Goal: Contribute content: Contribute content

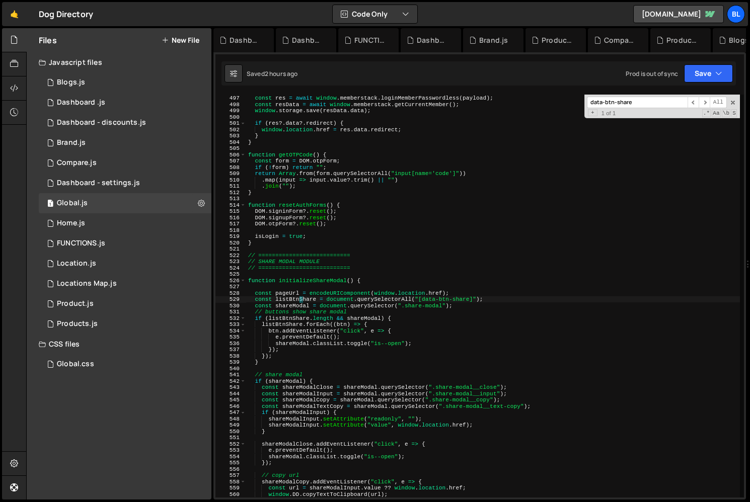
scroll to position [15653, 0]
click at [126, 329] on div "1 Products.js 0" at bounding box center [125, 324] width 173 height 20
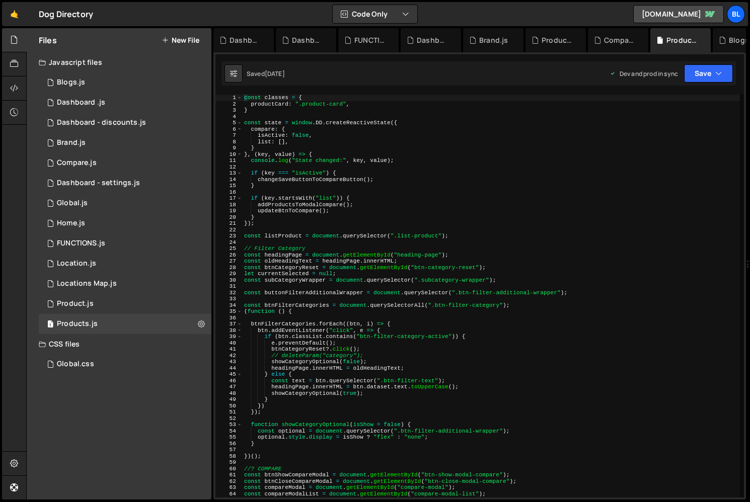
drag, startPoint x: 179, startPoint y: 42, endPoint x: 188, endPoint y: 43, distance: 8.7
click at [179, 41] on button "New File" at bounding box center [181, 40] width 38 height 8
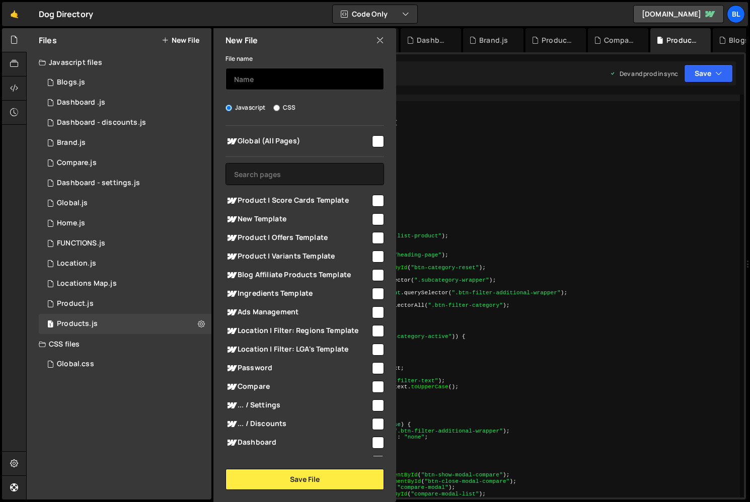
click at [270, 78] on input "text" at bounding box center [304, 79] width 159 height 22
type input "Ads"
click at [377, 137] on input "checkbox" at bounding box center [378, 141] width 12 height 12
checkbox input "true"
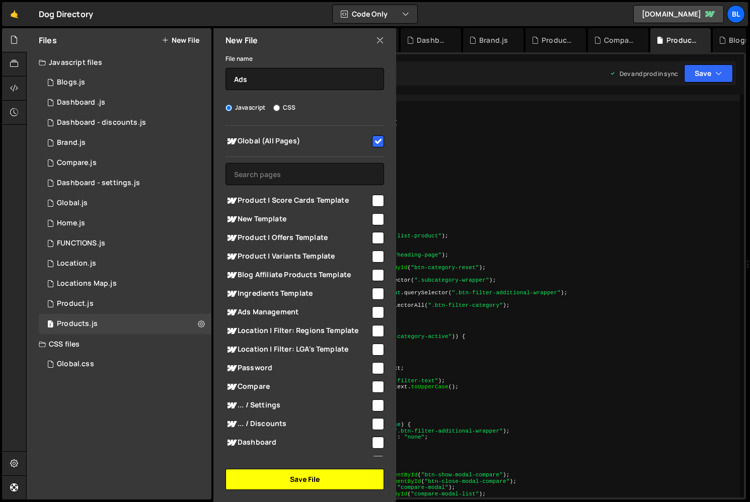
click at [312, 481] on button "Save File" at bounding box center [304, 479] width 159 height 21
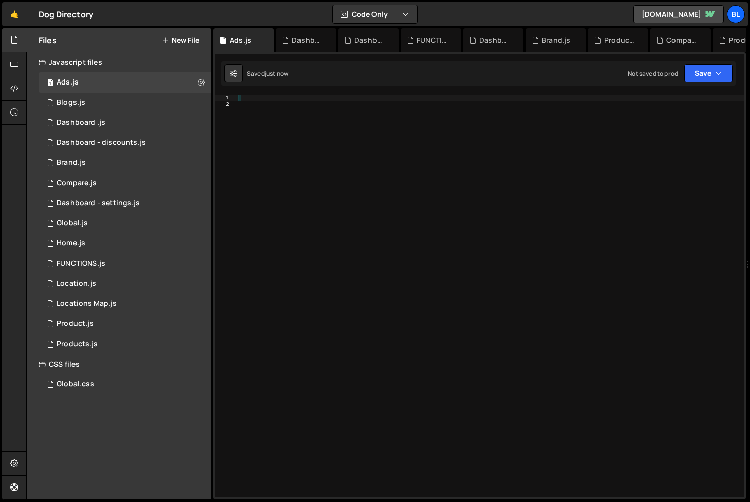
click at [370, 302] on div at bounding box center [490, 303] width 508 height 416
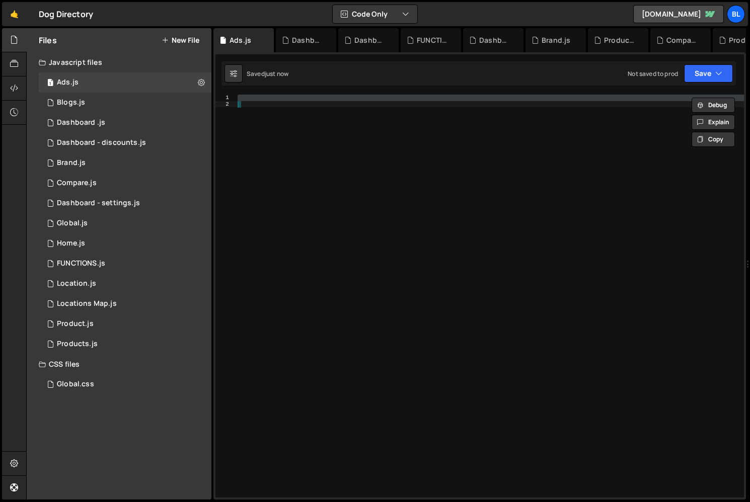
paste textarea
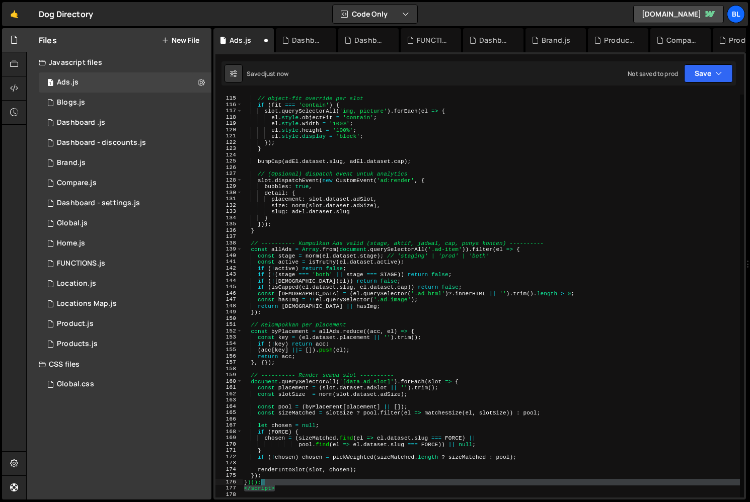
drag, startPoint x: 292, startPoint y: 489, endPoint x: 291, endPoint y: 484, distance: 5.3
click at [291, 484] on div "// object-fit override per slot if ( fit === 'contain' ) { slot . querySelector…" at bounding box center [491, 297] width 498 height 416
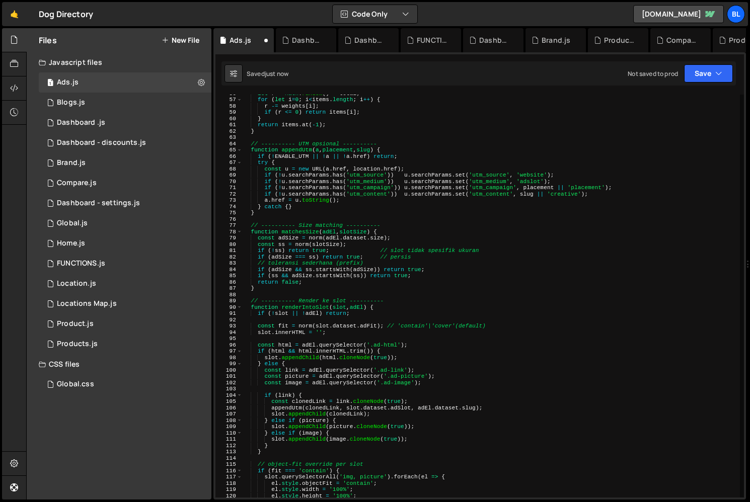
scroll to position [0, 0]
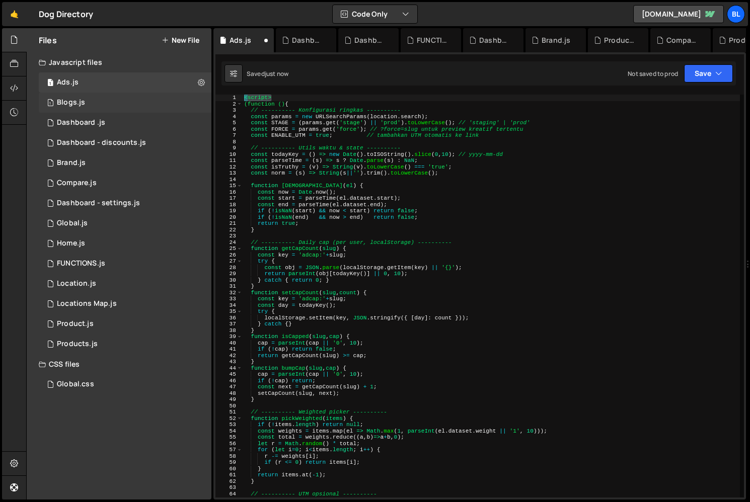
drag, startPoint x: 288, startPoint y: 98, endPoint x: 207, endPoint y: 99, distance: 81.0
click at [212, 96] on div "Files New File Javascript files 1 Ads.js 0 1 Blogs.js 0 1 Dashboard .js 0 1" at bounding box center [388, 264] width 724 height 472
type textarea "<script>"
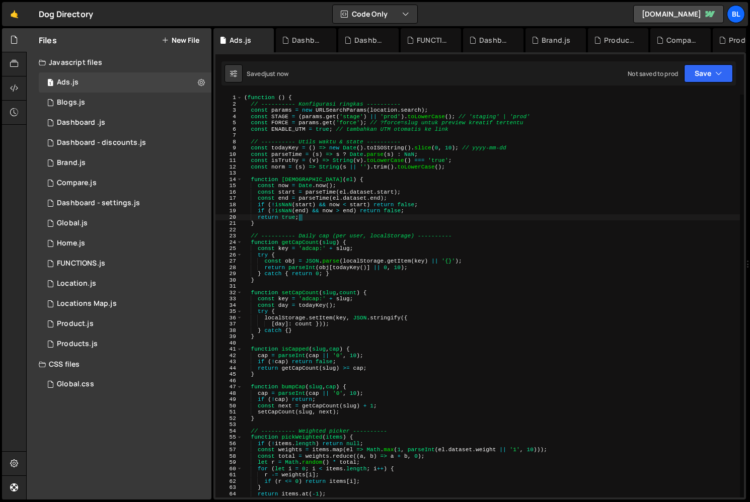
click at [372, 219] on div "( function ( ) { // ---------- Konfigurasi ringkas ---------- const params = ne…" at bounding box center [491, 303] width 498 height 416
type textarea "return true;"
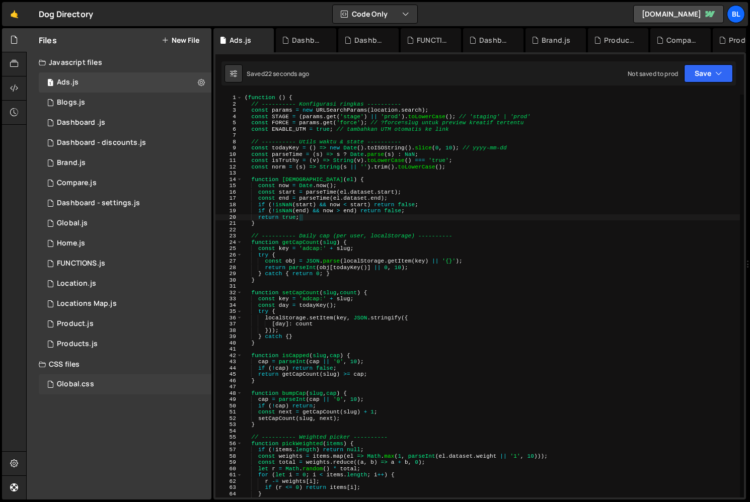
click at [113, 381] on div "Global.css 0" at bounding box center [125, 384] width 173 height 20
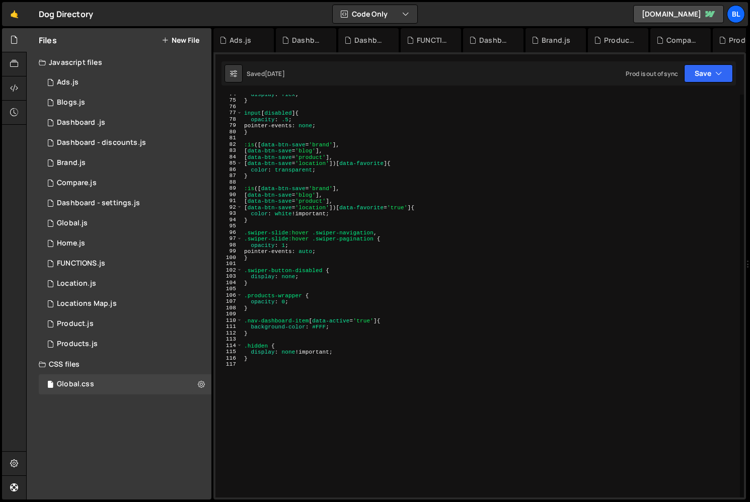
click at [300, 409] on div "display : flex ; } input [ disabled ] { opacity : .5 ; pointer-events : none ; …" at bounding box center [491, 299] width 498 height 416
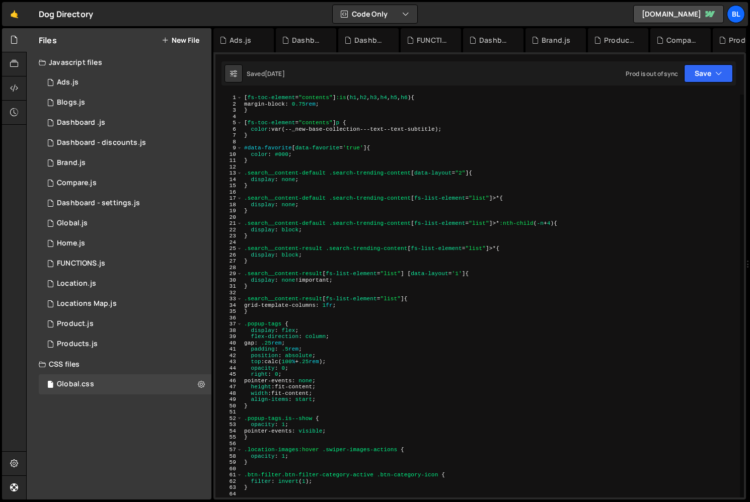
click at [246, 95] on div "[ fs-toc-element = " contents " ] :is ( h1 , h2 , h3 , h4 , h5 , h6 ) { margin-…" at bounding box center [491, 303] width 498 height 416
type textarea "[fs-toc-element="contents"] :is(h1, h2, h3, h4, h5, h6) {"
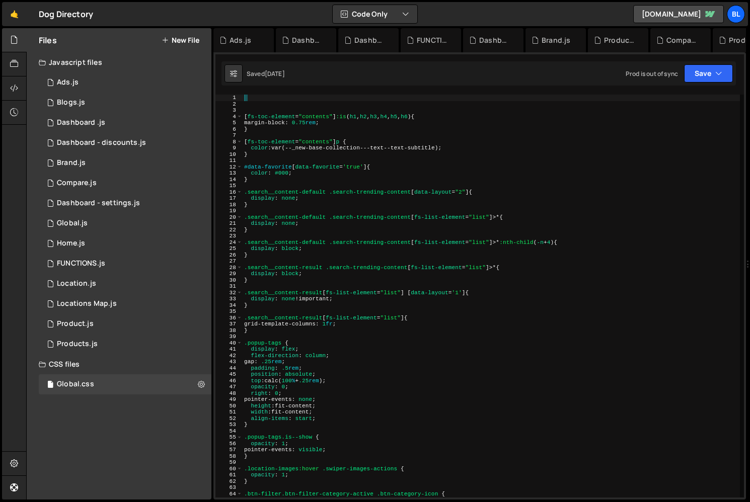
paste textarea "[data-ad-slot][data-ad-fit="contain"] img { object-fit: contain; }"
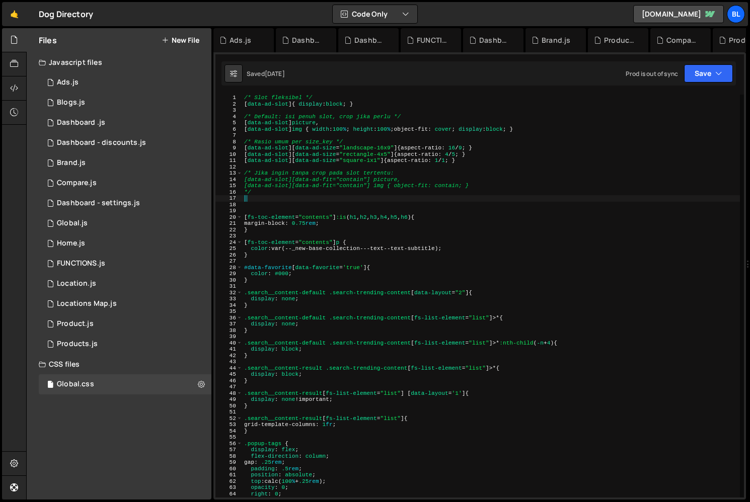
click at [302, 184] on div "/* Slot fleksibel */ [ data-ad-slot ] { display : block ; } /* Default: isi pen…" at bounding box center [491, 303] width 498 height 416
type textarea "[data-ad-slot][data-ad-fit="contain"] img { object-fit: contain; }"
click at [275, 203] on div "/* Slot fleksibel */ [ data-ad-slot ] { display : block ; } /* Default: isi pen…" at bounding box center [491, 303] width 498 height 416
click at [268, 197] on div "/* Slot fleksibel */ [ data-ad-slot ] { display : block ; } /* Default: isi pen…" at bounding box center [491, 303] width 498 height 416
click at [262, 197] on div "/* Slot fleksibel */ [ data-ad-slot ] { display : block ; } /* Default: isi pen…" at bounding box center [491, 303] width 498 height 416
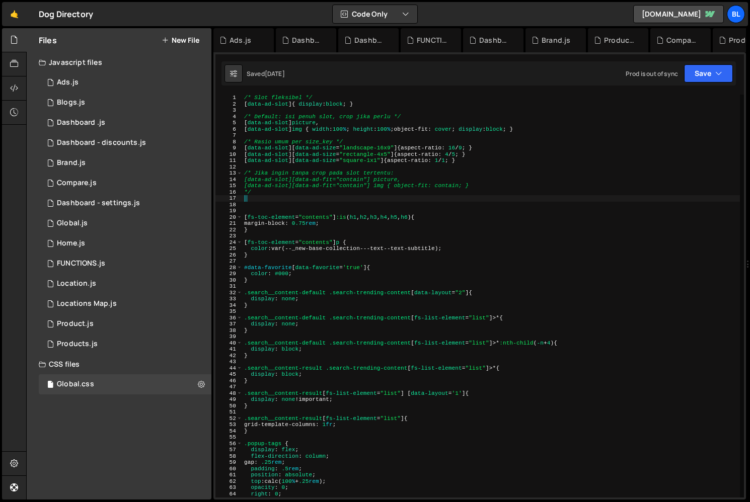
click at [301, 196] on div "/* Slot fleksibel */ [ data-ad-slot ] { display : block ; } /* Default: isi pen…" at bounding box center [491, 303] width 498 height 416
click at [265, 192] on div "/* Slot fleksibel */ [ data-ad-slot ] { display : block ; } /* Default: isi pen…" at bounding box center [491, 303] width 498 height 416
type textarea "*"
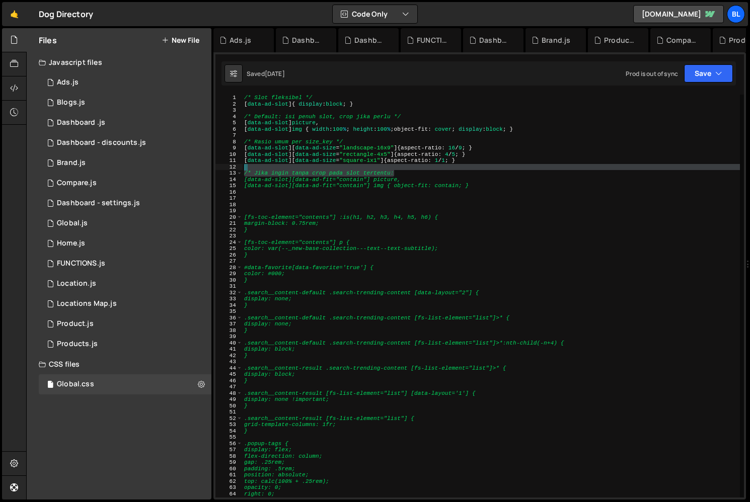
drag, startPoint x: 401, startPoint y: 174, endPoint x: 399, endPoint y: 167, distance: 6.8
click at [399, 167] on div "/* Slot fleksibel */ [ data-ad-slot ] { display : block ; } /* Default: isi pen…" at bounding box center [491, 303] width 498 height 416
type textarea "/* Jika ingin tanpa crop pada slot tertentu:"
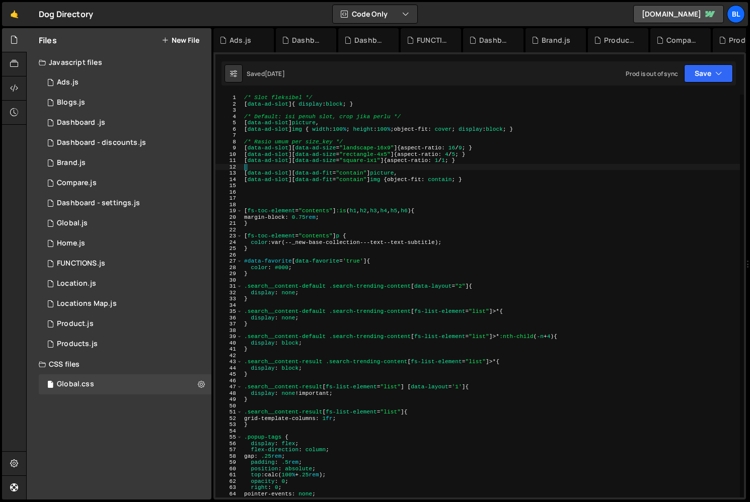
click at [341, 197] on div "/* Slot fleksibel */ [ data-ad-slot ] { display : block ; } /* Default: isi pen…" at bounding box center [491, 303] width 498 height 416
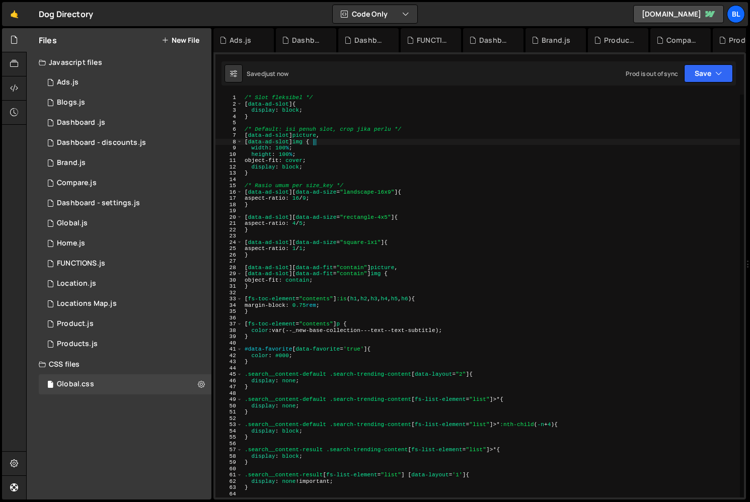
click at [330, 141] on div "/* Slot fleksibel */ [ data-ad-slot ] { display : block ; } /* Default: isi pen…" at bounding box center [491, 303] width 497 height 416
click at [324, 115] on div "/* Slot fleksibel */ [ data-ad-slot ] { display : block ; } /* Default: isi pen…" at bounding box center [491, 303] width 497 height 416
drag, startPoint x: 335, startPoint y: 112, endPoint x: 371, endPoint y: 110, distance: 36.3
click at [369, 110] on div "/* Slot fleksibel */ [ data-ad-slot ] { display : block ; } /* Default: isi pen…" at bounding box center [491, 303] width 497 height 416
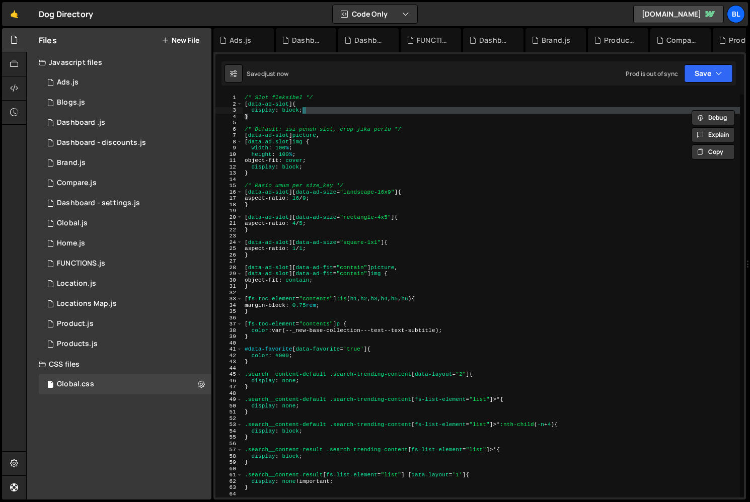
click at [392, 142] on div "/* Slot fleksibel */ [ data-ad-slot ] { display : block ; } /* Default: isi pen…" at bounding box center [491, 303] width 497 height 416
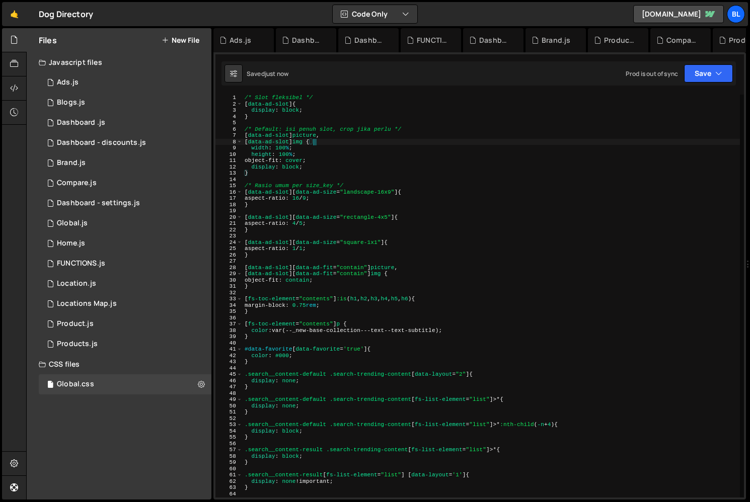
click at [378, 156] on div "/* Slot fleksibel */ [ data-ad-slot ] { display : block ; } /* Default: isi pen…" at bounding box center [491, 303] width 497 height 416
click at [343, 149] on div "/* Slot fleksibel */ [ data-ad-slot ] { display : block ; } /* Default: isi pen…" at bounding box center [491, 303] width 497 height 416
drag, startPoint x: 299, startPoint y: 132, endPoint x: 379, endPoint y: 128, distance: 80.1
click at [323, 129] on div "/* Slot fleksibel */ [ data-ad-slot ] { display : block ; } /* Default: isi pen…" at bounding box center [491, 303] width 497 height 416
type textarea "/* Default: isi penuh slot, crop jika perlu */"
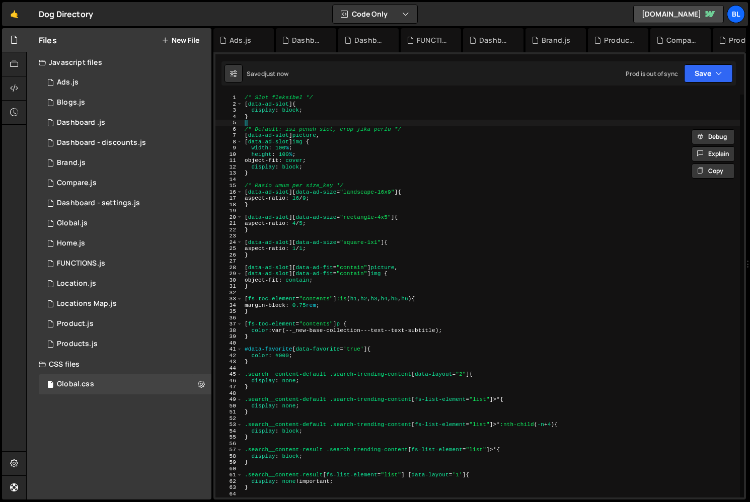
click at [442, 122] on div "/* Slot fleksibel */ [ data-ad-slot ] { display : block ; } /* Default: isi pen…" at bounding box center [491, 303] width 497 height 416
click at [98, 343] on div "1 Products.js 0" at bounding box center [125, 344] width 173 height 20
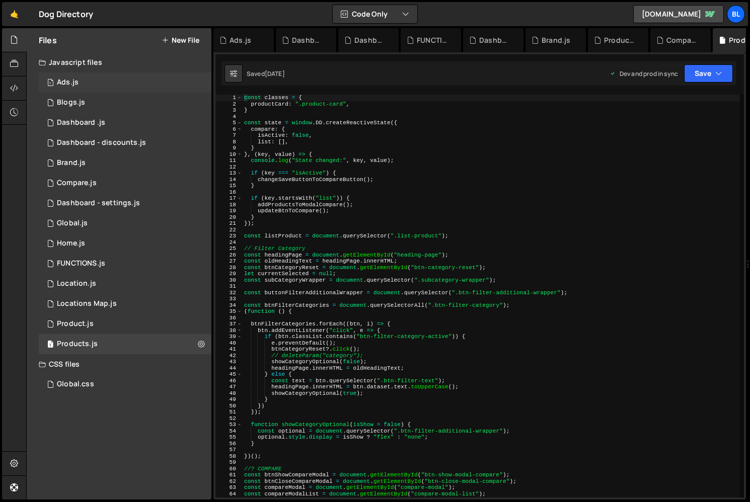
click at [90, 83] on div "1 Ads.js 0" at bounding box center [125, 82] width 173 height 20
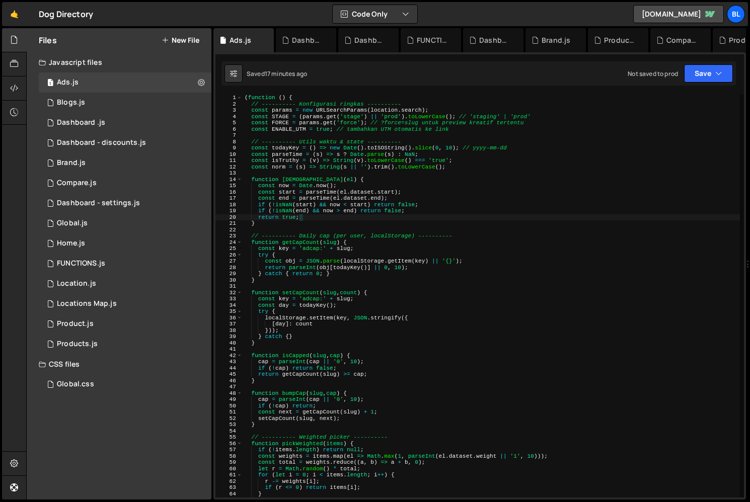
drag, startPoint x: 407, startPoint y: 322, endPoint x: 406, endPoint y: 327, distance: 5.1
click at [407, 322] on div "( function ( ) { // ---------- Konfigurasi ringkas ---------- const params = ne…" at bounding box center [491, 303] width 497 height 416
click at [377, 341] on div "( function ( ) { // ---------- Konfigurasi ringkas ---------- const params = ne…" at bounding box center [491, 303] width 497 height 416
type textarea "}"
paste textarea
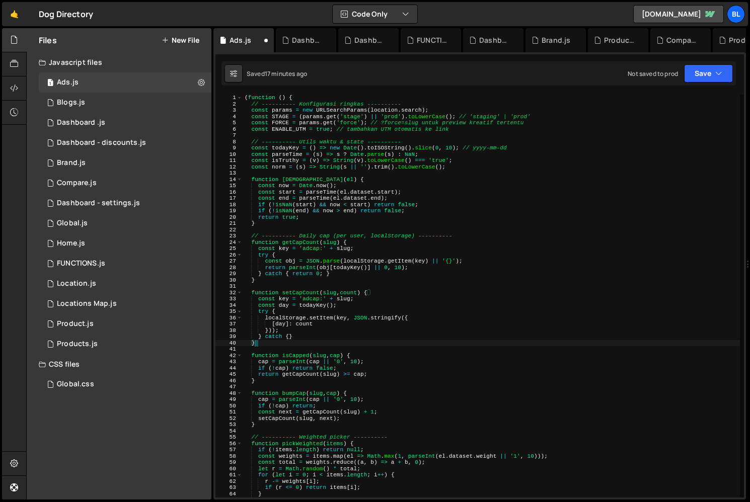
click at [351, 99] on div "( function ( ) { // ---------- Konfigurasi ringkas ---------- const params = ne…" at bounding box center [491, 303] width 497 height 416
type textarea "(function () {"
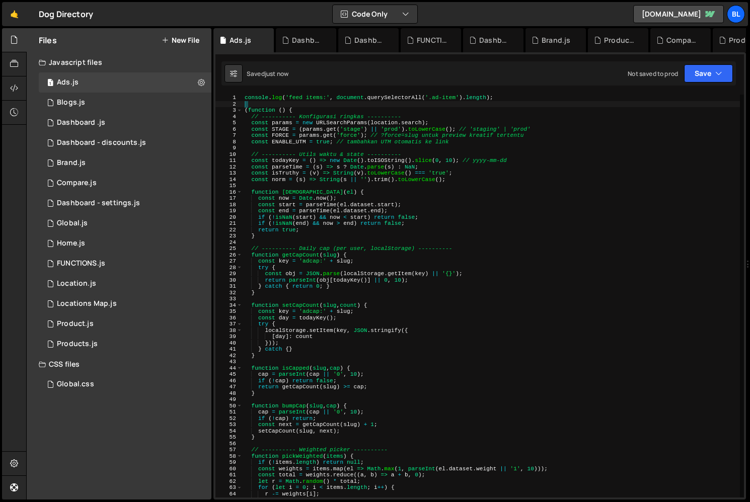
click at [533, 220] on div "console . log ( 'feed items:' , document . querySelectorAll ( '.ad-item' ) . le…" at bounding box center [491, 303] width 497 height 416
drag, startPoint x: 507, startPoint y: 104, endPoint x: 507, endPoint y: 92, distance: 12.6
click at [507, 92] on div "1 2 3 4 5 6 7 8 9 10 11 12 13 14 15 16 17 18 19 20 21 22 23 24 25 26 27 28 29 3…" at bounding box center [479, 275] width 532 height 447
type textarea "console.log('feed items:', document.querySelectorAll('.ad-item').length);"
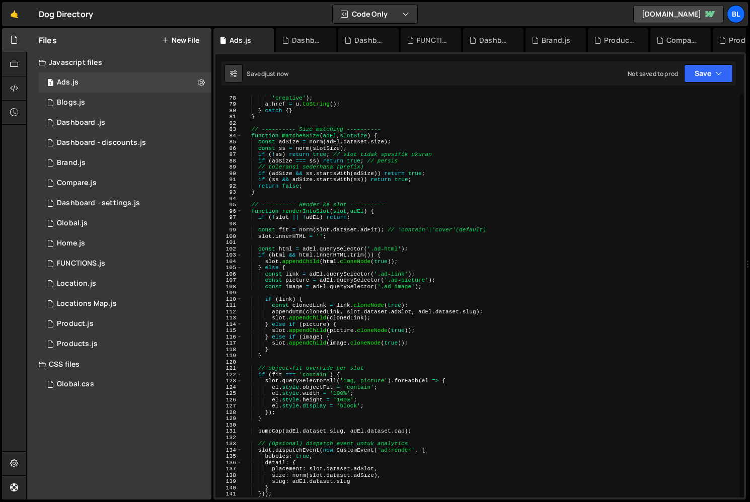
scroll to position [484, 0]
click at [303, 203] on div "if ( ! u . searchParams . has ( 'utm_content' )) u . searchParams . set ( 'utm_…" at bounding box center [491, 297] width 497 height 416
click at [296, 208] on div "if ( ! u . searchParams . has ( 'utm_content' )) u . searchParams . set ( 'utm_…" at bounding box center [491, 297] width 497 height 416
type textarea "renderIntoSlot(slot, chosen);"
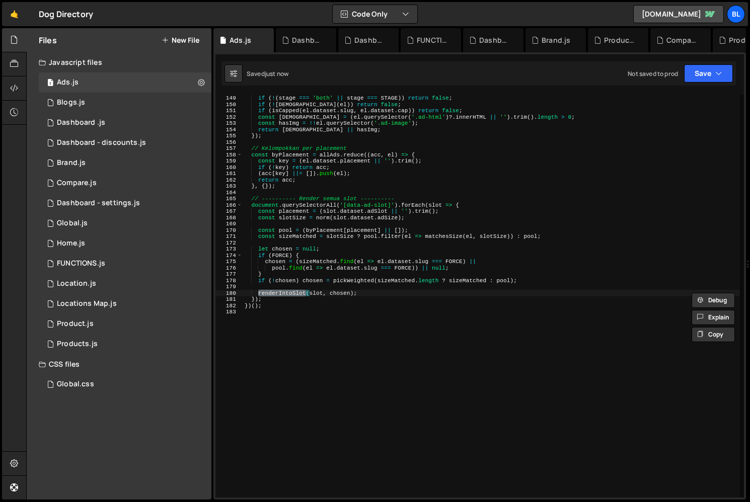
scroll to position [931, 0]
click at [326, 313] on div "if ( ! active ) return false ; if ( ! ( stage === 'both' || stage === STAGE )) …" at bounding box center [491, 297] width 497 height 416
click at [318, 296] on div "if ( ! active ) return false ; if ( ! ( stage === 'both' || stage === STAGE )) …" at bounding box center [491, 297] width 497 height 416
click at [317, 293] on div "if ( ! active ) return false ; if ( ! ( stage === 'both' || stage === STAGE )) …" at bounding box center [491, 297] width 497 height 416
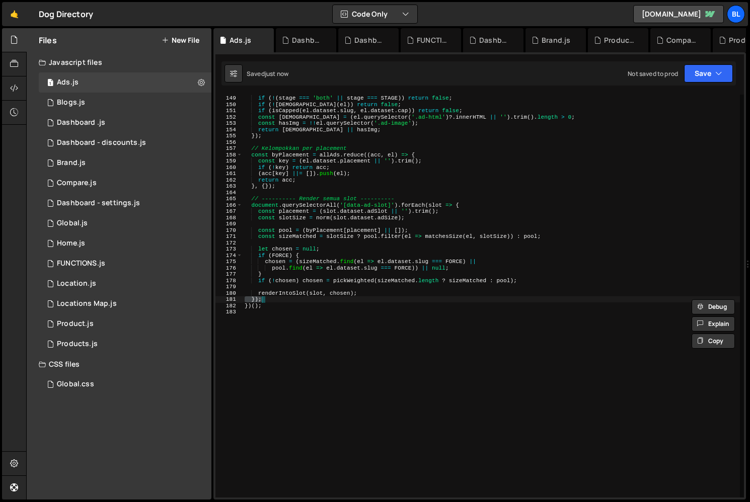
click at [317, 293] on div "if ( ! active ) return false ; if ( ! ( stage === 'both' || stage === STAGE )) …" at bounding box center [491, 297] width 497 height 416
click at [354, 200] on div "if ( ! active ) return false ; if ( ! ( stage === 'both' || stage === STAGE )) …" at bounding box center [491, 297] width 497 height 416
click at [437, 206] on div "if ( ! active ) return false ; if ( ! ( stage === 'both' || stage === STAGE )) …" at bounding box center [491, 297] width 497 height 416
type textarea "document.querySelectorAll('[data-ad-slot]').forEach(slot => {"
click at [437, 206] on div "if ( ! active ) return false ; if ( ! ( stage === 'both' || stage === STAGE )) …" at bounding box center [491, 297] width 497 height 416
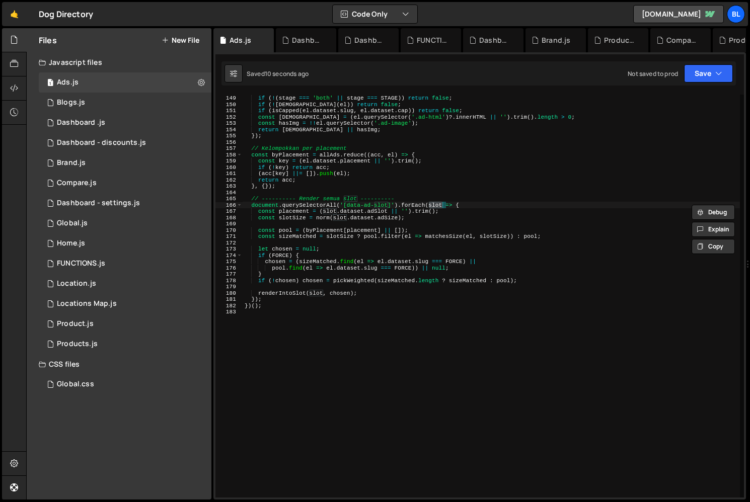
click at [468, 205] on div "if ( ! active ) return false ; if ( ! ( stage === 'both' || stage === STAGE )) …" at bounding box center [491, 297] width 497 height 416
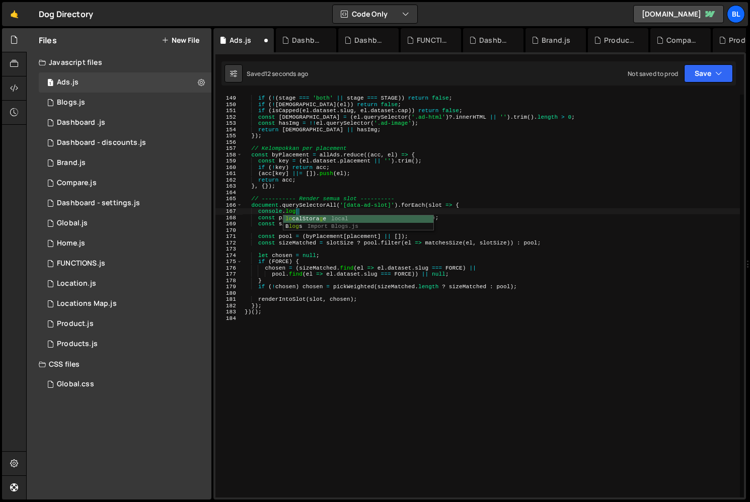
paste textarea "slot)"
click at [377, 214] on div "if ( ! active ) return false ; if ( ! ( stage === 'both' || stage === STAGE )) …" at bounding box center [491, 297] width 497 height 416
click at [347, 218] on div "if ( ! active ) return false ; if ( ! ( stage === 'both' || stage === STAGE )) …" at bounding box center [491, 297] width 497 height 416
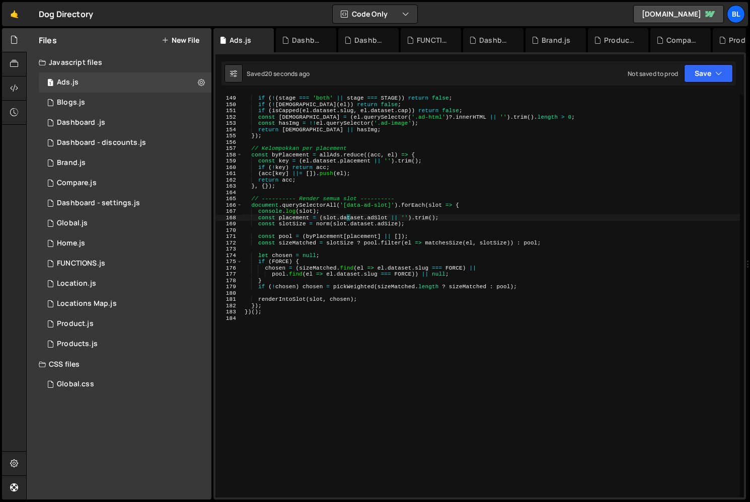
drag, startPoint x: 327, startPoint y: 220, endPoint x: 367, endPoint y: 218, distance: 40.8
click at [327, 220] on div "if ( ! active ) return false ; if ( ! ( stage === 'both' || stage === STAGE )) …" at bounding box center [491, 297] width 497 height 416
click at [377, 217] on div "if ( ! active ) return false ; if ( ! ( stage === 'both' || stage === STAGE )) …" at bounding box center [491, 297] width 497 height 416
click at [289, 222] on div "if ( ! active ) return false ; if ( ! ( stage === 'both' || stage === STAGE )) …" at bounding box center [491, 297] width 497 height 416
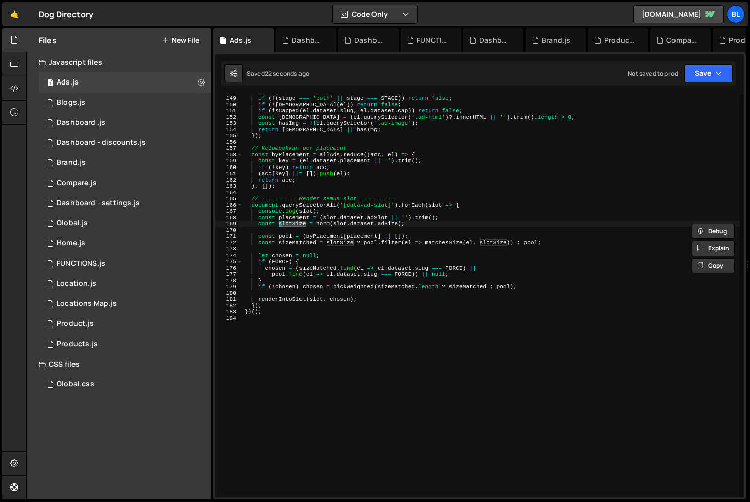
click at [332, 219] on div "if ( ! active ) return false ; if ( ! ( stage === 'both' || stage === STAGE )) …" at bounding box center [491, 297] width 497 height 416
click at [363, 224] on div "if ( ! active ) return false ; if ( ! ( stage === 'both' || stage === STAGE )) …" at bounding box center [491, 297] width 497 height 416
click at [382, 223] on div "if ( ! active ) return false ; if ( ! ( stage === 'both' || stage === STAGE )) …" at bounding box center [491, 297] width 497 height 416
click at [289, 223] on div "if ( ! active ) return false ; if ( ! ( stage === 'both' || stage === STAGE )) …" at bounding box center [491, 297] width 497 height 416
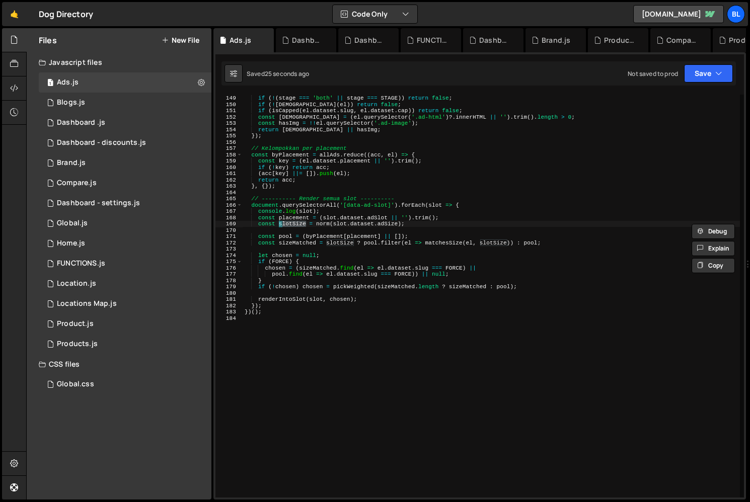
type textarea "const sizeMatched = slotSize ? pool.filter(el => matchesSize(el, slotSize)) : p…"
click at [521, 250] on div "if ( ! active ) return false ; if ( ! ( stage === 'both' || stage === STAGE )) …" at bounding box center [491, 297] width 497 height 416
click at [323, 237] on div "if ( ! active ) return false ; if ( ! ( stage === 'both' || stage === STAGE )) …" at bounding box center [491, 297] width 497 height 416
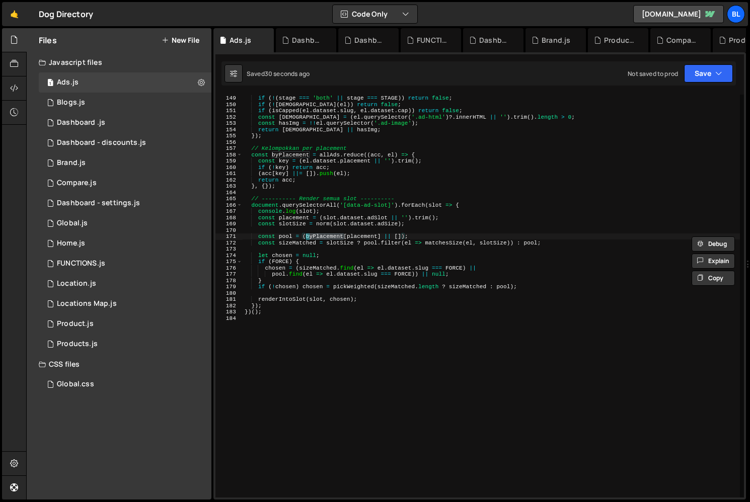
click at [359, 218] on div "if ( ! active ) return false ; if ( ! ( stage === 'both' || stage === STAGE )) …" at bounding box center [491, 297] width 497 height 416
type textarea "const placement = (slot.dataset.adSlot || '').trim();"
click at [366, 229] on div "if ( ! active ) return false ; if ( ! ( stage === 'both' || stage === STAGE )) …" at bounding box center [491, 297] width 497 height 416
click at [308, 234] on div "if ( ! active ) return false ; if ( ! ( stage === 'both' || stage === STAGE )) …" at bounding box center [491, 297] width 497 height 416
type textarea "const pool = (byPlacement[placement] || []);"
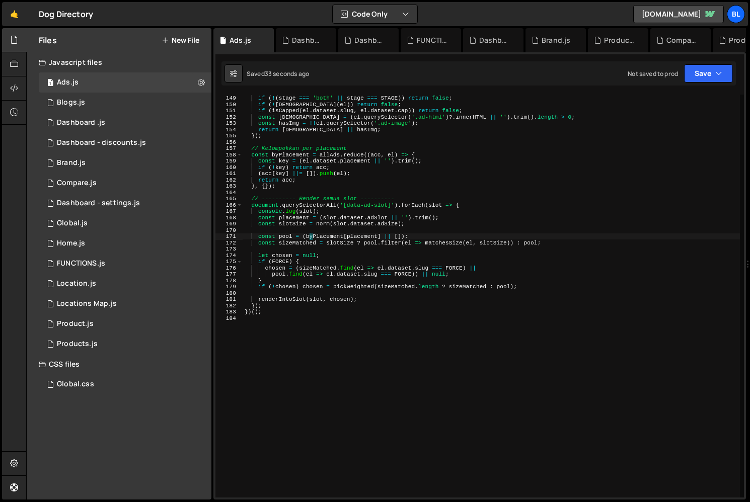
click at [322, 232] on div "if ( ! active ) return false ; if ( ! ( stage === 'both' || stage === STAGE )) …" at bounding box center [491, 297] width 497 height 416
click at [362, 216] on div "if ( ! active ) return false ; if ( ! ( stage === 'both' || stage === STAGE )) …" at bounding box center [491, 297] width 497 height 416
click at [347, 263] on div "if ( ! active ) return false ; if ( ! ( stage === 'both' || stage === STAGE )) …" at bounding box center [491, 297] width 497 height 416
click at [306, 310] on div "if ( ! active ) return false ; if ( ! ( stage === 'both' || stage === STAGE )) …" at bounding box center [491, 297] width 497 height 416
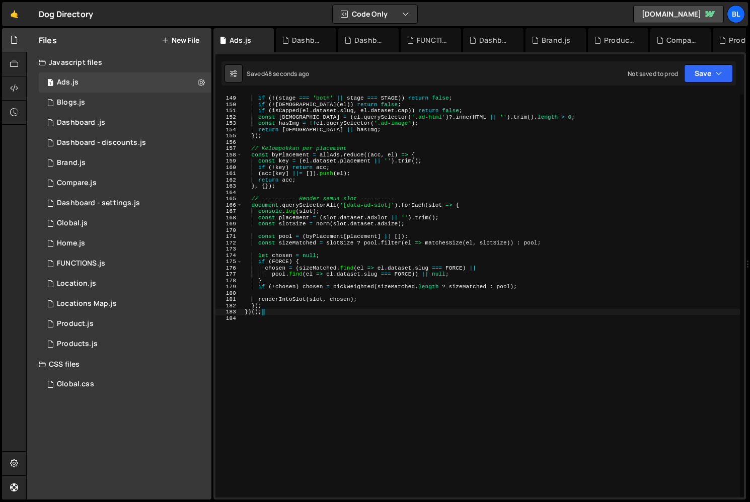
click at [303, 279] on div "if ( ! active ) return false ; if ( ! ( stage === 'both' || stage === STAGE )) …" at bounding box center [491, 297] width 497 height 416
click at [281, 258] on div "if ( ! active ) return false ; if ( ! ( stage === 'both' || stage === STAGE )) …" at bounding box center [491, 297] width 497 height 416
click at [280, 263] on div "if ( ! active ) return false ; if ( ! ( stage === 'both' || stage === STAGE )) …" at bounding box center [491, 297] width 497 height 416
click at [369, 254] on div "if ( ! active ) return false ; if ( ! ( stage === 'both' || stage === STAGE )) …" at bounding box center [491, 297] width 497 height 416
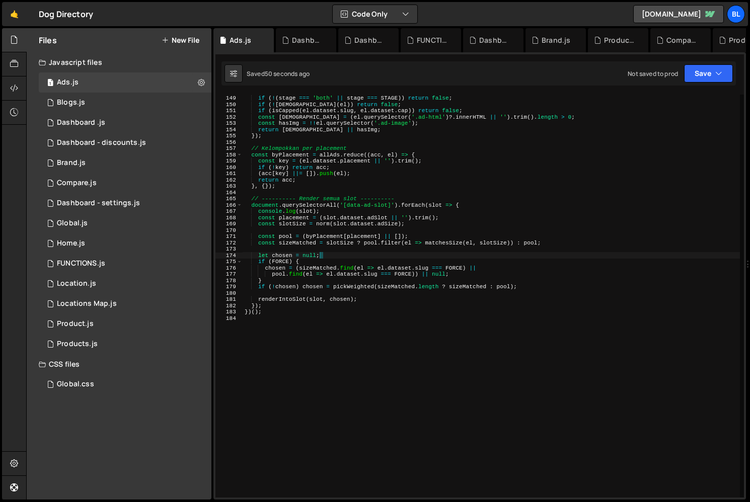
click at [367, 268] on div "if ( ! active ) return false ; if ( ! ( stage === 'both' || stage === STAGE )) …" at bounding box center [491, 297] width 497 height 416
click at [355, 276] on div "if ( ! active ) return false ; if ( ! ( stage === 'both' || stage === STAGE )) …" at bounding box center [491, 297] width 497 height 416
click at [330, 274] on div "if ( ! active ) return false ; if ( ! ( stage === 'both' || stage === STAGE )) …" at bounding box center [491, 297] width 497 height 416
click at [393, 267] on div "if ( ! active ) return false ; if ( ! ( stage === 'both' || stage === STAGE )) …" at bounding box center [491, 297] width 497 height 416
click at [441, 269] on div "if ( ! active ) return false ; if ( ! ( stage === 'both' || stage === STAGE )) …" at bounding box center [491, 297] width 497 height 416
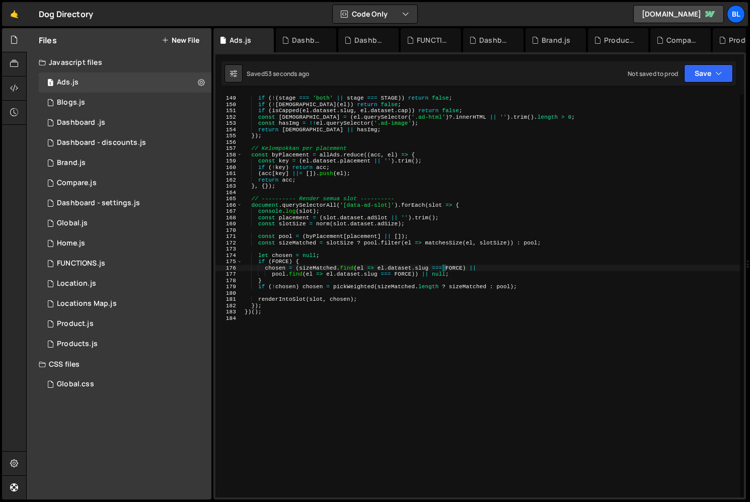
click at [414, 274] on div "if ( ! active ) return false ; if ( ! ( stage === 'both' || stage === STAGE )) …" at bounding box center [491, 297] width 497 height 416
drag, startPoint x: 328, startPoint y: 279, endPoint x: 308, endPoint y: 291, distance: 23.9
click at [328, 279] on div "if ( ! active ) return false ; if ( ! ( stage === 'both' || stage === STAGE )) …" at bounding box center [491, 297] width 497 height 416
type textarea "}"
click at [307, 292] on div "if ( ! active ) return false ; if ( ! ( stage === 'both' || stage === STAGE )) …" at bounding box center [491, 297] width 497 height 416
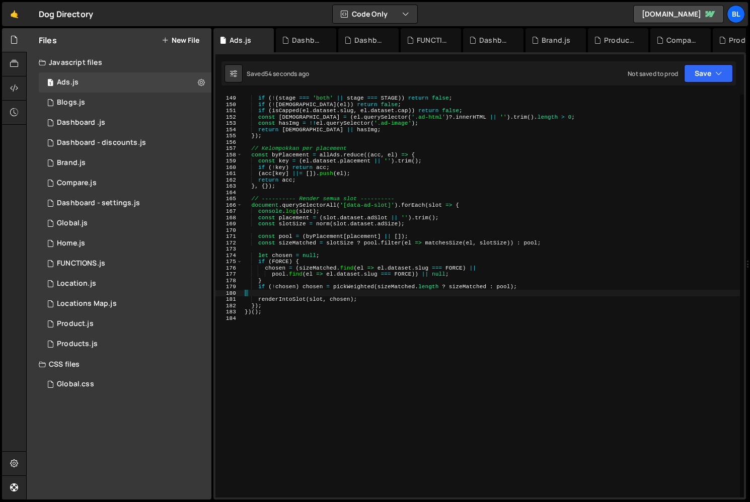
click at [301, 294] on div "if ( ! active ) return false ; if ( ! ( stage === 'both' || stage === STAGE )) …" at bounding box center [491, 297] width 497 height 416
click at [297, 312] on div "if ( ! active ) return false ; if ( ! ( stage === 'both' || stage === STAGE )) …" at bounding box center [491, 297] width 497 height 416
click at [298, 219] on div "if ( ! active ) return false ; if ( ! ( stage === 'both' || stage === STAGE )) …" at bounding box center [491, 297] width 497 height 416
click at [296, 221] on div "if ( ! active ) return false ; if ( ! ( stage === 'both' || stage === STAGE )) …" at bounding box center [491, 297] width 497 height 416
click at [281, 257] on div "if ( ! active ) return false ; if ( ! ( stage === 'both' || stage === STAGE )) …" at bounding box center [491, 297] width 497 height 416
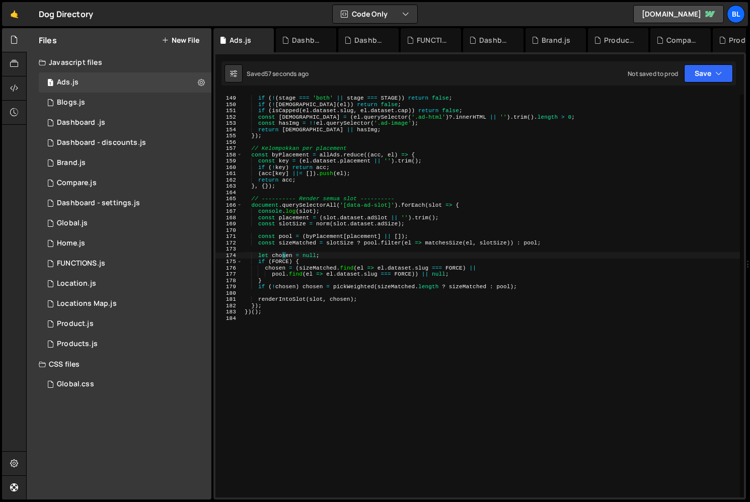
click at [282, 286] on div "if ( ! active ) return false ; if ( ! ( stage === 'both' || stage === STAGE )) …" at bounding box center [491, 297] width 497 height 416
type textarea "if (!chosen) chosen = pickWeighted(sizeMatched.length ? sizeMatched : pool);"
click at [282, 286] on div "if ( ! active ) return false ; if ( ! ( stage === 'both' || stage === STAGE )) …" at bounding box center [491, 297] width 497 height 416
click at [302, 232] on div "if ( ! active ) return false ; if ( ! ( stage === 'both' || stage === STAGE )) …" at bounding box center [491, 297] width 497 height 416
drag, startPoint x: 303, startPoint y: 246, endPoint x: 297, endPoint y: 248, distance: 6.2
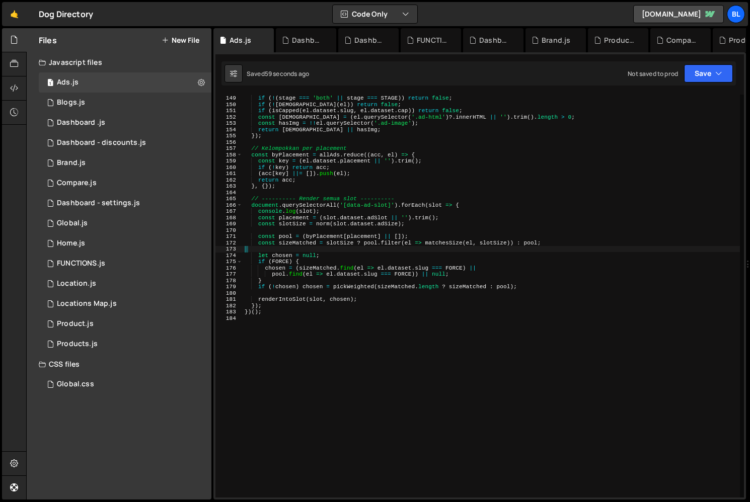
click at [303, 247] on div "if ( ! active ) return false ; if ( ! ( stage === 'both' || stage === STAGE )) …" at bounding box center [491, 297] width 497 height 416
click at [324, 299] on div "if ( ! active ) return false ; if ( ! ( stage === 'both' || stage === STAGE )) …" at bounding box center [491, 297] width 497 height 416
click at [334, 275] on div "if ( ! active ) return false ; if ( ! ( stage === 'both' || stage === STAGE )) …" at bounding box center [491, 297] width 497 height 416
click at [316, 288] on div "if ( ! active ) return false ; if ( ! ( stage === 'both' || stage === STAGE )) …" at bounding box center [491, 297] width 497 height 416
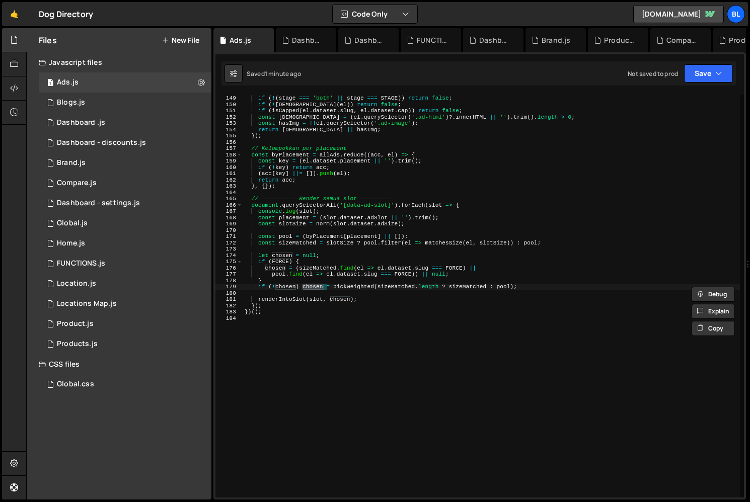
click at [296, 287] on div "if ( ! active ) return false ; if ( ! ( stage === 'both' || stage === STAGE )) …" at bounding box center [491, 297] width 497 height 416
drag, startPoint x: 306, startPoint y: 262, endPoint x: 324, endPoint y: 260, distance: 18.2
click at [307, 263] on div "if ( ! active ) return false ; if ( ! ( stage === 'both' || stage === STAGE )) …" at bounding box center [491, 297] width 497 height 416
type textarea "if (FORCE) {"
click at [326, 250] on div "if ( ! active ) return false ; if ( ! ( stage === 'both' || stage === STAGE )) …" at bounding box center [491, 297] width 497 height 416
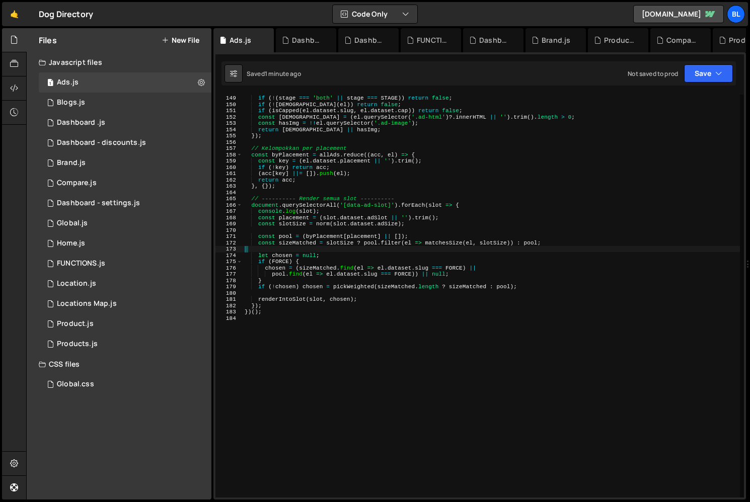
click at [307, 223] on div "if ( ! active ) return false ; if ( ! ( stage === 'both' || stage === STAGE )) …" at bounding box center [491, 297] width 497 height 416
click at [294, 219] on div "if ( ! active ) return false ; if ( ! ( stage === 'both' || stage === STAGE )) …" at bounding box center [491, 297] width 497 height 416
type textarea "const slotSize = norm(slot.dataset.adSize);"
click at [320, 232] on div "if ( ! active ) return false ; if ( ! ( stage === 'both' || stage === STAGE )) …" at bounding box center [491, 297] width 497 height 416
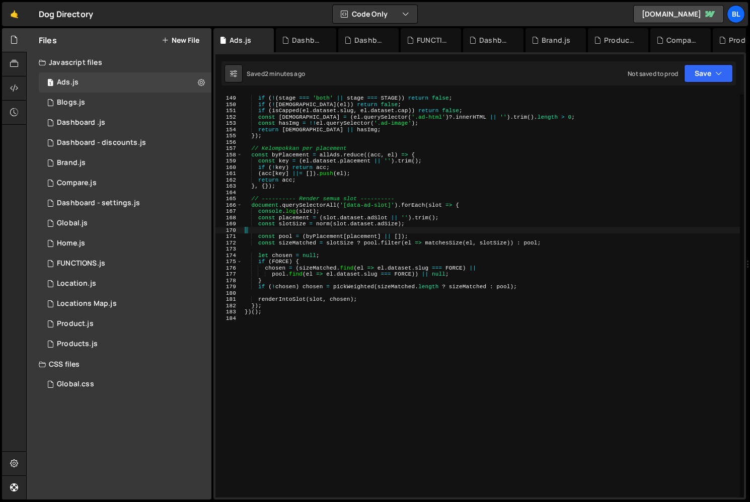
click at [320, 232] on div "if ( ! active ) return false ; if ( ! ( stage === 'both' || stage === STAGE )) …" at bounding box center [491, 297] width 497 height 416
click at [320, 235] on div "if ( ! active ) return false ; if ( ! ( stage === 'both' || stage === STAGE )) …" at bounding box center [491, 297] width 497 height 416
type textarea "const placement = (slot.dataset.adSlot || '').trim();"
click at [354, 215] on div "if ( ! active ) return false ; if ( ! ( stage === 'both' || stage === STAGE )) …" at bounding box center [491, 297] width 497 height 416
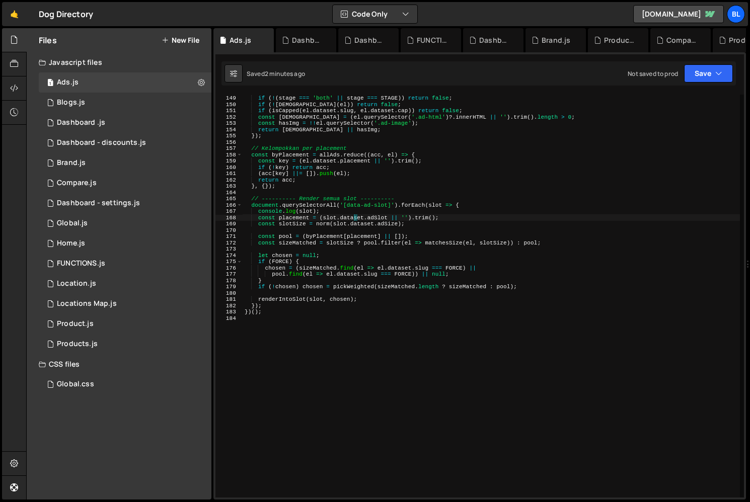
click at [320, 232] on div "if ( ! active ) return false ; if ( ! ( stage === 'both' || stage === STAGE )) …" at bounding box center [491, 297] width 497 height 416
click at [325, 237] on div "if ( ! active ) return false ; if ( ! ( stage === 'both' || stage === STAGE )) …" at bounding box center [491, 297] width 497 height 416
click at [408, 235] on div "if ( ! active ) return false ; if ( ! ( stage === 'both' || stage === STAGE )) …" at bounding box center [491, 297] width 497 height 416
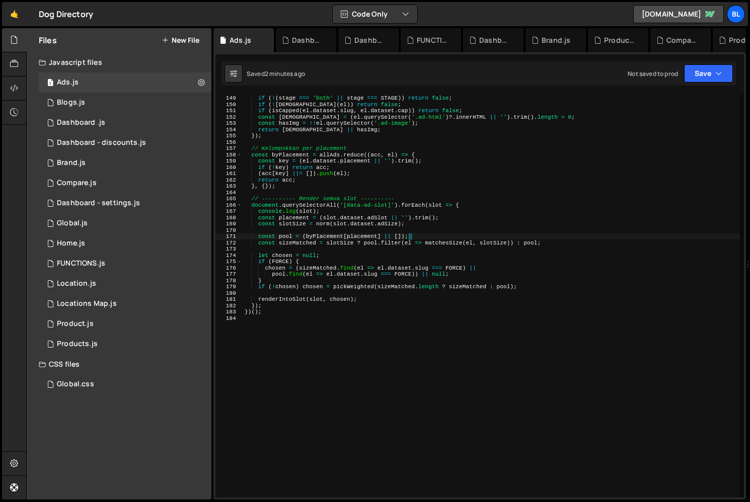
click at [380, 308] on div "if ( ! active ) return false ; if ( ! ( stage === 'both' || stage === STAGE )) …" at bounding box center [491, 297] width 497 height 416
type textarea "})();"
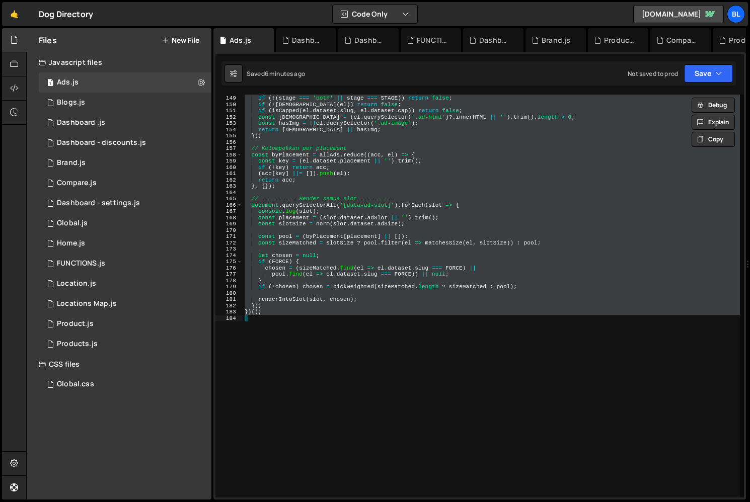
click at [345, 322] on div "if ( ! active ) return false ; if ( ! ( stage === 'both' || stage === STAGE )) …" at bounding box center [491, 296] width 497 height 403
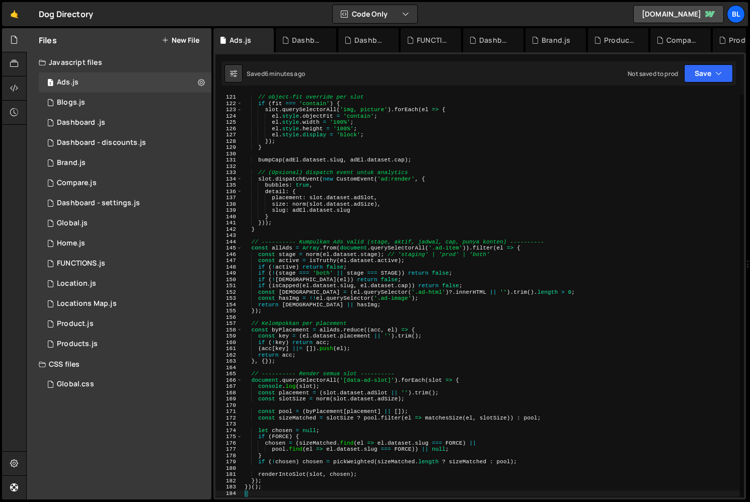
click at [368, 308] on div "// object-fit override per slot if ( fit === 'contain' ) { slot . querySelector…" at bounding box center [491, 302] width 497 height 416
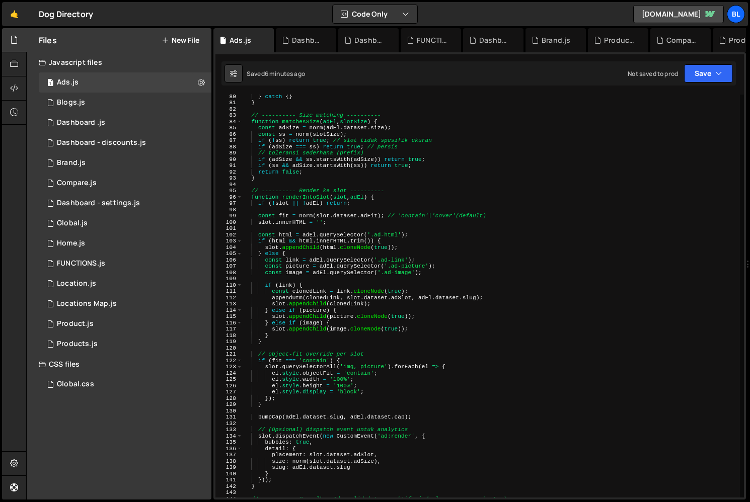
type textarea "})();"
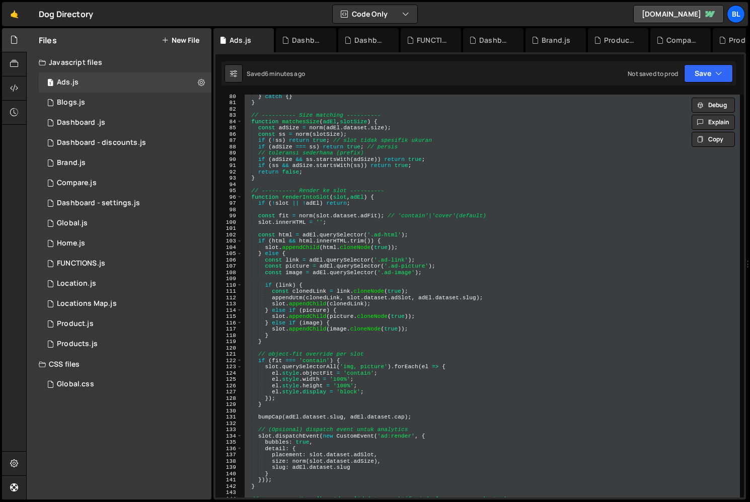
paste textarea
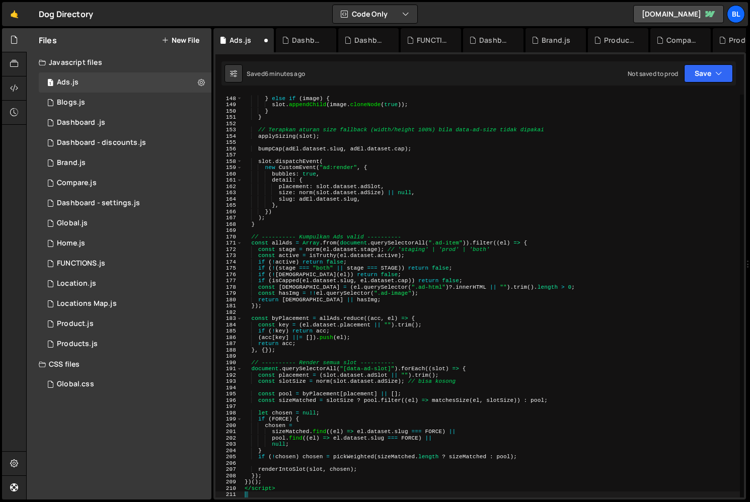
scroll to position [924, 0]
click at [285, 487] on div "slot . appendChild ( picture . cloneNode ( true )) ; } else if ( image ) { slot…" at bounding box center [491, 297] width 497 height 416
click at [280, 482] on div "slot . appendChild ( picture . cloneNode ( true )) ; } else if ( image ) { slot…" at bounding box center [491, 297] width 497 height 416
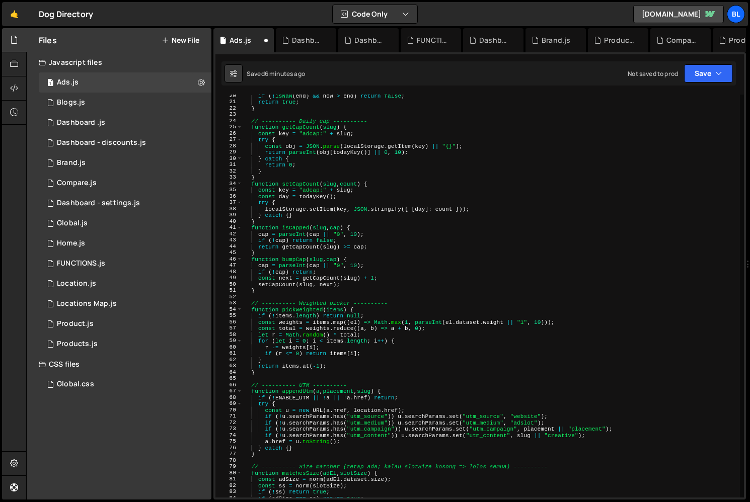
scroll to position [0, 0]
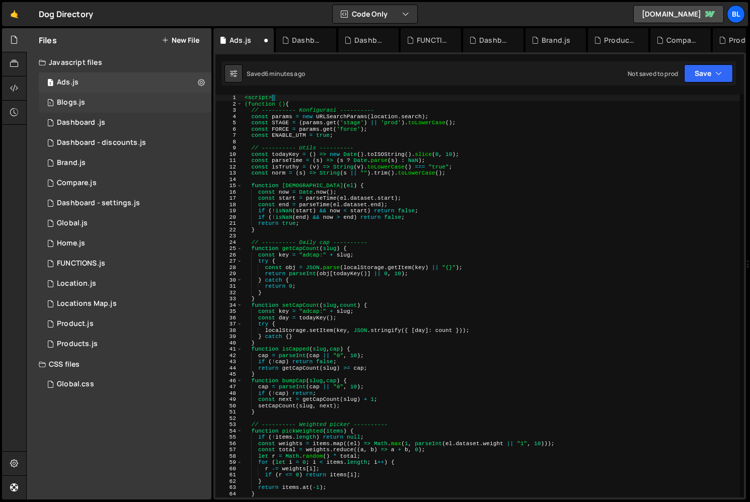
drag, startPoint x: 277, startPoint y: 96, endPoint x: 203, endPoint y: 99, distance: 74.0
click at [215, 93] on div "1 2 3 4 5 6 7 8 9 10 11 12 13 14 15 16 17 18 19 20 21 22 23 24 25 26 27 28 29 3…" at bounding box center [479, 275] width 532 height 447
type textarea "<script>"
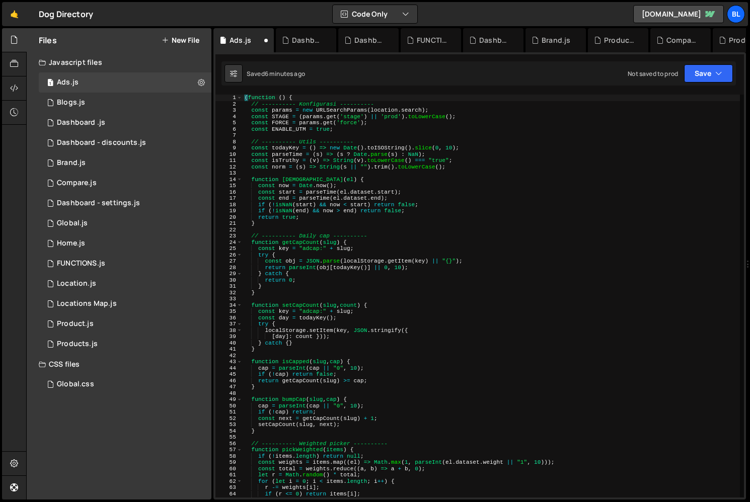
click at [415, 220] on div "( function ( ) { // ---------- Konfigurasi ---------- const params = new URLSea…" at bounding box center [491, 303] width 497 height 416
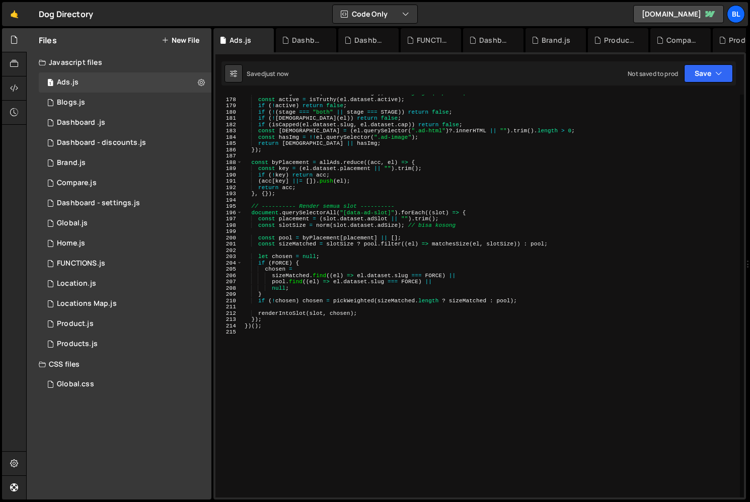
scroll to position [1112, 0]
drag, startPoint x: 330, startPoint y: 318, endPoint x: 309, endPoint y: 309, distance: 23.3
click at [330, 318] on div "const stage = norm ( el . dataset . stage ) ; // 'staging' | 'prod' | 'both' co…" at bounding box center [491, 298] width 497 height 416
click at [277, 302] on div "const stage = norm ( el . dataset . stage ) ; // 'staging' | 'prod' | 'both' co…" at bounding box center [491, 298] width 497 height 416
type textarea "if (!chosen) chosen = pickWeighted(sizeMatched.length ? sizeMatched : pool);"
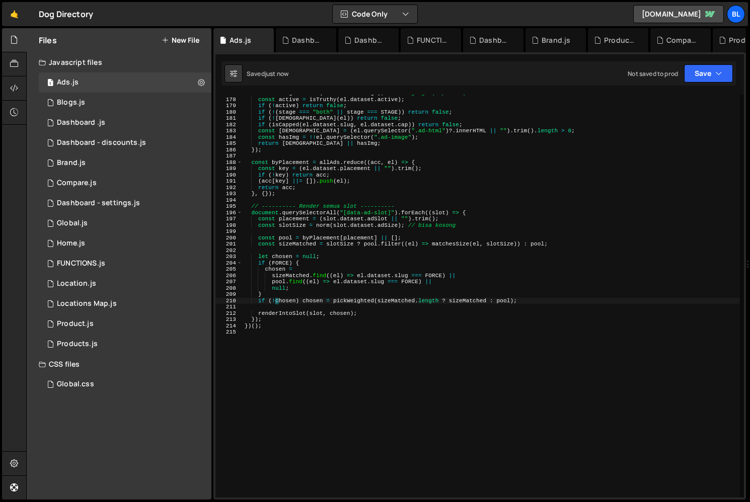
click at [277, 309] on div "const stage = norm ( el . dataset . stage ) ; // 'staging' | 'prod' | 'both' co…" at bounding box center [491, 298] width 497 height 416
click at [281, 313] on div "const stage = norm ( el . dataset . stage ) ; // 'staging' | 'prod' | 'both' co…" at bounding box center [491, 298] width 497 height 416
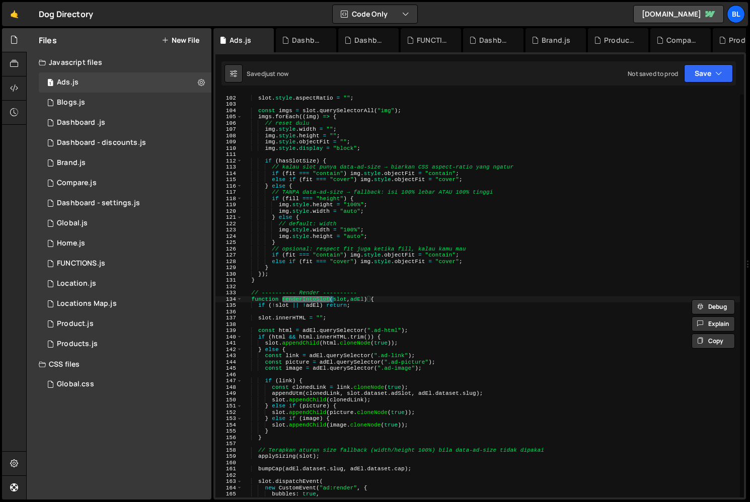
scroll to position [635, 0]
click at [355, 303] on div "// reset aspect-ratio jika sebelumnya pernah di-set slot . style . aspectRatio …" at bounding box center [491, 297] width 497 height 416
click at [342, 298] on div "// reset aspect-ratio jika sebelumnya pernah di-set slot . style . aspectRatio …" at bounding box center [491, 297] width 497 height 416
type textarea "function renderIntoSlot(slot, adEl) {"
click at [342, 298] on div "// reset aspect-ratio jika sebelumnya pernah di-set slot . style . aspectRatio …" at bounding box center [491, 296] width 497 height 403
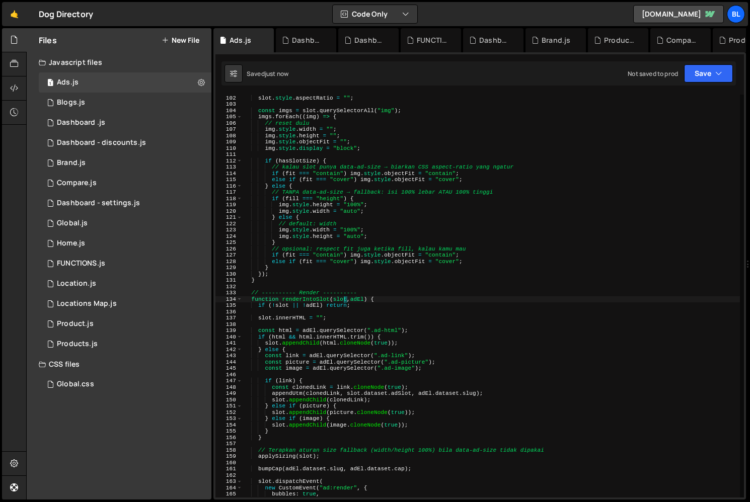
click at [339, 297] on div "// reset aspect-ratio jika sebelumnya pernah di-set slot . style . aspectRatio …" at bounding box center [491, 297] width 497 height 416
click at [356, 301] on div "// reset aspect-ratio jika sebelumnya pernah di-set slot . style . aspectRatio …" at bounding box center [491, 297] width 497 height 416
click at [360, 311] on div "// reset aspect-ratio jika sebelumnya pernah di-set slot . style . aspectRatio …" at bounding box center [491, 297] width 497 height 416
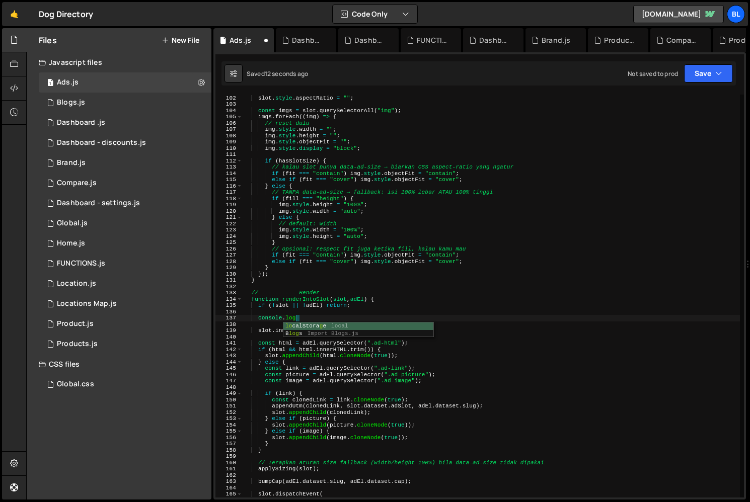
scroll to position [0, 4]
paste textarea "slot)"
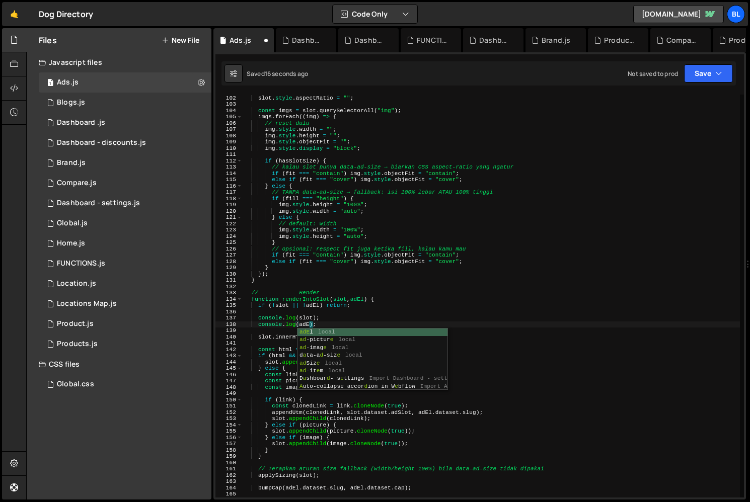
scroll to position [0, 6]
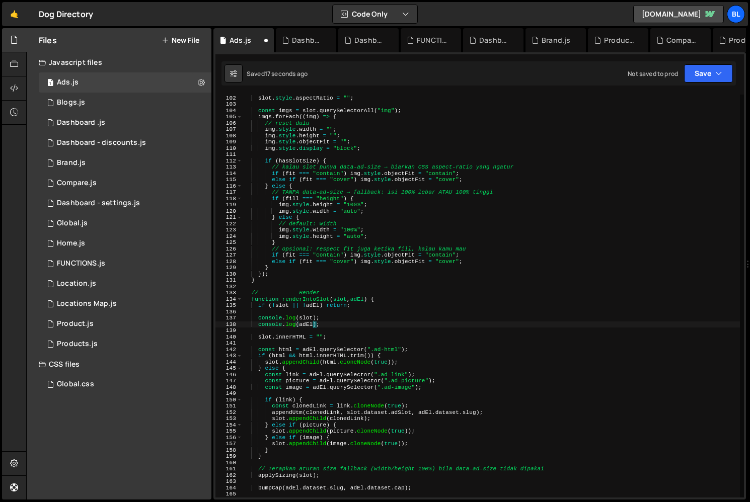
type textarea "console.log(slot);"
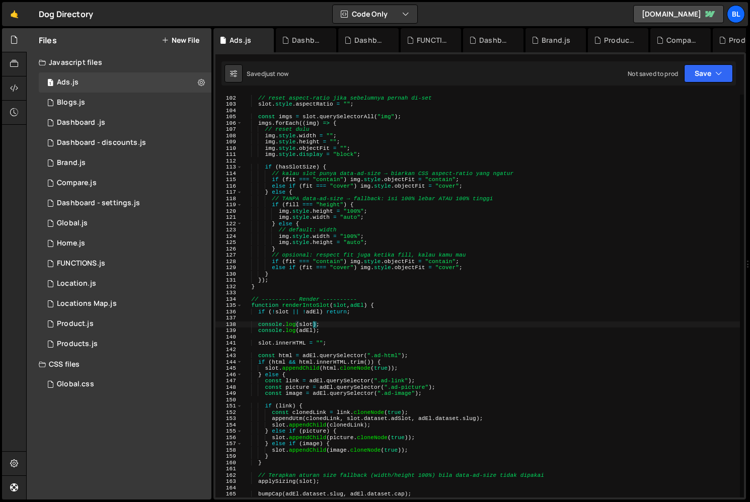
click at [346, 323] on div "// reset aspect-ratio jika sebelumnya pernah di-set slot . style . aspectRatio …" at bounding box center [491, 297] width 497 height 416
click at [344, 336] on div "// reset aspect-ratio jika sebelumnya pernah di-set slot . style . aspectRatio …" at bounding box center [491, 297] width 497 height 416
click at [345, 333] on div "// reset aspect-ratio jika sebelumnya pernah di-set slot . style . aspectRatio …" at bounding box center [491, 297] width 497 height 416
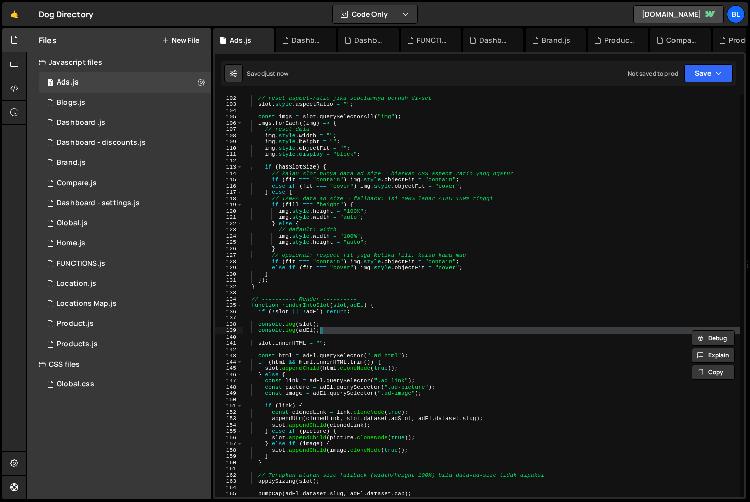
type textarea "console.log(adEl);"
click at [352, 338] on div "// reset aspect-ratio jika sebelumnya pernah di-set slot . style . aspectRatio …" at bounding box center [491, 296] width 497 height 403
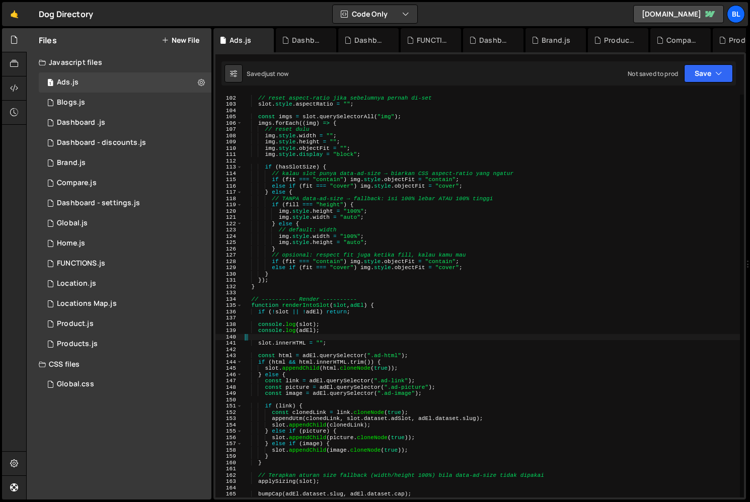
click at [349, 331] on div "// reset aspect-ratio jika sebelumnya pernah di-set slot . style . aspectRatio …" at bounding box center [491, 297] width 497 height 416
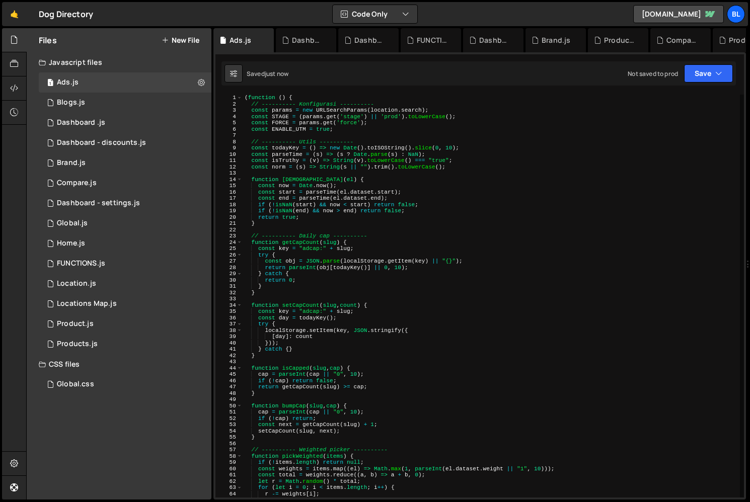
click at [396, 281] on div "( function ( ) { // ---------- Konfigurasi ---------- const params = new URLSea…" at bounding box center [491, 303] width 497 height 416
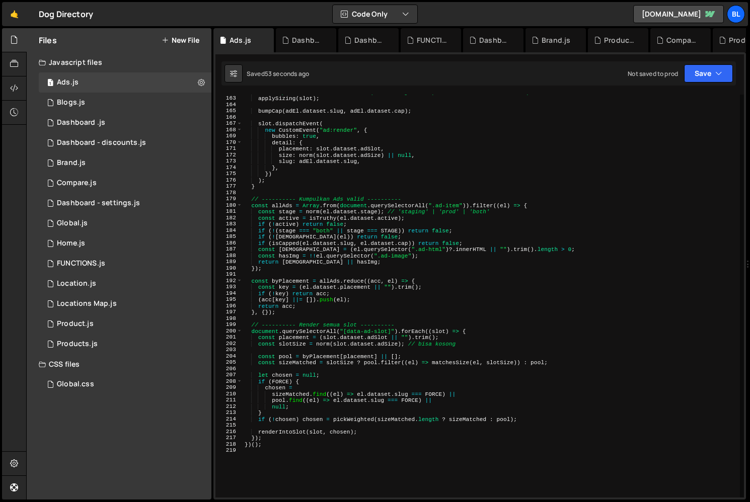
scroll to position [1100, 0]
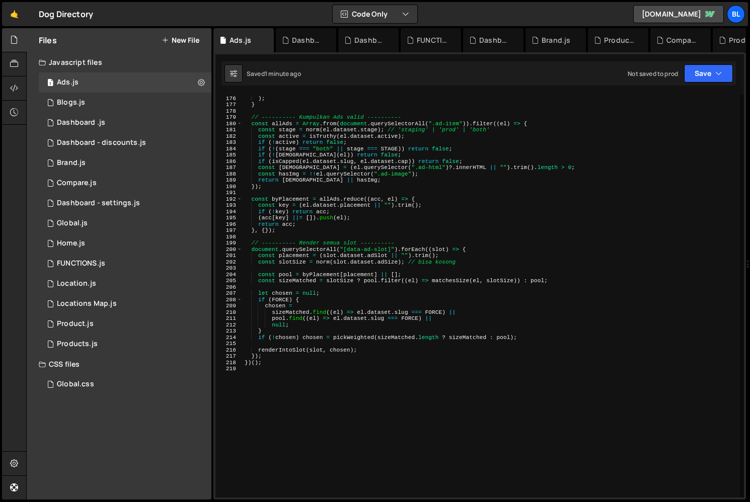
click at [300, 255] on div "}) ) ; } // ---------- [GEOGRAPHIC_DATA] Ads valid ---------- const allAds = Ar…" at bounding box center [491, 297] width 497 height 416
click at [369, 300] on div "}) ) ; } // ---------- [GEOGRAPHIC_DATA] Ads valid ---------- const allAds = Ar…" at bounding box center [491, 297] width 497 height 416
click at [284, 349] on div "}) ) ; } // ---------- [GEOGRAPHIC_DATA] Ads valid ---------- const allAds = Ar…" at bounding box center [491, 297] width 497 height 416
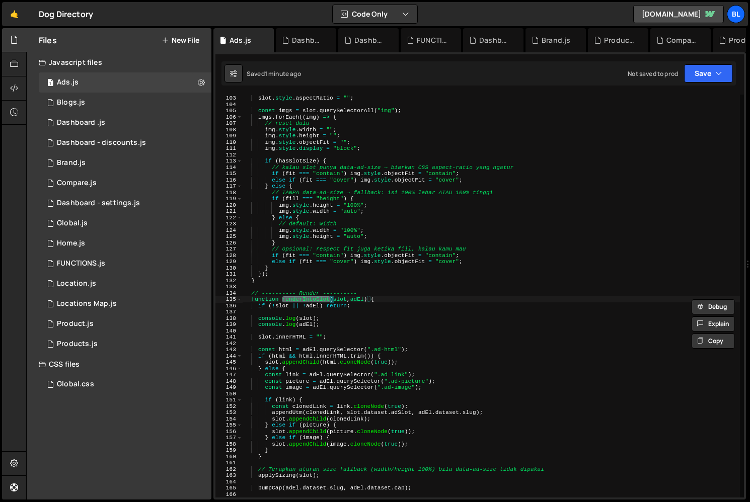
scroll to position [641, 0]
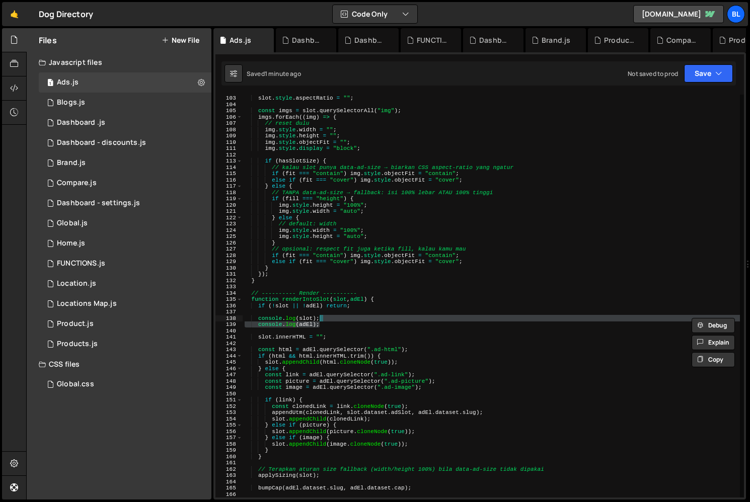
type textarea "console.log(slot);"
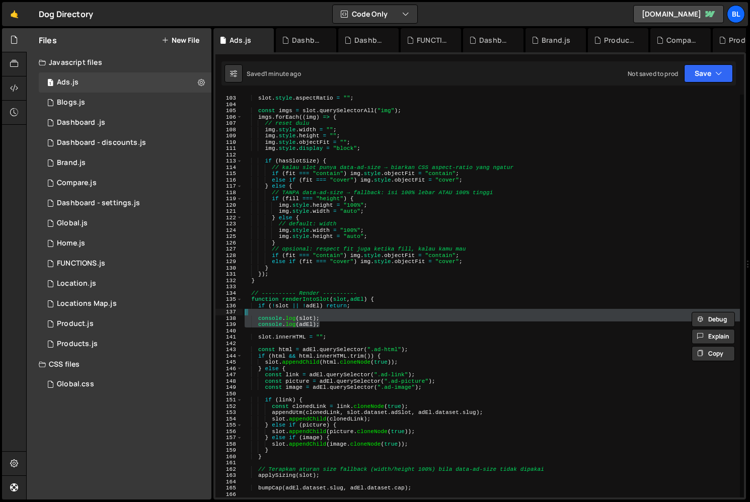
drag, startPoint x: 321, startPoint y: 323, endPoint x: 326, endPoint y: 313, distance: 11.5
click at [326, 313] on div "// reset aspect-ratio jika sebelumnya pernah di-set slot . style . aspectRatio …" at bounding box center [491, 297] width 497 height 416
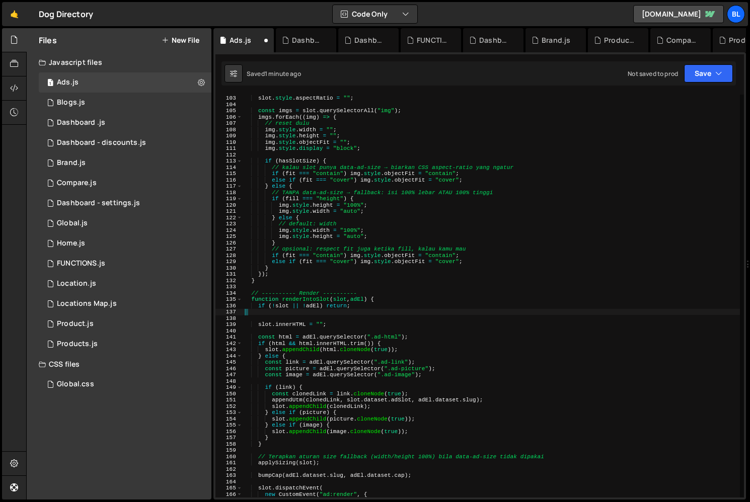
type textarea "\"
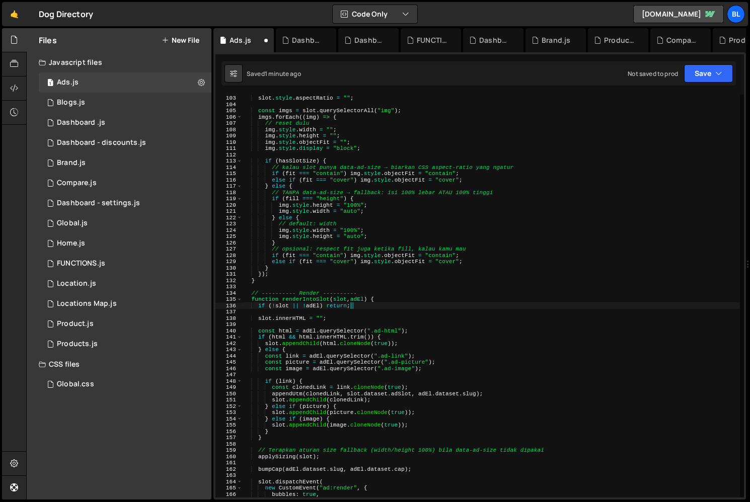
click at [301, 298] on div "// reset aspect-ratio jika sebelumnya pernah di-set slot . style . aspectRatio …" at bounding box center [491, 297] width 497 height 416
type textarea "renderIntoSlot(slot, chosen);"
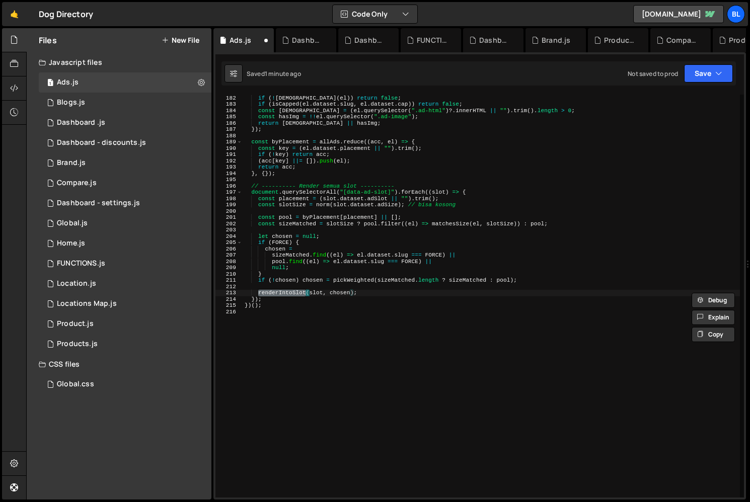
scroll to position [1138, 0]
click at [345, 316] on div "if ( ! ( stage === "both" || stage === STAGE )) return false ; if ( ! isWithinS…" at bounding box center [491, 297] width 497 height 416
click at [308, 220] on div "if ( ! ( stage === "both" || stage === STAGE )) return false ; if ( ! isWithinS…" at bounding box center [491, 297] width 497 height 416
type textarea "const sizeMatched = slotSize ? pool.filter((el) => matchesSize(el, slotSize)) :…"
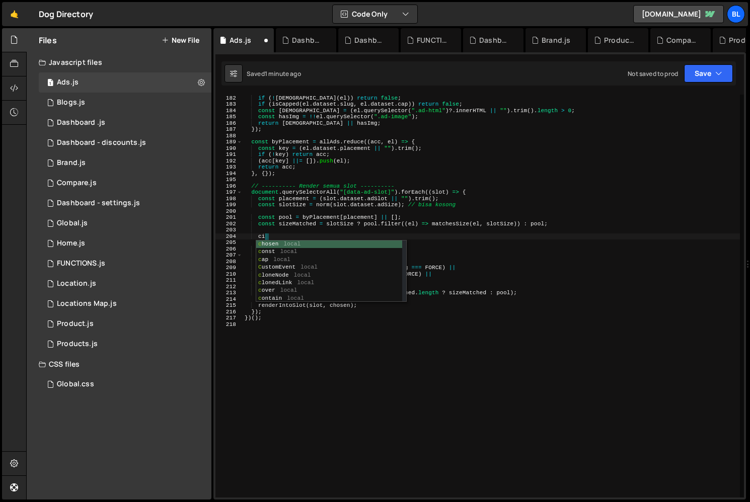
type textarea "ciso"
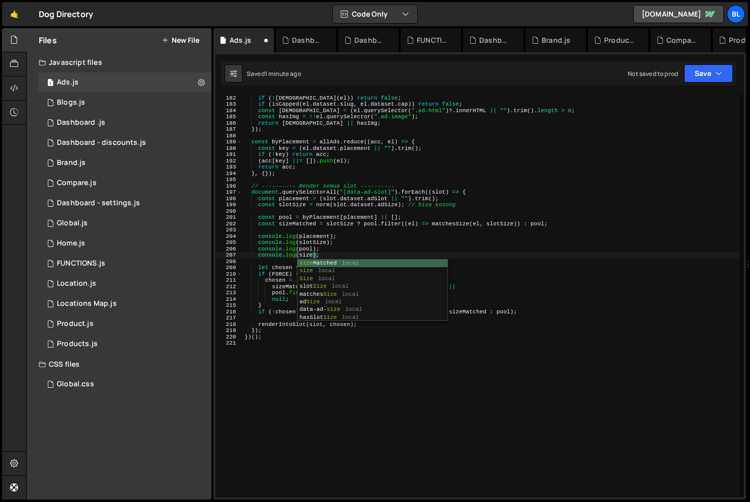
scroll to position [0, 6]
type textarea "console.log(sizeMatched);"
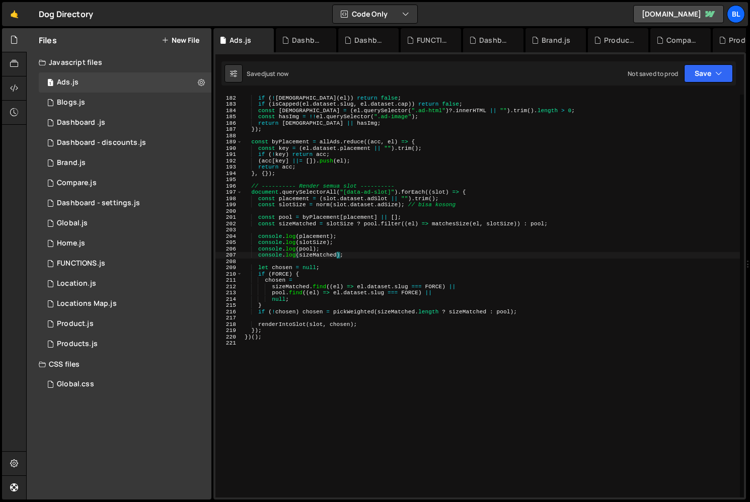
click at [315, 349] on div "if ( ! ( stage === "both" || stage === STAGE )) return false ; if ( ! isWithinS…" at bounding box center [491, 297] width 497 height 416
click at [346, 281] on div "if ( ! ( stage === "both" || stage === STAGE )) return false ; if ( ! isWithinS…" at bounding box center [491, 297] width 497 height 416
click at [350, 252] on div "if ( ! ( stage === "both" || stage === STAGE )) return false ; if ( ! isWithinS…" at bounding box center [491, 297] width 497 height 416
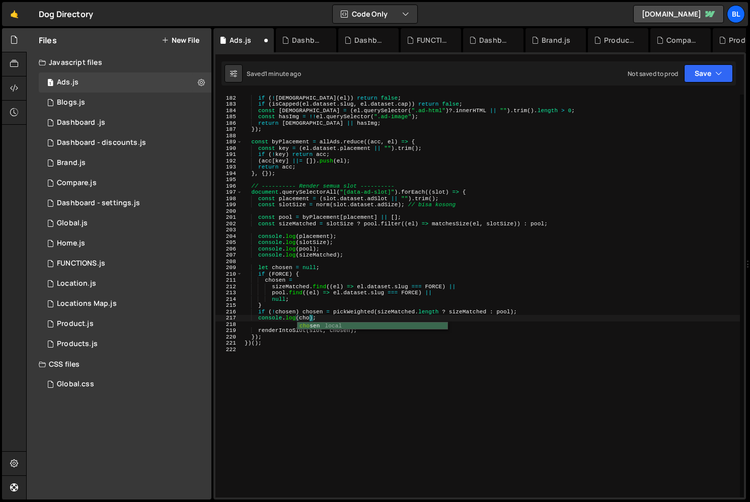
type textarea "console.log(chosen);"
click at [372, 389] on div "if ( ! ( stage === "both" || stage === STAGE )) return false ; if ( ! isWithinS…" at bounding box center [491, 297] width 497 height 416
click at [306, 345] on div "if ( ! ( stage === "both" || stage === STAGE )) return false ; if ( ! isWithinS…" at bounding box center [491, 297] width 497 height 416
click at [334, 346] on div "if ( ! ( stage === "both" || stage === STAGE )) return false ; if ( ! isWithinS…" at bounding box center [491, 297] width 497 height 416
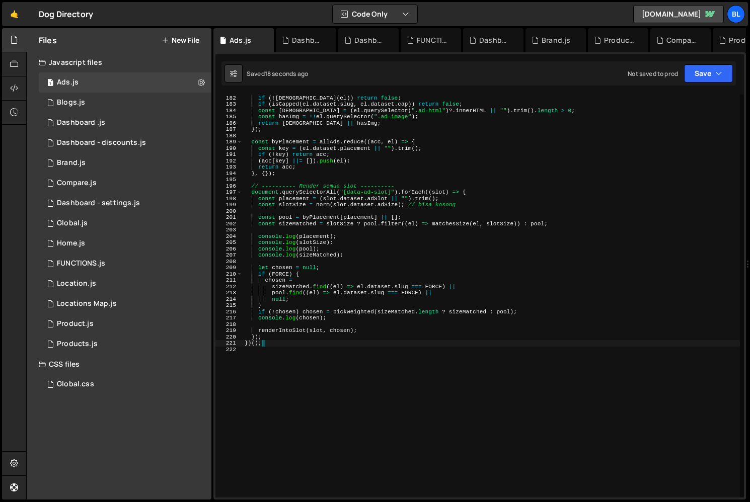
click at [335, 346] on div "if ( ! ( stage === "both" || stage === STAGE )) return false ; if ( ! isWithinS…" at bounding box center [491, 297] width 497 height 416
drag, startPoint x: 278, startPoint y: 278, endPoint x: 243, endPoint y: 244, distance: 49.5
click at [279, 279] on div "if ( ! ( stage === "both" || stage === STAGE )) return false ; if ( ! isWithinS…" at bounding box center [491, 297] width 497 height 416
click at [319, 328] on div "if ( ! ( stage === "both" || stage === STAGE )) return false ; if ( ! isWithinS…" at bounding box center [491, 297] width 497 height 416
click at [317, 328] on div "if ( ! ( stage === "both" || stage === STAGE )) return false ; if ( ! isWithinS…" at bounding box center [491, 297] width 497 height 416
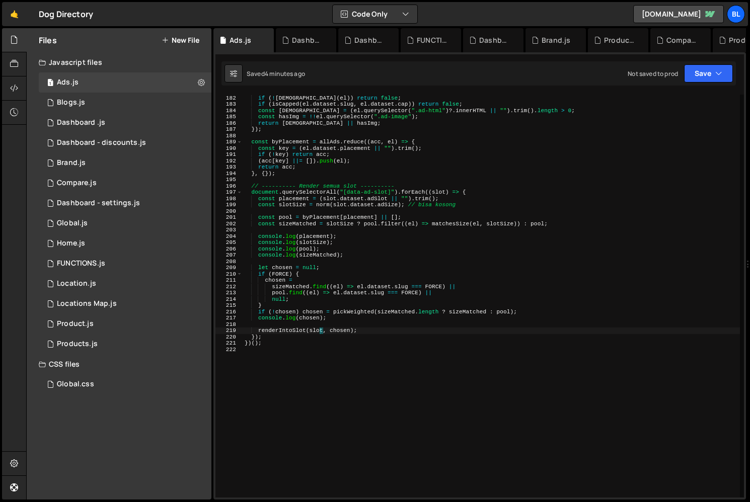
click at [317, 328] on div "if ( ! ( stage === "both" || stage === STAGE )) return false ; if ( ! isWithinS…" at bounding box center [491, 297] width 497 height 416
click at [348, 328] on div "if ( ! ( stage === "both" || stage === STAGE )) return false ; if ( ! isWithinS…" at bounding box center [491, 297] width 497 height 416
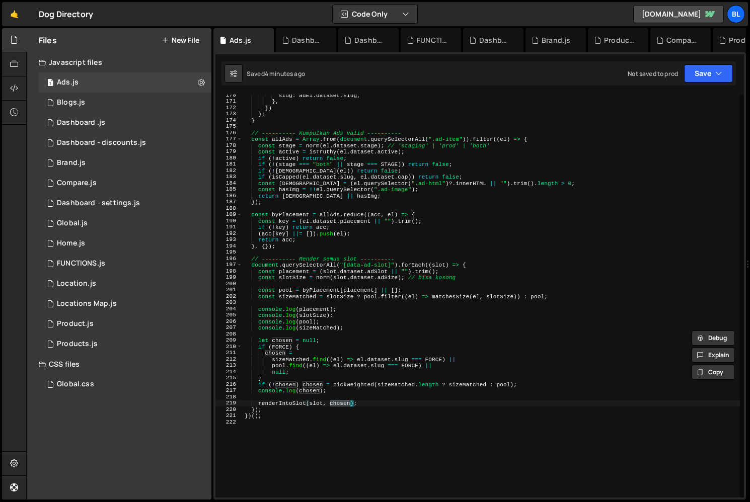
scroll to position [1066, 0]
click at [361, 287] on div "slug : adEl . dataset . slug , } , }) ) ; } // ---------- Kumpulkan Ads valid -…" at bounding box center [491, 300] width 497 height 416
type textarea "const pool = byPlacement[placement] || [];"
click at [283, 336] on div "slug : adEl . dataset . slug , } , }) ) ; } // ---------- Kumpulkan Ads valid -…" at bounding box center [491, 300] width 497 height 416
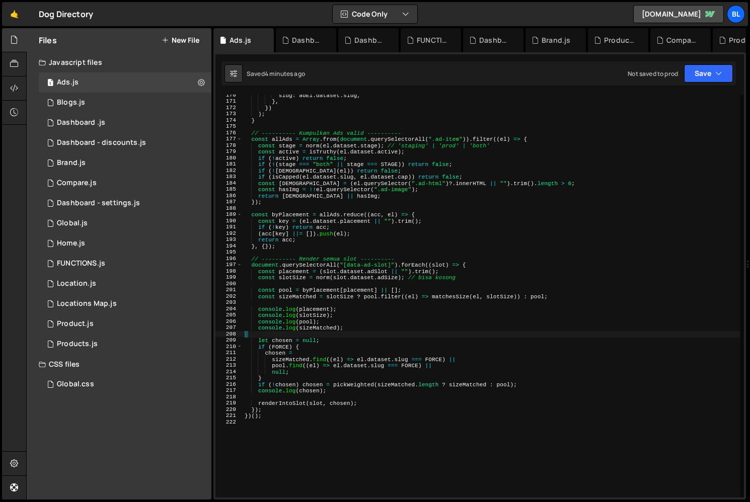
click at [401, 353] on div "slug : adEl . dataset . slug , } , }) ) ; } // ---------- Kumpulkan Ads valid -…" at bounding box center [491, 300] width 497 height 416
click at [373, 359] on div "slug : adEl . dataset . slug , } , }) ) ; } // ---------- Kumpulkan Ads valid -…" at bounding box center [491, 300] width 497 height 416
type textarea "sizeMatched.find((el) => el.dataset.slug === FORCE) ||"
click at [373, 359] on div "slug : adEl . dataset . slug , } , }) ) ; } // ---------- Kumpulkan Ads valid -…" at bounding box center [491, 300] width 497 height 416
click at [381, 334] on div "slug : adEl . dataset . slug , } , }) ) ; } // ---------- Kumpulkan Ads valid -…" at bounding box center [491, 300] width 497 height 416
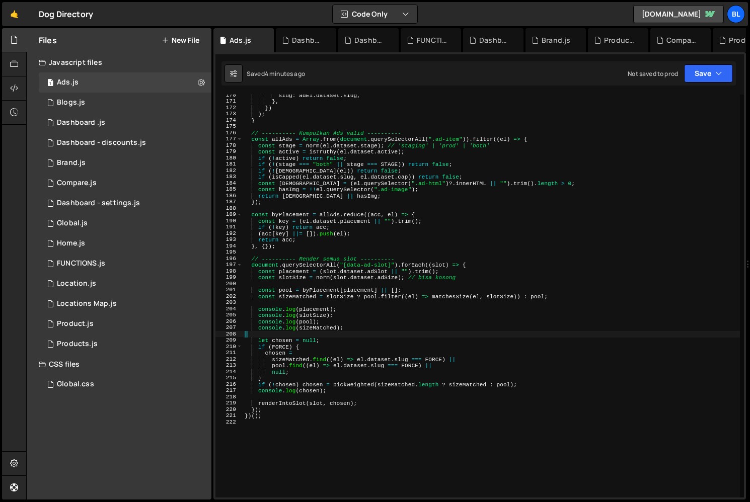
click at [354, 397] on div "slug : adEl . dataset . slug , } , }) ) ; } // ---------- Kumpulkan Ads valid -…" at bounding box center [491, 300] width 497 height 416
click at [367, 403] on div "slug : adEl . dataset . slug , } , }) ) ; } // ---------- Kumpulkan Ads valid -…" at bounding box center [491, 300] width 497 height 416
click at [350, 384] on div "slug : adEl . dataset . slug , } , }) ) ; } // ---------- Kumpulkan Ads valid -…" at bounding box center [491, 300] width 497 height 416
click at [315, 379] on div "slug : adEl . dataset . slug , } , }) ) ; } // ---------- Kumpulkan Ads valid -…" at bounding box center [491, 300] width 497 height 416
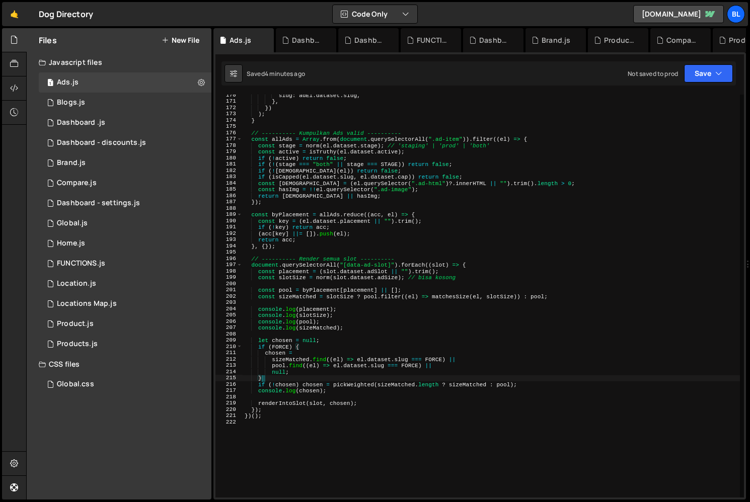
click at [358, 381] on div "slug : adEl . dataset . slug , } , }) ) ; } // ---------- Kumpulkan Ads valid -…" at bounding box center [491, 300] width 497 height 416
click at [391, 385] on div "slug : adEl . dataset . slug , } , }) ) ; } // ---------- Kumpulkan Ads valid -…" at bounding box center [491, 300] width 497 height 416
click at [337, 327] on div "slug : adEl . dataset . slug , } , }) ) ; } // ---------- Kumpulkan Ads valid -…" at bounding box center [491, 300] width 497 height 416
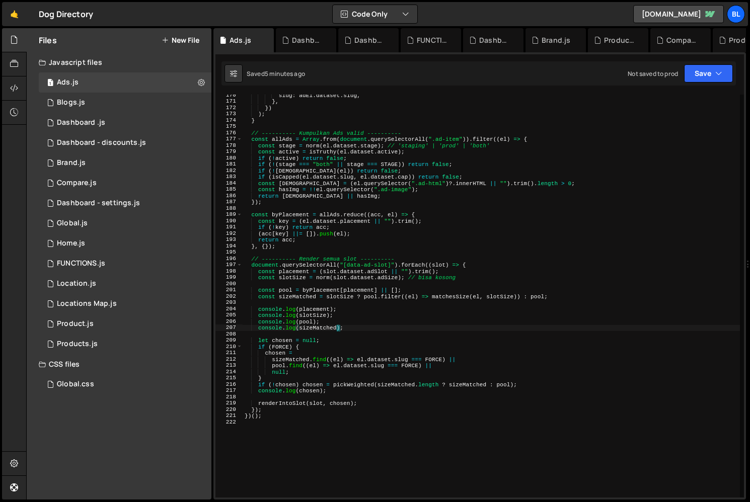
click at [299, 333] on div "slug : adEl . dataset . slug , } , }) ) ; } // ---------- Kumpulkan Ads valid -…" at bounding box center [491, 300] width 497 height 416
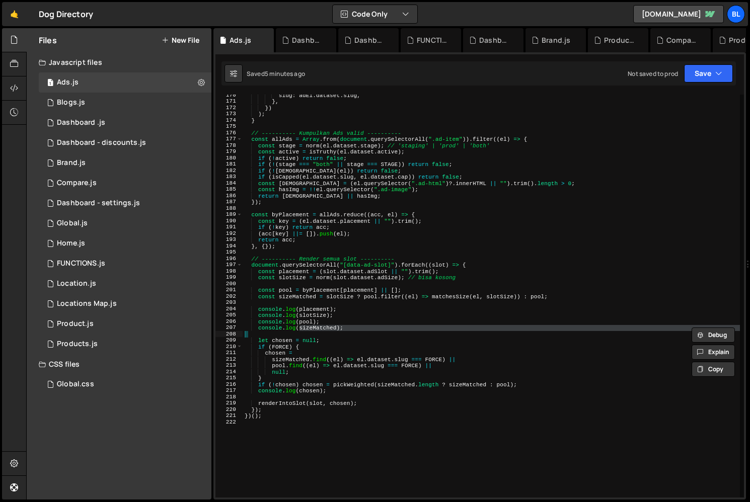
drag, startPoint x: 311, startPoint y: 374, endPoint x: 311, endPoint y: 358, distance: 16.1
click at [312, 376] on div "slug : adEl . dataset . slug , } , }) ) ; } // ---------- Kumpulkan Ads valid -…" at bounding box center [491, 300] width 497 height 416
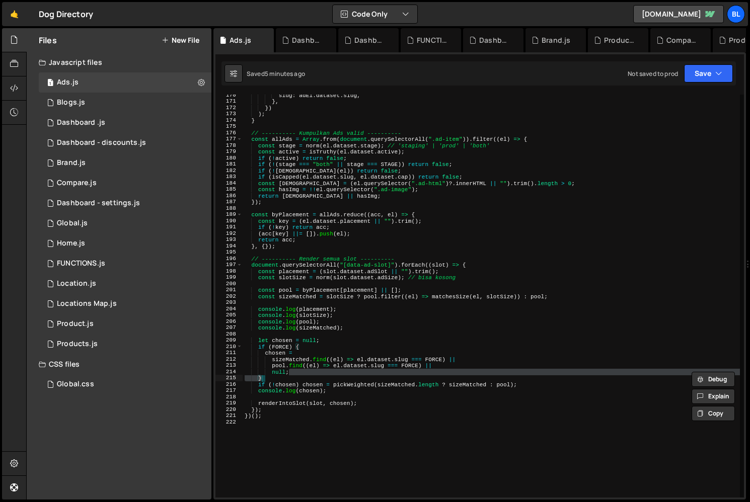
click at [320, 291] on div "slug : adEl . dataset . slug , } , }) ) ; } // ---------- Kumpulkan Ads valid -…" at bounding box center [491, 300] width 497 height 416
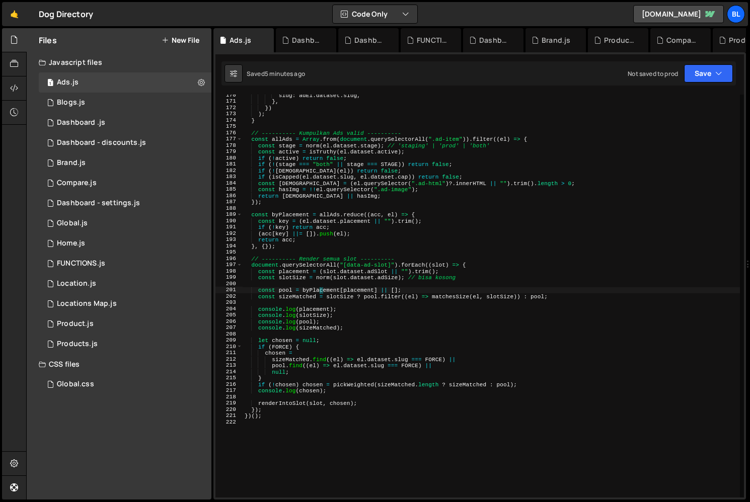
click at [321, 290] on div "slug : adEl . dataset . slug , } , }) ) ; } // ---------- Kumpulkan Ads valid -…" at bounding box center [491, 300] width 497 height 416
click at [334, 247] on div "slug : adEl . dataset . slug , } , }) ) ; } // ---------- Kumpulkan Ads valid -…" at bounding box center [491, 300] width 497 height 416
click at [329, 212] on div "slug : adEl . dataset . slug , } , }) ) ; } // ---------- Kumpulkan Ads valid -…" at bounding box center [491, 300] width 497 height 416
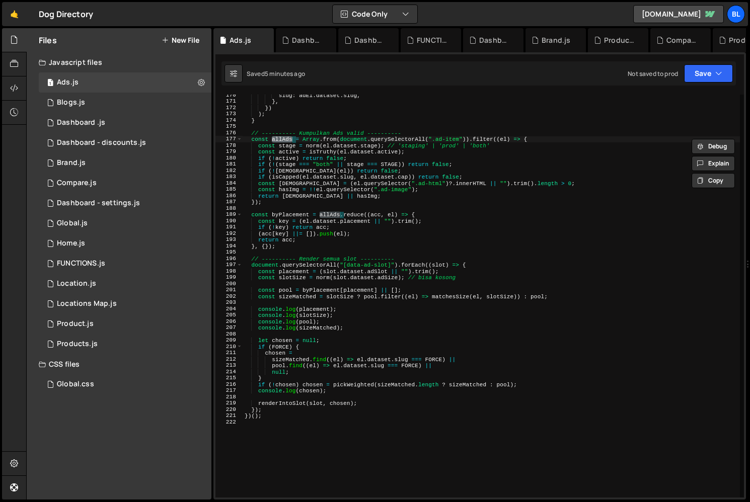
click at [274, 149] on div "slug : adEl . dataset . slug , } , }) ) ; } // ---------- Kumpulkan Ads valid -…" at bounding box center [491, 300] width 497 height 416
click at [324, 213] on div "slug : adEl . dataset . slug , } , }) ) ; } // ---------- Kumpulkan Ads valid -…" at bounding box center [491, 300] width 497 height 416
type textarea "const byPlacement = allAds.reduce((acc, el) => {"
click at [324, 213] on div "slug : adEl . dataset . slug , } , }) ) ; } // ---------- Kumpulkan Ads valid -…" at bounding box center [491, 300] width 497 height 416
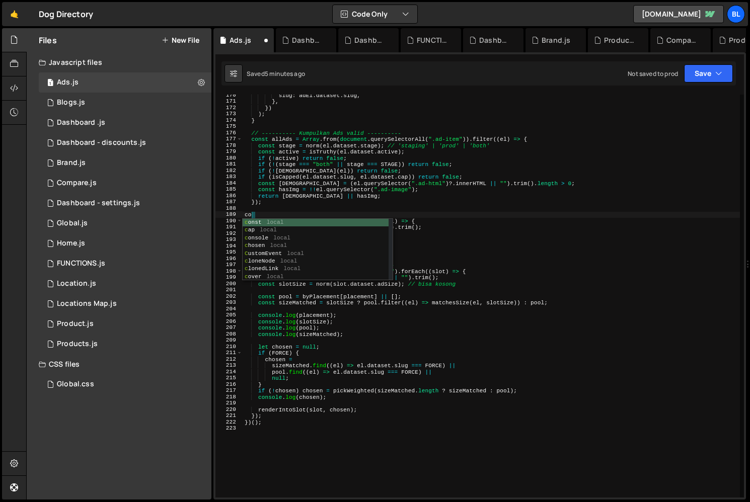
scroll to position [0, 0]
type textarea "coso"
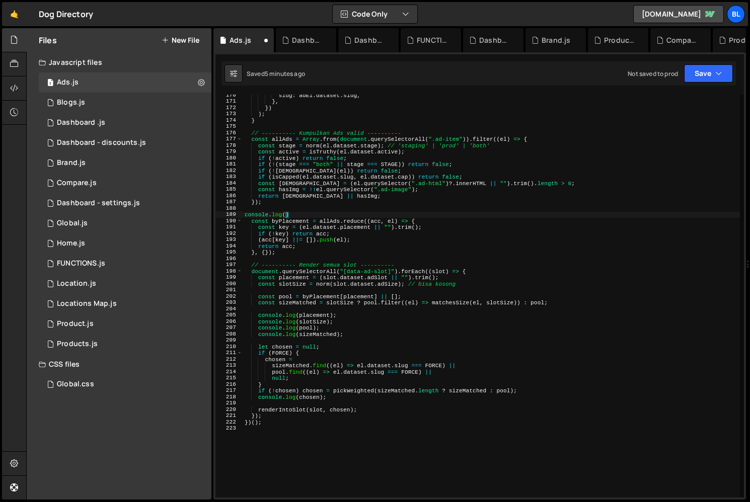
paste textarea "allAds)"
click at [343, 244] on div "slug : adEl . dataset . slug , } , }) ) ; } // ---------- Kumpulkan Ads valid -…" at bounding box center [491, 300] width 497 height 416
click at [349, 253] on div "slug : adEl . dataset . slug , } , }) ) ; } // ---------- Kumpulkan Ads valid -…" at bounding box center [491, 300] width 497 height 416
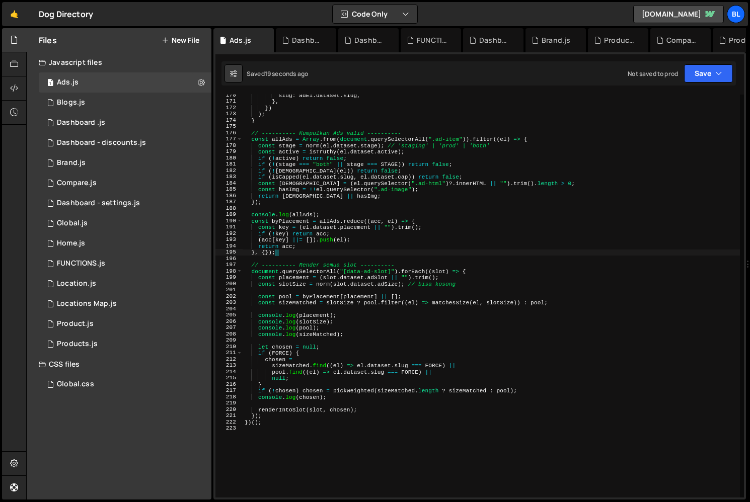
click at [330, 236] on div "slug : adEl . dataset . slug , } , }) ) ; } // ---------- Kumpulkan Ads valid -…" at bounding box center [491, 300] width 497 height 416
drag, startPoint x: 352, startPoint y: 326, endPoint x: 352, endPoint y: 332, distance: 6.1
click at [352, 326] on div "slug : adEl . dataset . slug , } , }) ) ; } // ---------- Kumpulkan Ads valid -…" at bounding box center [491, 300] width 497 height 416
type textarea "console.log(pool);"
click at [344, 208] on div "slug : adEl . dataset . slug , } , }) ) ; } // ---------- Kumpulkan Ads valid -…" at bounding box center [491, 300] width 497 height 416
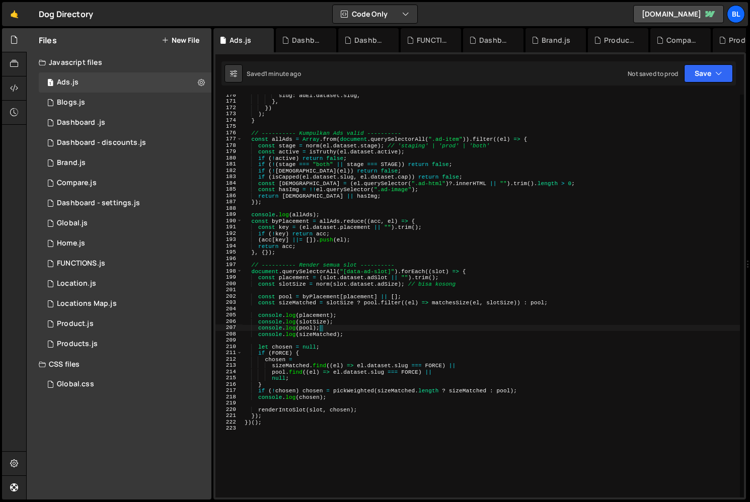
scroll to position [0, 0]
click at [283, 145] on div "slug : adEl . dataset . slug , } , }) ) ; } // ---------- Kumpulkan Ads valid -…" at bounding box center [491, 300] width 497 height 416
click at [376, 184] on div "slug : adEl . dataset . slug , } , }) ) ; } // ---------- Kumpulkan Ads valid -…" at bounding box center [491, 300] width 497 height 416
click at [367, 195] on div "slug : adEl . dataset . slug , } , }) ) ; } // ---------- Kumpulkan Ads valid -…" at bounding box center [491, 300] width 497 height 416
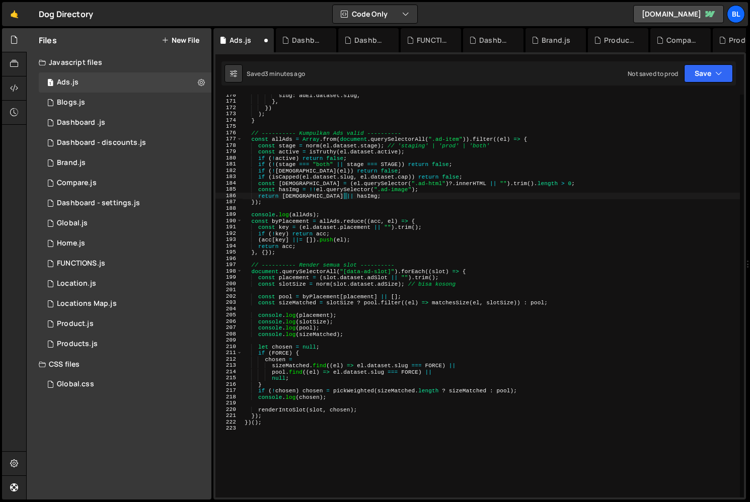
click at [294, 196] on div "slug : adEl . dataset . slug , } , }) ) ; } // ---------- Kumpulkan Ads valid -…" at bounding box center [491, 300] width 497 height 416
click at [293, 196] on div "slug : adEl . dataset . slug , } , }) ) ; } // ---------- Kumpulkan Ads valid -…" at bounding box center [491, 300] width 497 height 416
click at [328, 195] on div "slug : adEl . dataset . slug , } , }) ) ; } // ---------- Kumpulkan Ads valid -…" at bounding box center [491, 300] width 497 height 416
click at [298, 194] on div "slug : adEl . dataset . slug , } , }) ) ; } // ---------- Kumpulkan Ads valid -…" at bounding box center [491, 300] width 497 height 416
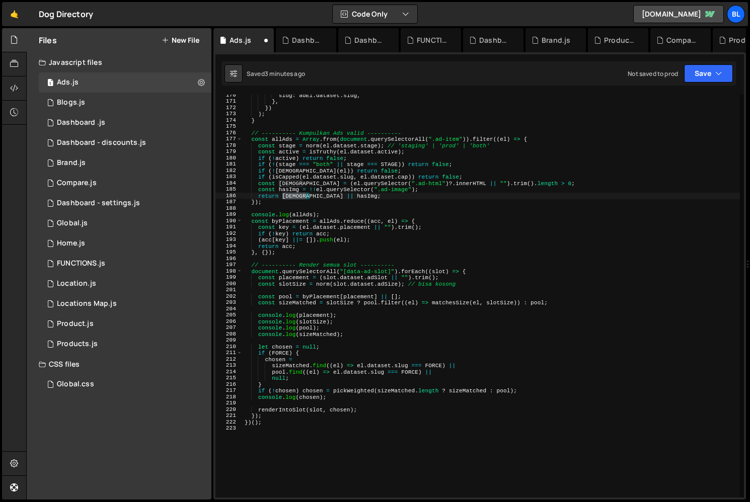
click at [298, 194] on div "slug : adEl . dataset . slug , } , }) ) ; } // ---------- Kumpulkan Ads valid -…" at bounding box center [491, 300] width 497 height 416
click at [336, 192] on div "slug : adEl . dataset . slug , } , }) ) ; } // ---------- Kumpulkan Ads valid -…" at bounding box center [491, 300] width 497 height 416
drag, startPoint x: 365, startPoint y: 334, endPoint x: 363, endPoint y: 329, distance: 5.3
click at [364, 334] on div "slug : adEl . dataset . slug , } , }) ) ; } // ---------- Kumpulkan Ads valid -…" at bounding box center [491, 300] width 497 height 416
click at [359, 322] on div "slug : adEl . dataset . slug , } , }) ) ; } // ---------- Kumpulkan Ads valid -…" at bounding box center [491, 300] width 497 height 416
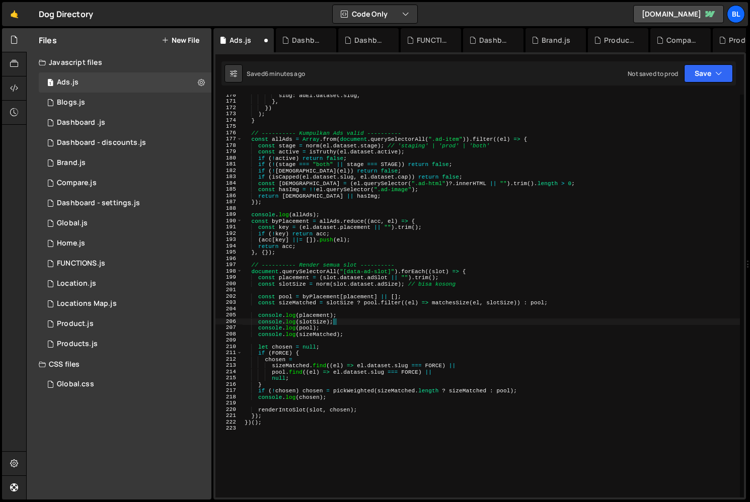
click at [358, 316] on div "slug : adEl . dataset . slug , } , }) ) ; } // ---------- Kumpulkan Ads valid -…" at bounding box center [491, 300] width 497 height 416
click at [358, 331] on div "slug : adEl . dataset . slug , } , }) ) ; } // ---------- Kumpulkan Ads valid -…" at bounding box center [491, 300] width 497 height 416
click at [572, 300] on div "slug : adEl . dataset . slug , } , }) ) ; } // ---------- Kumpulkan Ads valid -…" at bounding box center [491, 300] width 497 height 416
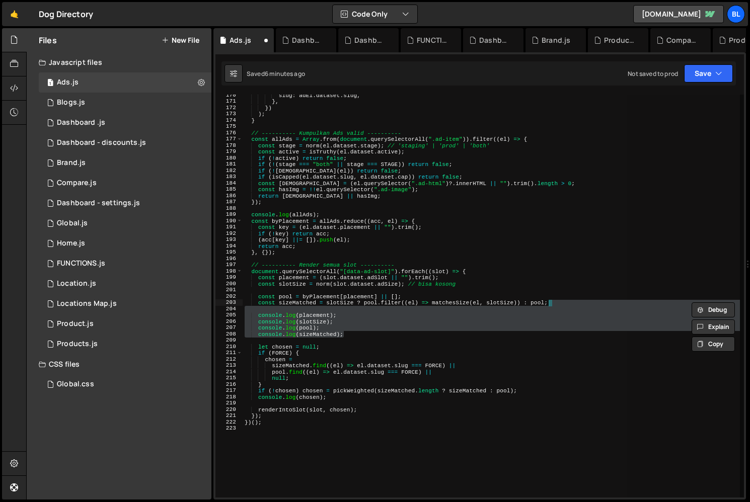
click at [434, 337] on div "slug : adEl . dataset . slug , } , }) ) ; } // ---------- Kumpulkan Ads valid -…" at bounding box center [491, 296] width 497 height 403
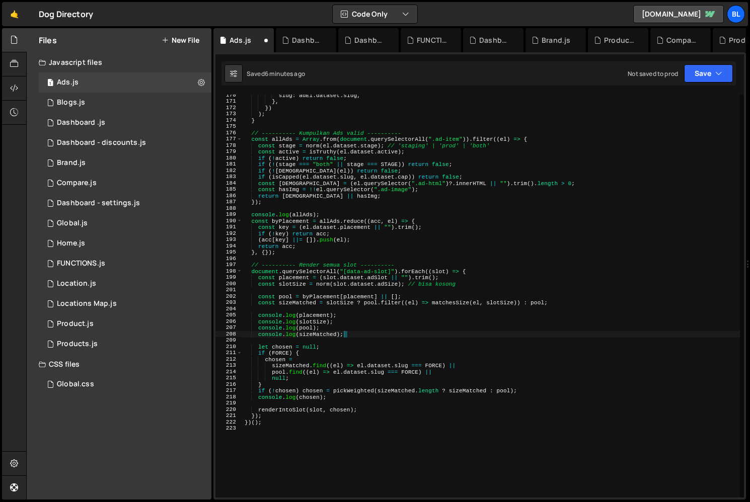
drag, startPoint x: 371, startPoint y: 328, endPoint x: 377, endPoint y: 308, distance: 21.5
click at [371, 325] on div "slug : adEl . dataset . slug , } , }) ) ; } // ---------- Kumpulkan Ads valid -…" at bounding box center [491, 300] width 497 height 416
click at [378, 298] on div "slug : adEl . dataset . slug , } , }) ) ; } // ---------- Kumpulkan Ads valid -…" at bounding box center [491, 300] width 497 height 416
type textarea "const pool = byPlacement[placement] || [];"
click at [368, 342] on div "slug : adEl . dataset . slug , } , }) ) ; } // ---------- Kumpulkan Ads valid -…" at bounding box center [491, 300] width 497 height 416
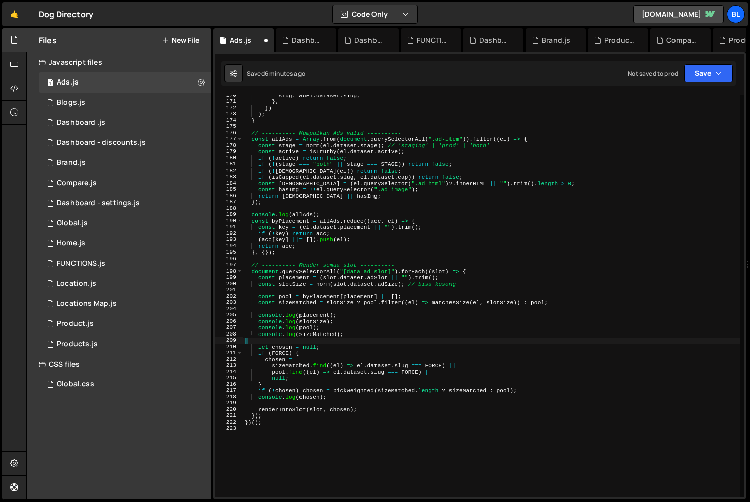
click at [470, 169] on div "slug : adEl . dataset . slug , } , }) ) ; } // ---------- Kumpulkan Ads valid -…" at bounding box center [491, 300] width 497 height 416
type textarea "if (!isWithinSchedule(el)) return false;"
click at [445, 206] on div "slug : adEl . dataset . slug , } , }) ) ; } // ---------- Kumpulkan Ads valid -…" at bounding box center [491, 300] width 497 height 416
click at [305, 444] on div "slug : adEl . dataset . slug , } , }) ) ; } // ---------- Kumpulkan Ads valid -…" at bounding box center [491, 300] width 497 height 416
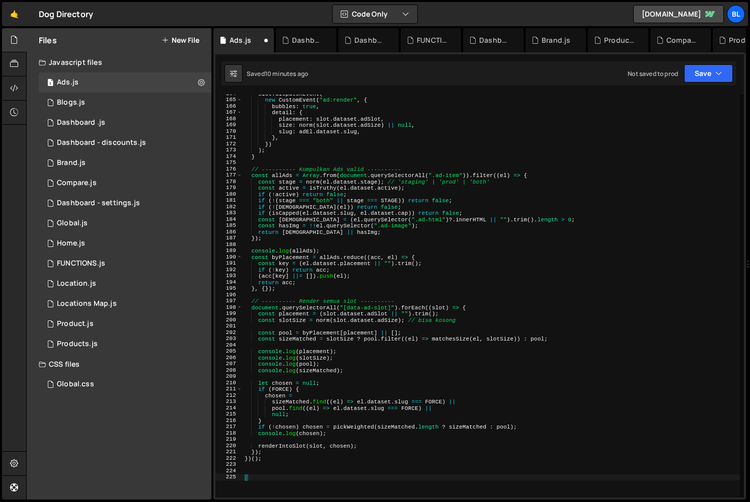
scroll to position [1030, 0]
click at [336, 430] on div "slot . dispatchEvent ( new CustomEvent ( "ad:render" , { bubbles : true , detai…" at bounding box center [491, 299] width 497 height 416
click at [523, 425] on div "slot . dispatchEvent ( new CustomEvent ( "ad:render" , { bubbles : true , detai…" at bounding box center [491, 299] width 497 height 416
click at [371, 359] on div "slot . dispatchEvent ( new CustomEvent ( "ad:render" , { bubbles : true , detai…" at bounding box center [491, 299] width 497 height 416
click at [359, 370] on div "slot . dispatchEvent ( new CustomEvent ( "ad:render" , { bubbles : true , detai…" at bounding box center [491, 299] width 497 height 416
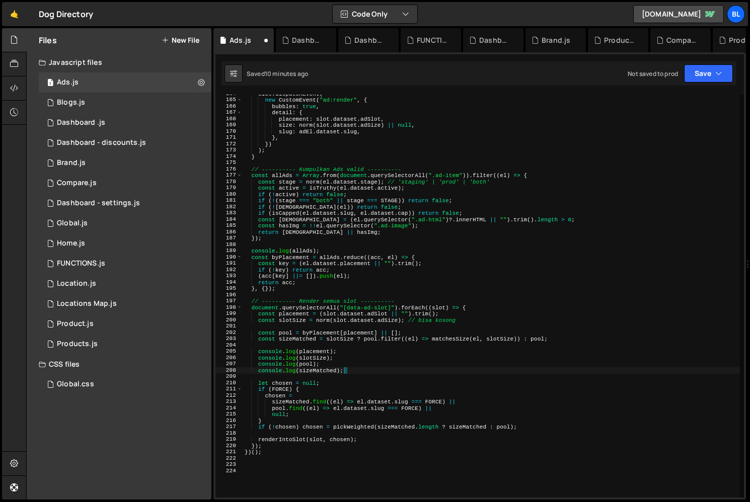
click at [544, 341] on div "slot . dispatchEvent ( new CustomEvent ( "ad:render" , { bubbles : true , detai…" at bounding box center [491, 299] width 497 height 416
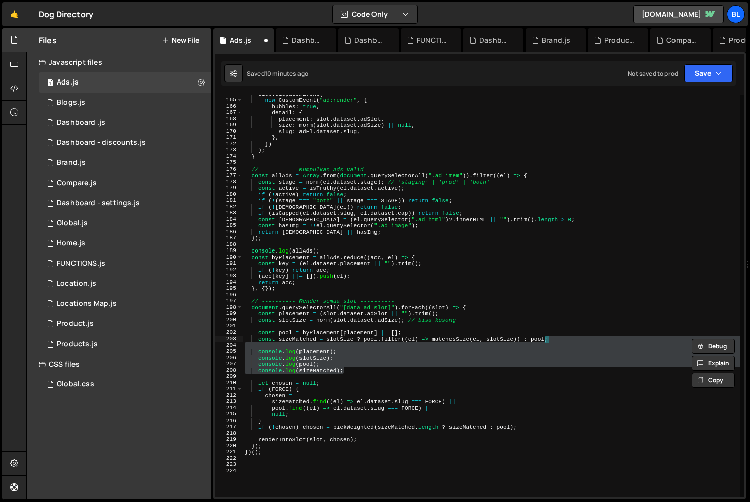
click at [555, 337] on div "slot . dispatchEvent ( new CustomEvent ( "ad:render" , { bubbles : true , detai…" at bounding box center [491, 296] width 497 height 403
type textarea "const sizeMatched = slotSize ? pool.filter((el) => matchesSize(el, slotSize)) :…"
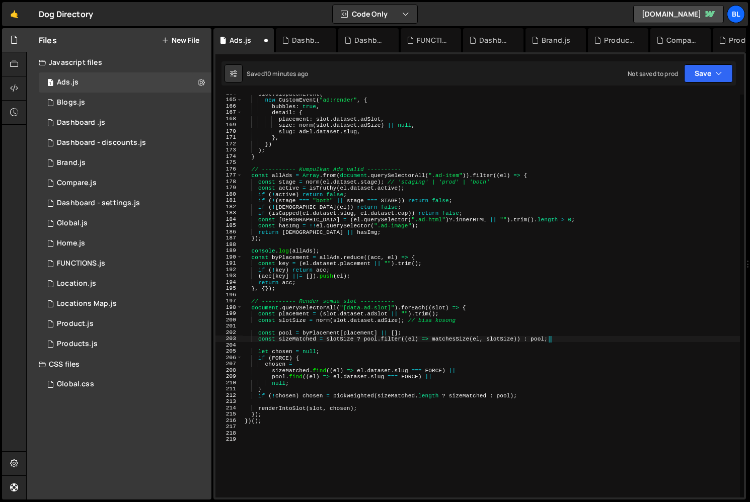
click at [480, 346] on div "slot . dispatchEvent ( new CustomEvent ( "ad:render" , { bubbles : true , detai…" at bounding box center [491, 299] width 497 height 416
click at [323, 245] on div "slot . dispatchEvent ( new CustomEvent ( "ad:render" , { bubbles : true , detai…" at bounding box center [491, 299] width 497 height 416
click at [324, 251] on div "slot . dispatchEvent ( new CustomEvent ( "ad:render" , { bubbles : true , detai…" at bounding box center [491, 299] width 497 height 416
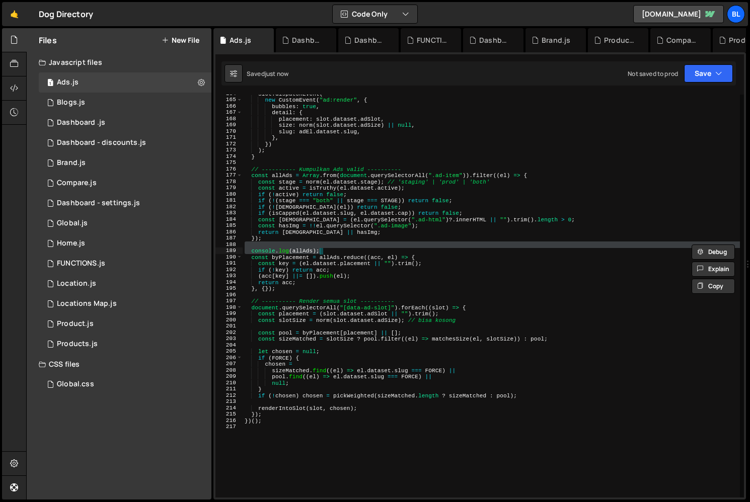
click at [339, 241] on div "slot . dispatchEvent ( new CustomEvent ( "ad:render" , { bubbles : true , detai…" at bounding box center [491, 299] width 497 height 416
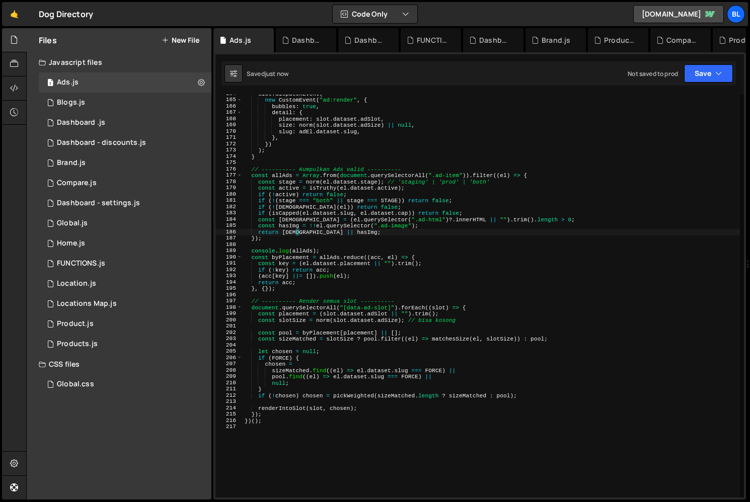
click at [295, 232] on div "slot . dispatchEvent ( new CustomEvent ( "ad:render" , { bubbles : true , detai…" at bounding box center [491, 299] width 497 height 416
click at [350, 223] on div "slot . dispatchEvent ( new CustomEvent ( "ad:render" , { bubbles : true , detai…" at bounding box center [491, 299] width 497 height 416
click at [424, 218] on div "slot . dispatchEvent ( new CustomEvent ( "ad:render" , { bubbles : true , detai…" at bounding box center [491, 299] width 497 height 416
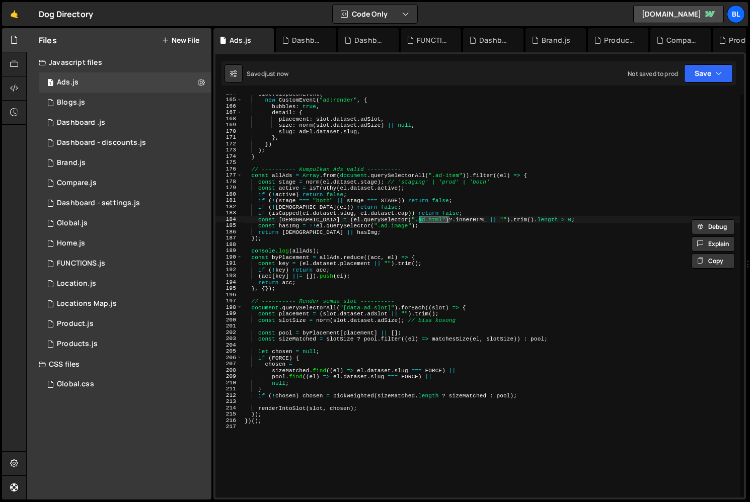
click at [458, 216] on div "slot . dispatchEvent ( new CustomEvent ( "ad:render" , { bubbles : true , detai…" at bounding box center [491, 299] width 497 height 416
click at [516, 220] on div "slot . dispatchEvent ( new CustomEvent ( "ad:render" , { bubbles : true , detai…" at bounding box center [491, 299] width 497 height 416
click at [526, 232] on div "slot . dispatchEvent ( new CustomEvent ( "ad:render" , { bubbles : true , detai…" at bounding box center [491, 299] width 497 height 416
click at [430, 219] on div "slot . dispatchEvent ( new CustomEvent ( "ad:render" , { bubbles : true , detai…" at bounding box center [491, 299] width 497 height 416
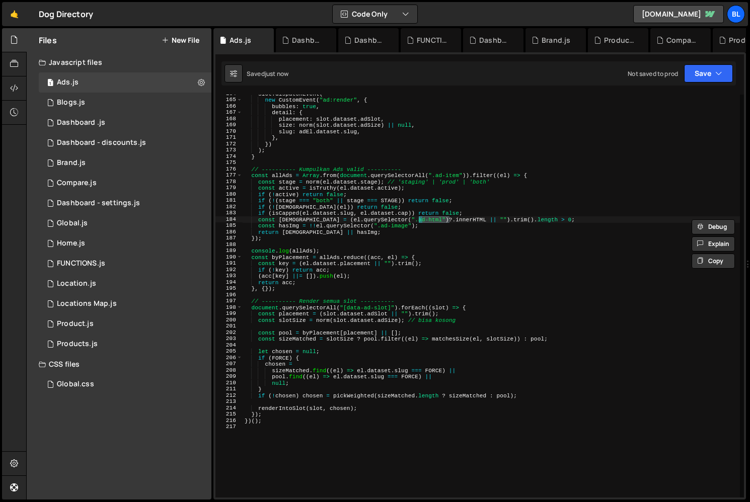
click at [475, 217] on div "slot . dispatchEvent ( new CustomEvent ( "ad:render" , { bubbles : true , detai…" at bounding box center [491, 299] width 497 height 416
click at [494, 217] on div "slot . dispatchEvent ( new CustomEvent ( "ad:render" , { bubbles : true , detai…" at bounding box center [491, 299] width 497 height 416
click at [510, 217] on div "slot . dispatchEvent ( new CustomEvent ( "ad:render" , { bubbles : true , detai…" at bounding box center [491, 299] width 497 height 416
click at [414, 218] on div "slot . dispatchEvent ( new CustomEvent ( "ad:render" , { bubbles : true , detai…" at bounding box center [491, 299] width 497 height 416
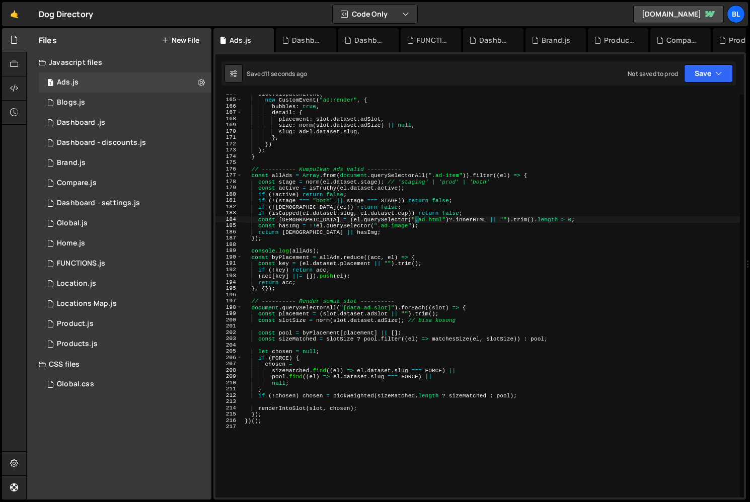
click at [362, 214] on div "slot . dispatchEvent ( new CustomEvent ( "ad:render" , { bubbles : true , detai…" at bounding box center [491, 299] width 497 height 416
click at [391, 215] on div "slot . dispatchEvent ( new CustomEvent ( "ad:render" , { bubbles : true , detai…" at bounding box center [491, 299] width 497 height 416
click at [348, 215] on div "slot . dispatchEvent ( new CustomEvent ( "ad:render" , { bubbles : true , detai…" at bounding box center [491, 299] width 497 height 416
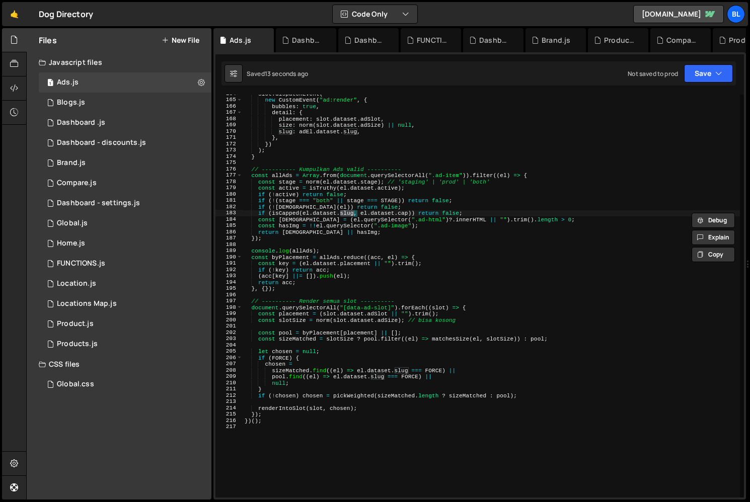
click at [425, 207] on div "slot . dispatchEvent ( new CustomEvent ( "ad:render" , { bubbles : true , detai…" at bounding box center [491, 299] width 497 height 416
click at [365, 229] on div "slot . dispatchEvent ( new CustomEvent ( "ad:render" , { bubbles : true , detai…" at bounding box center [491, 299] width 497 height 416
click at [286, 182] on div "slot . dispatchEvent ( new CustomEvent ( "ad:render" , { bubbles : true , detai…" at bounding box center [491, 299] width 497 height 416
type textarea "const stage = norm(el.dataset.stage); // 'staging' | 'prod' | 'both'"
click at [286, 182] on div "slot . dispatchEvent ( new CustomEvent ( "ad:render" , { bubbles : true , detai…" at bounding box center [491, 299] width 497 height 416
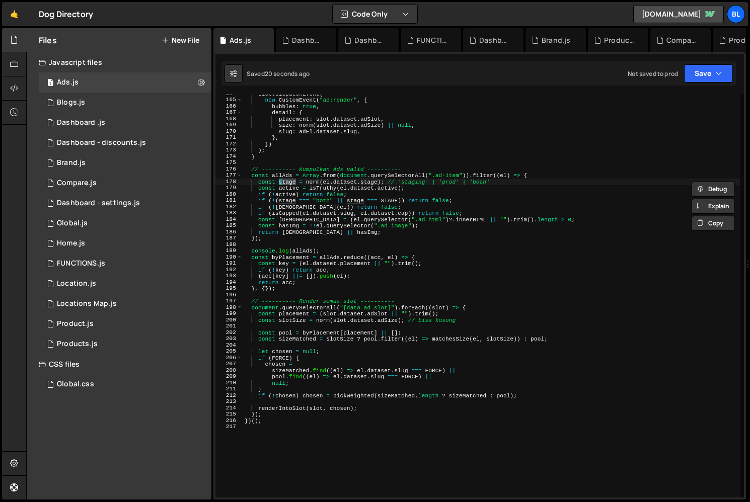
click at [470, 182] on div "slot . dispatchEvent ( new CustomEvent ( "ad:render" , { bubbles : true , detai…" at bounding box center [491, 299] width 497 height 416
click at [495, 182] on div "slot . dispatchEvent ( new CustomEvent ( "ad:render" , { bubbles : true , detai…" at bounding box center [491, 299] width 497 height 416
click at [266, 466] on div "slot . dispatchEvent ( new CustomEvent ( "ad:render" , { bubbles : true , detai…" at bounding box center [491, 299] width 497 height 416
paste textarea "stage"
type textarea "stage"
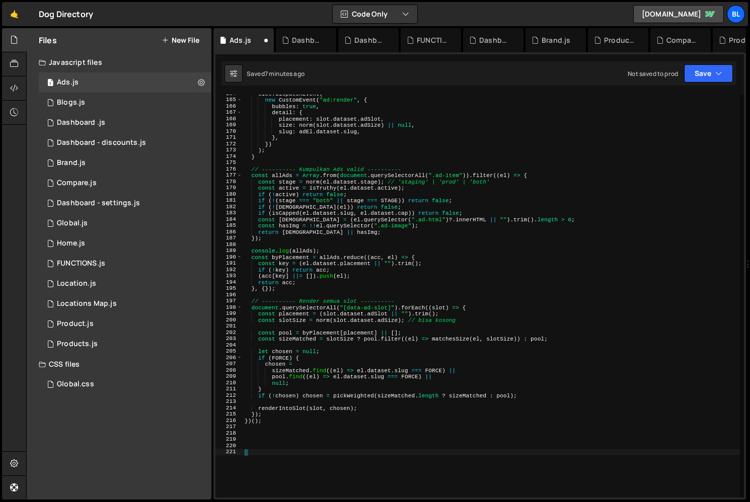
paste textarea "</div>"
type textarea "</div>"
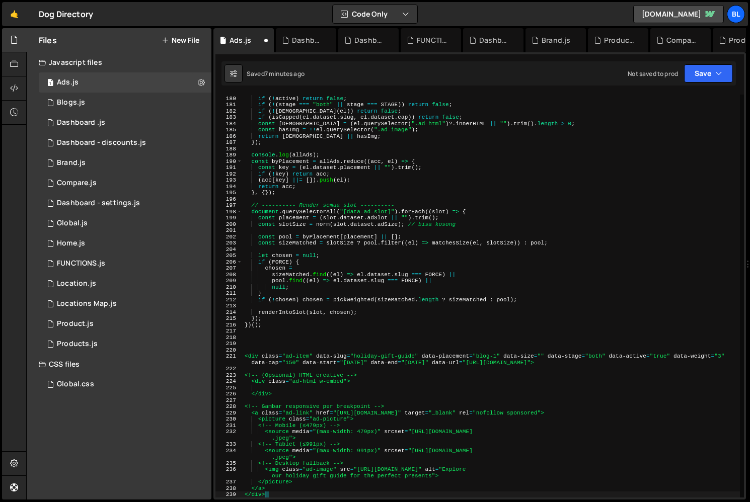
click at [307, 345] on div "const active = isTruthy ( el . dataset . active ) ; if ( ! active ) return fals…" at bounding box center [491, 297] width 497 height 416
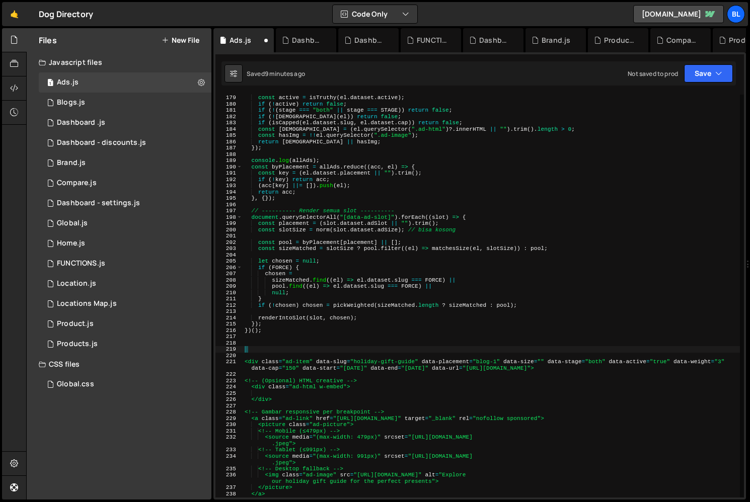
scroll to position [1192, 0]
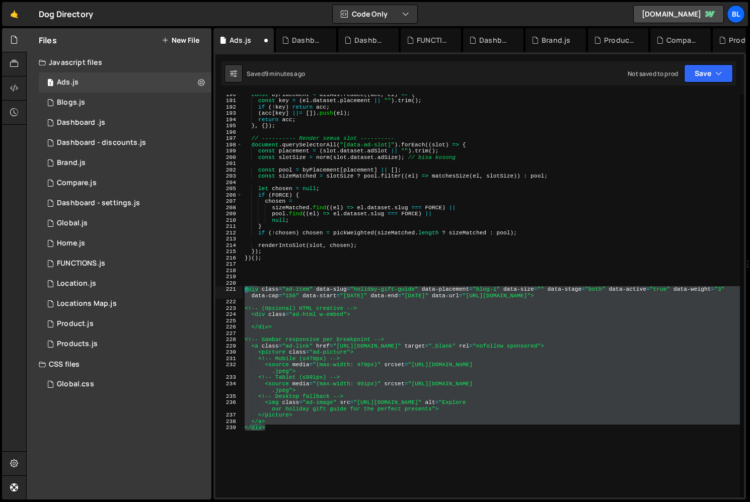
drag, startPoint x: 278, startPoint y: 450, endPoint x: 243, endPoint y: 286, distance: 167.8
click at [243, 286] on div "const byPlacement = allAds . reduce (( acc , el ) => { const key = ( el . datas…" at bounding box center [491, 299] width 497 height 416
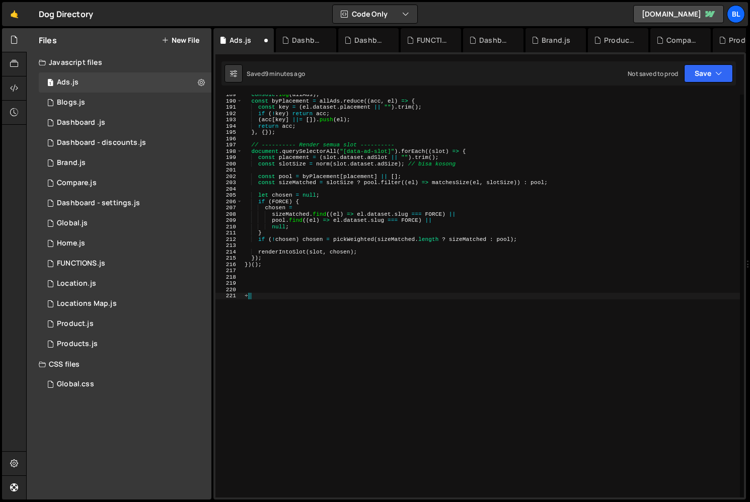
scroll to position [1186, 0]
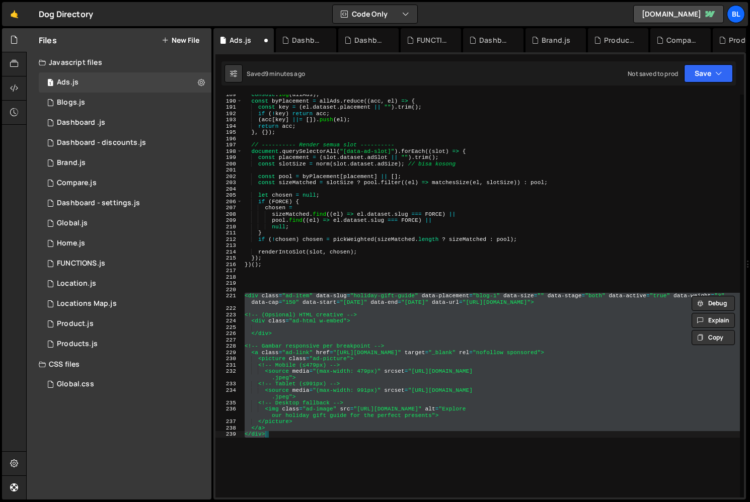
type textarea "// </a> // </div>"
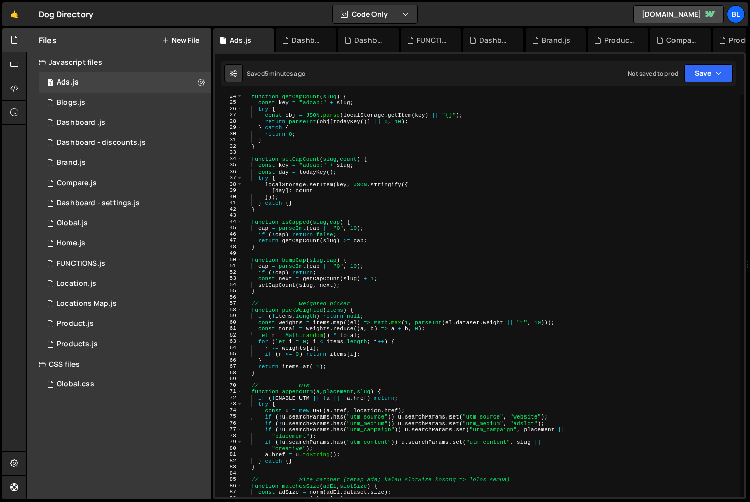
scroll to position [0, 0]
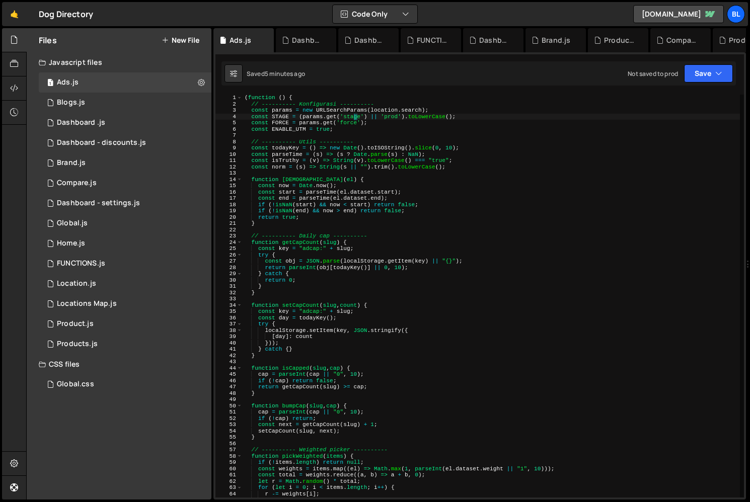
click at [353, 114] on div "( function ( ) { // ---------- Konfigurasi ---------- const params = new URLSea…" at bounding box center [491, 303] width 497 height 416
click at [447, 122] on div "( function ( ) { // ---------- Konfigurasi ---------- const params = new URLSea…" at bounding box center [491, 303] width 497 height 416
click at [283, 112] on div "( function ( ) { // ---------- Konfigurasi ---------- const params = new URLSea…" at bounding box center [491, 303] width 497 height 416
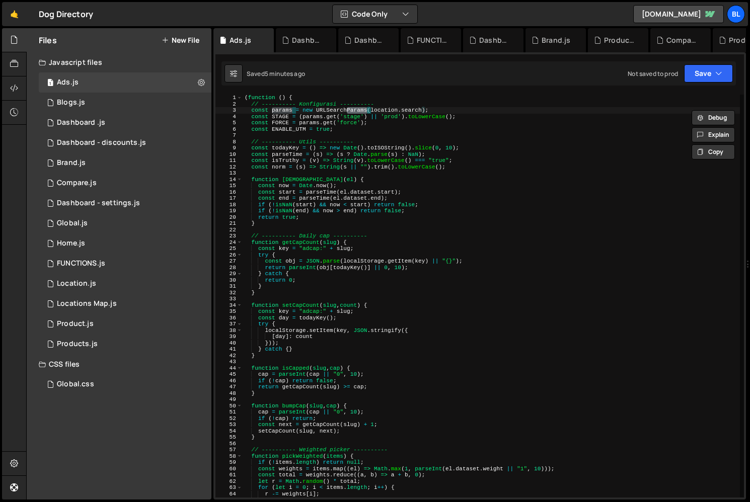
click at [282, 113] on div "( function ( ) { // ---------- Konfigurasi ---------- const params = new URLSea…" at bounding box center [491, 303] width 497 height 416
click at [282, 114] on div "( function ( ) { // ---------- Konfigurasi ---------- const params = new URLSea…" at bounding box center [491, 303] width 497 height 416
click at [279, 118] on div "( function ( ) { // ---------- Konfigurasi ---------- const params = new URLSea…" at bounding box center [491, 303] width 497 height 416
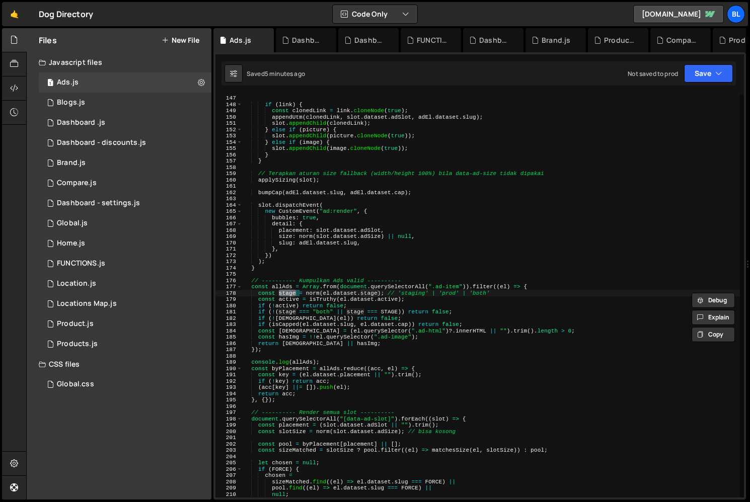
scroll to position [918, 0]
click at [376, 335] on div "const image = adEl . querySelector ( ".ad-image" ) ; if ( link ) { const cloned…" at bounding box center [491, 297] width 497 height 416
click at [329, 304] on div "const image = adEl . querySelector ( ".ad-image" ) ; if ( link ) { const cloned…" at bounding box center [491, 297] width 497 height 416
click at [412, 301] on div "const image = adEl . querySelector ( ".ad-image" ) ; if ( link ) { const cloned…" at bounding box center [491, 297] width 497 height 416
click at [372, 341] on div "const image = adEl . querySelector ( ".ad-image" ) ; if ( link ) { const cloned…" at bounding box center [491, 297] width 497 height 416
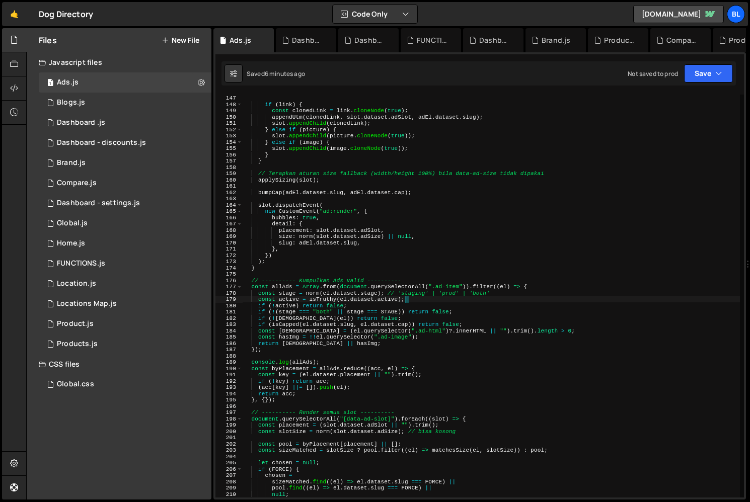
type textarea "return hasHtml || hasImg;"
click at [385, 342] on div "const image = adEl . querySelector ( ".ad-image" ) ; if ( link ) { const cloned…" at bounding box center [491, 297] width 497 height 416
click at [361, 272] on div "const image = adEl . querySelector ( ".ad-image" ) ; if ( link ) { const cloned…" at bounding box center [491, 297] width 497 height 416
click at [371, 345] on div "const image = adEl . querySelector ( ".ad-image" ) ; if ( link ) { const cloned…" at bounding box center [491, 297] width 497 height 416
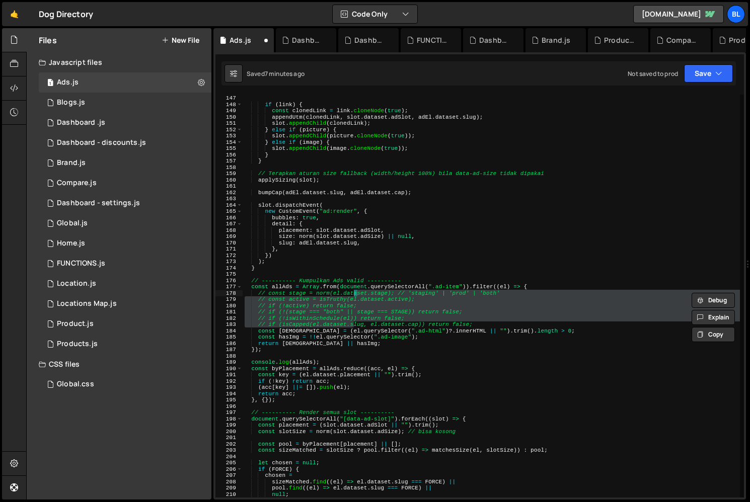
click at [358, 366] on div "const image = adEl . querySelector ( ".ad-image" ) ; if ( link ) { const cloned…" at bounding box center [491, 297] width 497 height 416
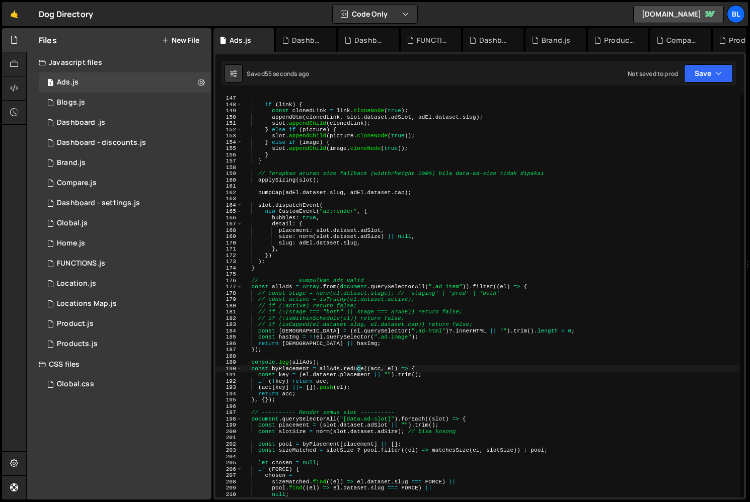
click at [368, 316] on div "const image = adEl . querySelector ( ".ad-image" ) ; if ( link ) { const cloned…" at bounding box center [491, 297] width 497 height 416
click at [410, 327] on div "const image = adEl . querySelector ( ".ad-image" ) ; if ( link ) { const cloned…" at bounding box center [491, 297] width 497 height 416
click at [323, 294] on div "const image = adEl . querySelector ( ".ad-image" ) ; if ( link ) { const cloned…" at bounding box center [491, 297] width 497 height 416
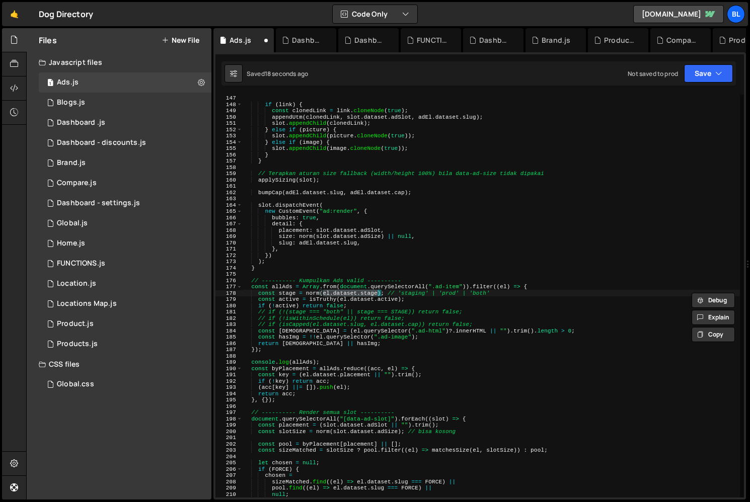
click at [321, 300] on div "const image = adEl . querySelector ( ".ad-image" ) ; if ( link ) { const cloned…" at bounding box center [491, 297] width 497 height 416
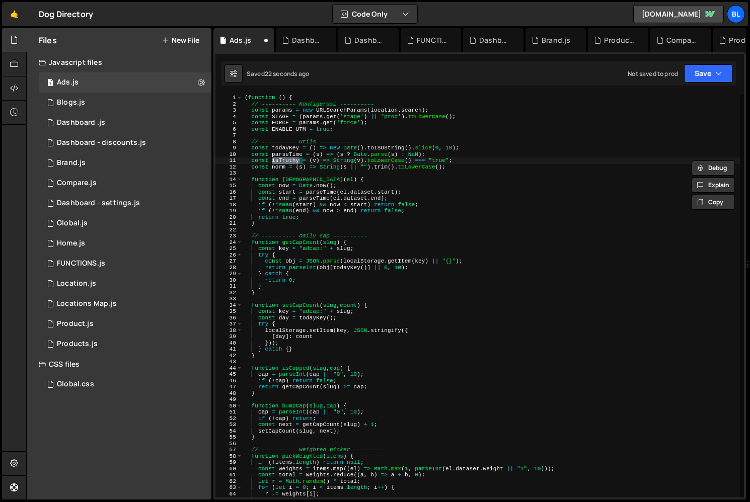
scroll to position [925, 0]
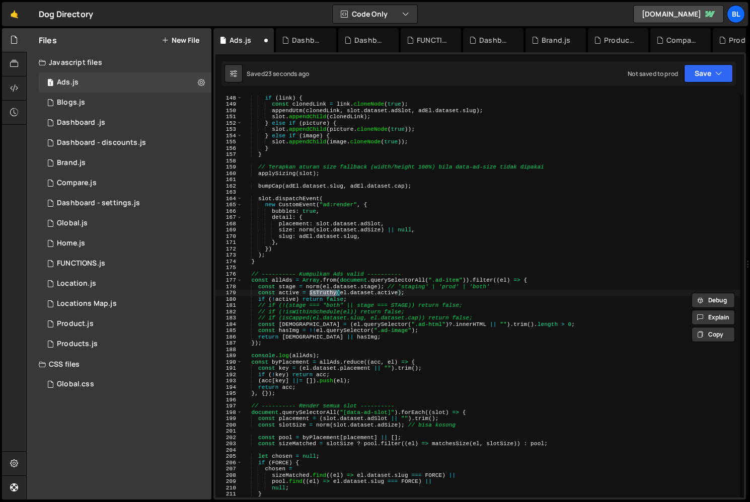
click at [388, 315] on div "if ( link ) { const clonedLink = link . cloneNode ( true ) ; appendUtm ( cloned…" at bounding box center [491, 297] width 497 height 416
click at [396, 291] on div "if ( link ) { const clonedLink = link . cloneNode ( true ) ; appendUtm ( cloned…" at bounding box center [491, 297] width 497 height 416
click at [377, 294] on div "if ( link ) { const clonedLink = link . cloneNode ( true ) ; appendUtm ( cloned…" at bounding box center [491, 297] width 497 height 416
click at [391, 293] on div "if ( link ) { const clonedLink = link . cloneNode ( true ) ; appendUtm ( cloned…" at bounding box center [491, 297] width 497 height 416
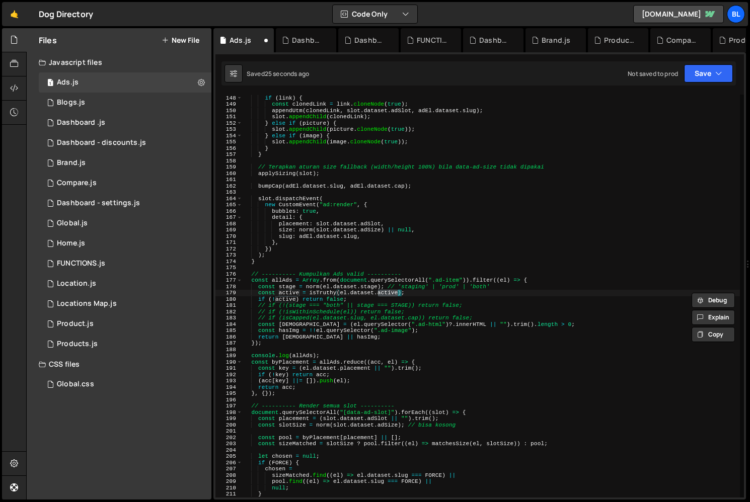
click at [363, 299] on div "if ( link ) { const clonedLink = link . cloneNode ( true ) ; appendUtm ( cloned…" at bounding box center [491, 297] width 497 height 416
click at [363, 311] on div "if ( link ) { const clonedLink = link . cloneNode ( true ) ; appendUtm ( cloned…" at bounding box center [491, 297] width 497 height 416
click at [320, 304] on div "if ( link ) { const clonedLink = link . cloneNode ( true ) ; appendUtm ( cloned…" at bounding box center [491, 297] width 497 height 416
click at [377, 302] on div "if ( link ) { const clonedLink = link . cloneNode ( true ) ; appendUtm ( cloned…" at bounding box center [491, 297] width 497 height 416
click at [291, 302] on div "if ( link ) { const clonedLink = link . cloneNode ( true ) ; appendUtm ( cloned…" at bounding box center [491, 297] width 497 height 416
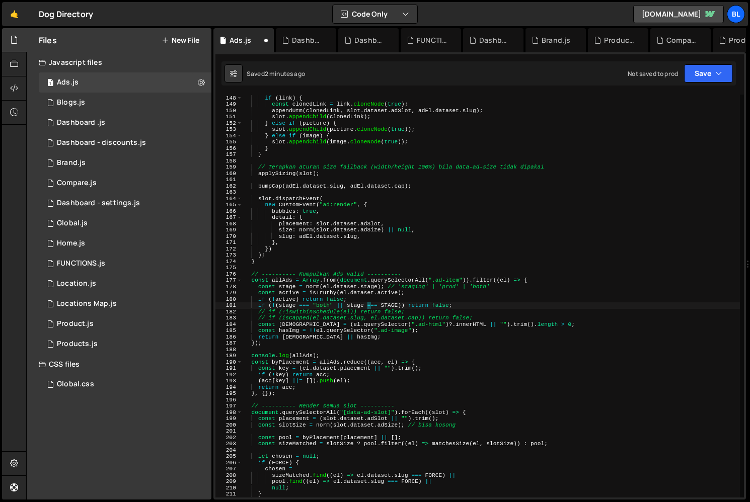
click at [291, 302] on div "if ( link ) { const clonedLink = link . cloneNode ( true ) ; appendUtm ( cloned…" at bounding box center [491, 297] width 497 height 416
click at [310, 278] on div "if ( link ) { const clonedLink = link . cloneNode ( true ) ; appendUtm ( cloned…" at bounding box center [491, 297] width 497 height 416
click at [286, 304] on div "if ( link ) { const clonedLink = link . cloneNode ( true ) ; appendUtm ( cloned…" at bounding box center [491, 297] width 497 height 416
click at [365, 289] on div "if ( link ) { const clonedLink = link . cloneNode ( true ) ; appendUtm ( cloned…" at bounding box center [491, 297] width 497 height 416
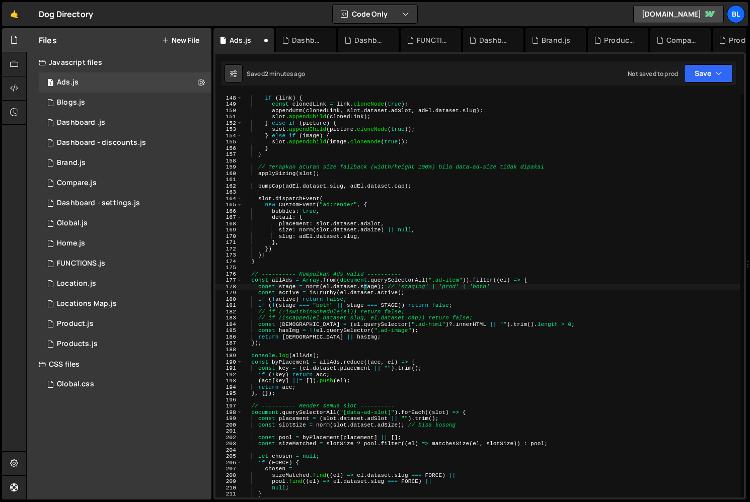
click at [397, 296] on div "if ( link ) { const clonedLink = link . cloneNode ( true ) ; appendUtm ( cloned…" at bounding box center [491, 297] width 497 height 416
type textarea "if (!active) return false;"
click at [422, 298] on div "if ( link ) { const clonedLink = link . cloneNode ( true ) ; appendUtm ( cloned…" at bounding box center [491, 297] width 497 height 416
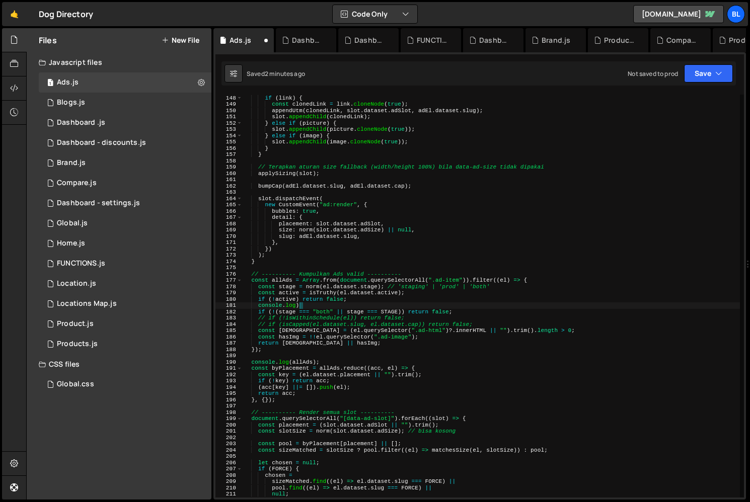
scroll to position [0, 4]
paste textarea "stage"
paste textarea "stage)"
click at [392, 313] on div "if ( link ) { const clonedLink = link . cloneNode ( true ) ; appendUtm ( cloned…" at bounding box center [491, 297] width 497 height 416
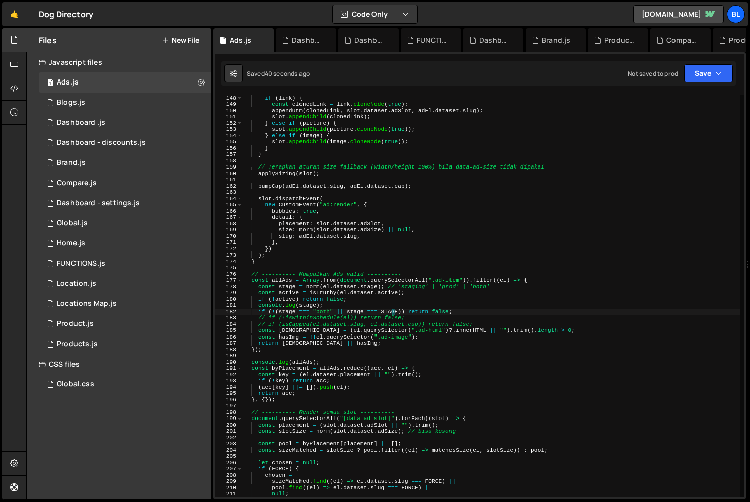
click at [332, 363] on div "if ( link ) { const clonedLink = link . cloneNode ( true ) ; appendUtm ( cloned…" at bounding box center [491, 297] width 497 height 416
click at [337, 303] on div "if ( link ) { const clonedLink = link . cloneNode ( true ) ; appendUtm ( cloned…" at bounding box center [491, 297] width 497 height 416
click at [362, 293] on div "if ( link ) { const clonedLink = link . cloneNode ( true ) ; appendUtm ( cloned…" at bounding box center [491, 297] width 497 height 416
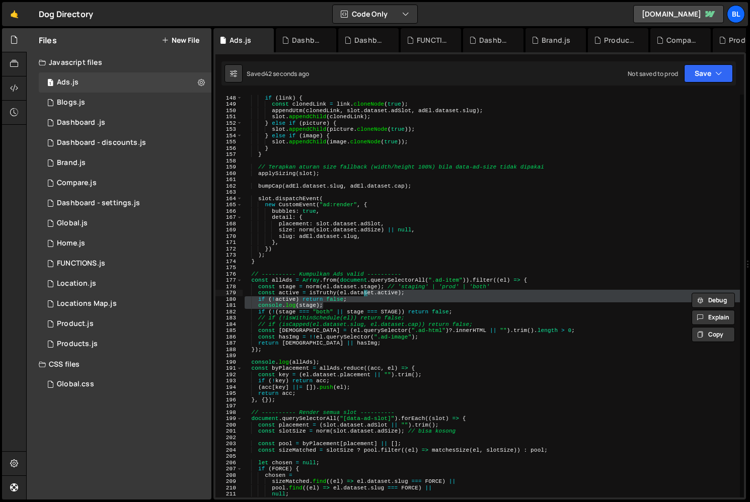
click at [355, 298] on div "if ( link ) { const clonedLink = link . cloneNode ( true ) ; appendUtm ( cloned…" at bounding box center [491, 296] width 497 height 403
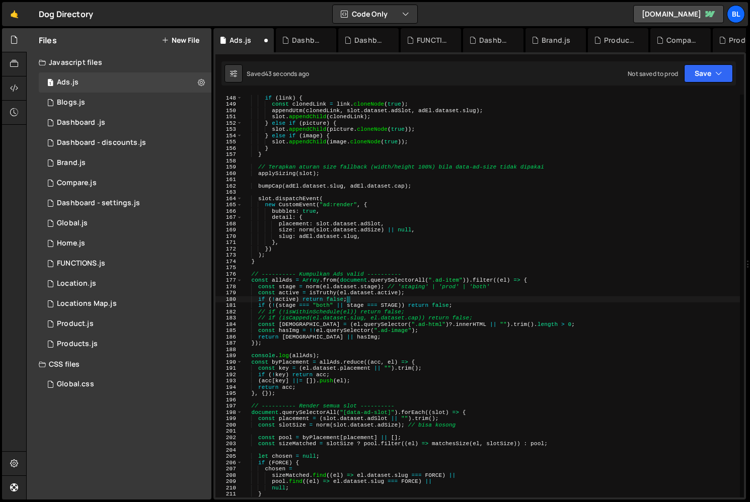
drag, startPoint x: 411, startPoint y: 297, endPoint x: 419, endPoint y: 308, distance: 13.3
click at [411, 297] on div "if ( link ) { const clonedLink = link . cloneNode ( true ) ; appendUtm ( cloned…" at bounding box center [491, 297] width 497 height 416
click at [423, 314] on div "if ( link ) { const clonedLink = link . cloneNode ( true ) ; appendUtm ( cloned…" at bounding box center [491, 297] width 497 height 416
drag, startPoint x: 422, startPoint y: 322, endPoint x: 416, endPoint y: 321, distance: 6.1
click at [420, 322] on div "if ( link ) { const clonedLink = link . cloneNode ( true ) ; appendUtm ( cloned…" at bounding box center [491, 297] width 497 height 416
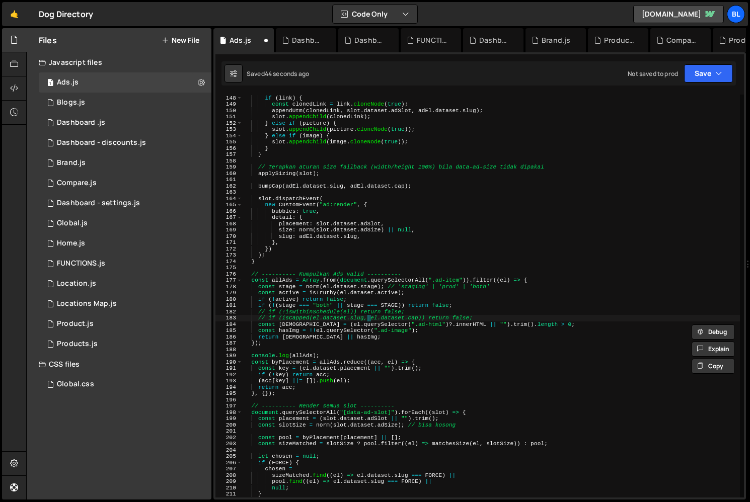
click at [367, 318] on div "if ( link ) { const clonedLink = link . cloneNode ( true ) ; appendUtm ( cloned…" at bounding box center [491, 297] width 497 height 416
click at [333, 310] on div "if ( link ) { const clonedLink = link . cloneNode ( true ) ; appendUtm ( cloned…" at bounding box center [491, 297] width 497 height 416
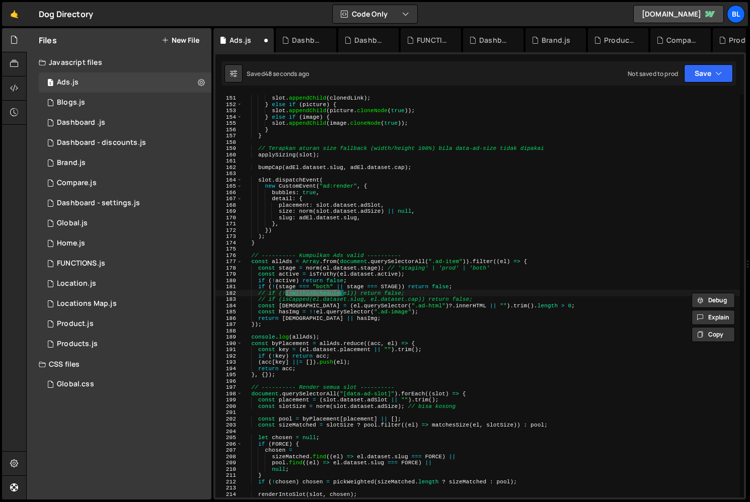
scroll to position [943, 0]
click at [361, 336] on div "appendUtm ( clonedLink , slot . dataset . [PERSON_NAME] . dataset . slug ) ; sl…" at bounding box center [491, 297] width 497 height 416
click at [345, 335] on div "appendUtm ( clonedLink , slot . dataset . [PERSON_NAME] . dataset . slug ) ; sl…" at bounding box center [491, 297] width 497 height 416
click at [321, 327] on div "appendUtm ( clonedLink , slot . dataset . [PERSON_NAME] . dataset . slug ) ; sl…" at bounding box center [491, 297] width 497 height 416
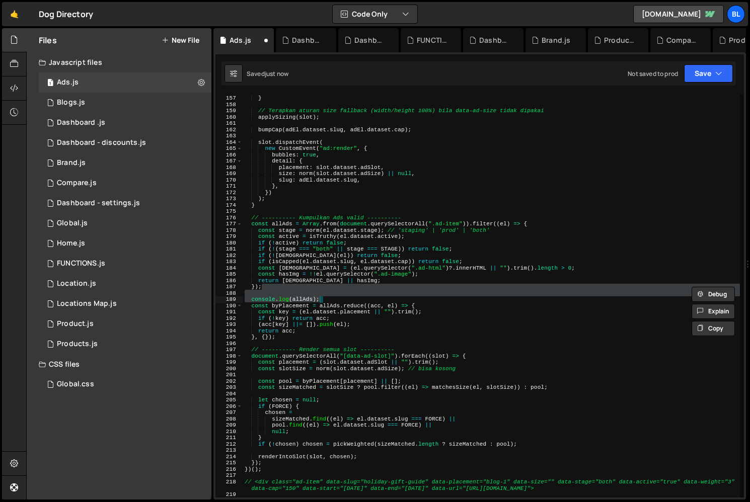
scroll to position [981, 0]
click at [343, 336] on div "} } // Terapkan aturan size fallback (width/height 100%) bila data-ad-size tida…" at bounding box center [491, 297] width 497 height 416
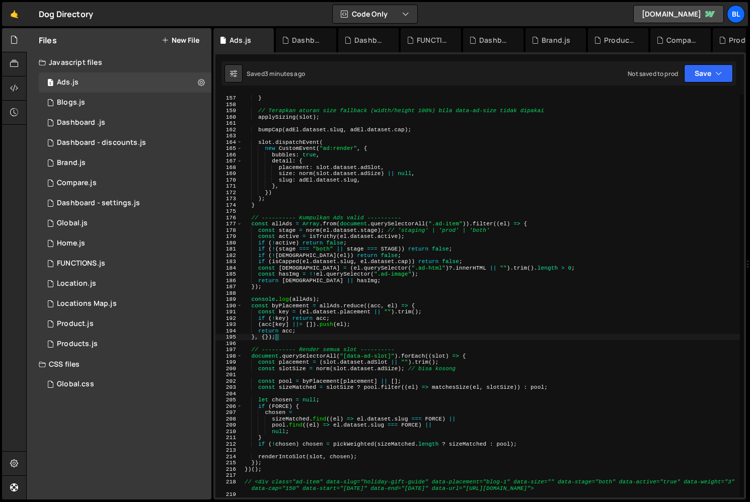
click at [337, 249] on div "} } // Terapkan aturan size fallback (width/height 100%) bila data-ad-size tida…" at bounding box center [491, 297] width 497 height 416
type textarea "if (!(stage === "both" || stage === STAGE)) return false;"
click at [386, 248] on div "} } // Terapkan aturan size fallback (width/height 100%) bila data-ad-size tida…" at bounding box center [491, 297] width 497 height 416
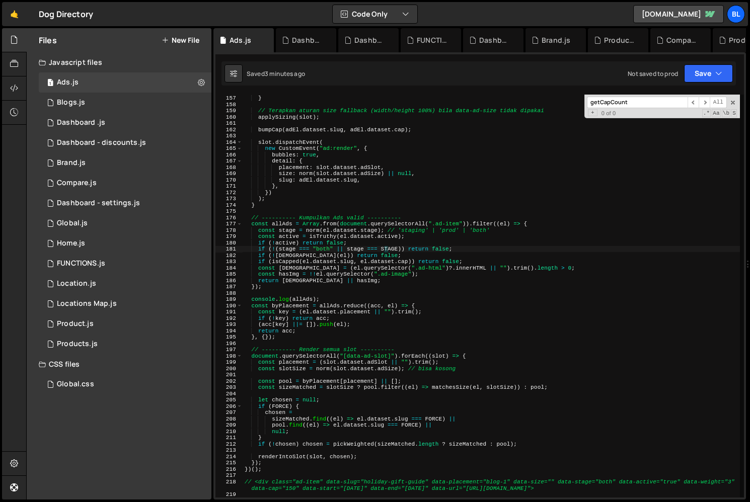
scroll to position [0, 0]
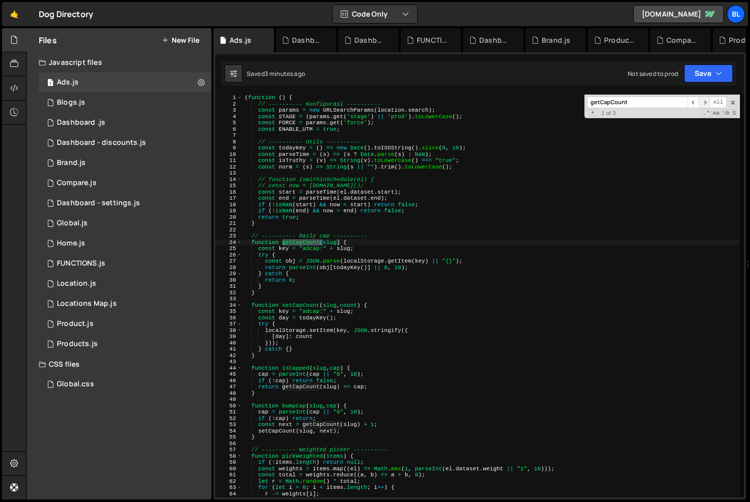
type input "getCapCount"
click at [702, 101] on span "​" at bounding box center [704, 103] width 11 height 12
click at [292, 239] on div "( function ( ) { // ---------- Konfigurasi ---------- const params = new URLSea…" at bounding box center [491, 303] width 497 height 416
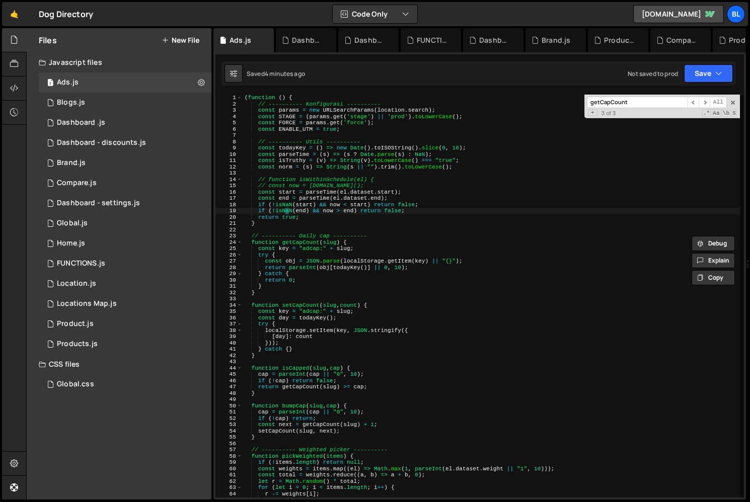
click at [286, 208] on div "( function ( ) { // ---------- Konfigurasi ---------- const params = new URLSea…" at bounding box center [491, 303] width 497 height 416
click at [352, 209] on div "( function ( ) { // ---------- Konfigurasi ---------- const params = new URLSea…" at bounding box center [491, 303] width 497 height 416
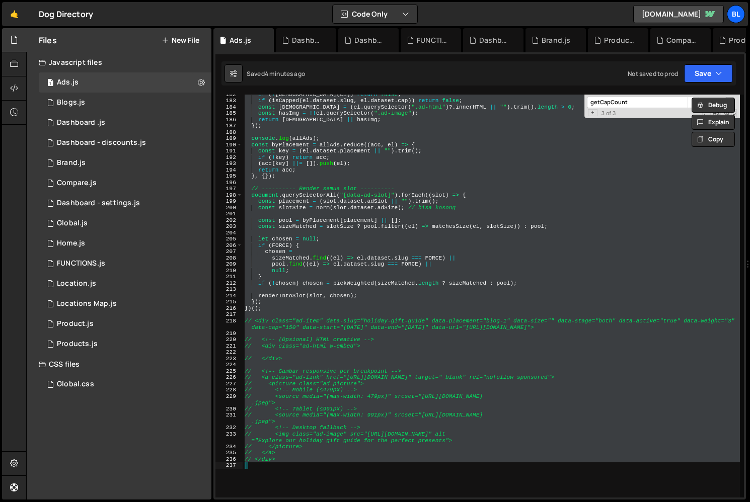
scroll to position [1142, 0]
click at [274, 444] on div "if ( ! isWithinSchedule ( el )) return false ; if ( isCapped ( el . dataset . s…" at bounding box center [491, 296] width 497 height 403
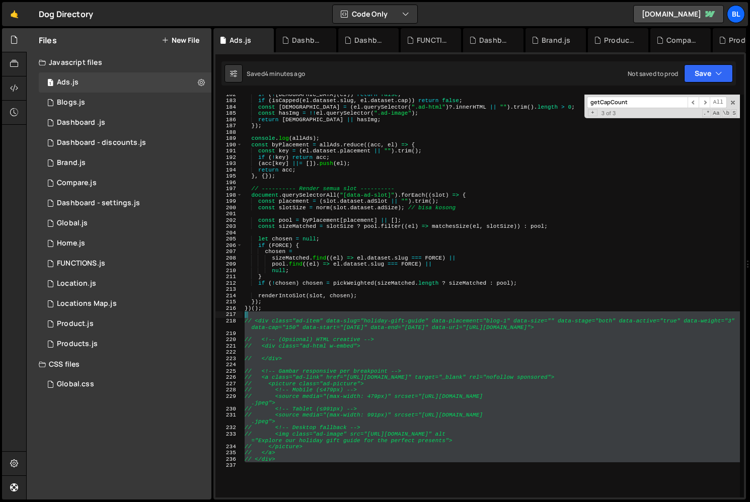
drag, startPoint x: 275, startPoint y: 468, endPoint x: 266, endPoint y: 313, distance: 155.2
click at [266, 313] on div "if ( ! isWithinSchedule ( el )) return false ; if ( isCapped ( el . dataset . s…" at bounding box center [491, 299] width 497 height 416
type textarea "// <div class="ad-item" data-slug="holiday-gift-guide" data-placement="blog-1" …"
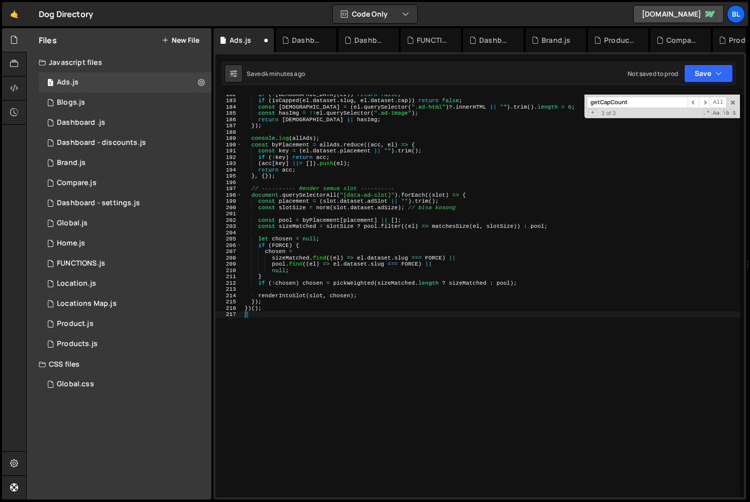
scroll to position [0, 0]
click at [317, 329] on div "if ( ! isWithinSchedule ( el )) return false ; if ( isCapped ( el . dataset . s…" at bounding box center [491, 299] width 497 height 416
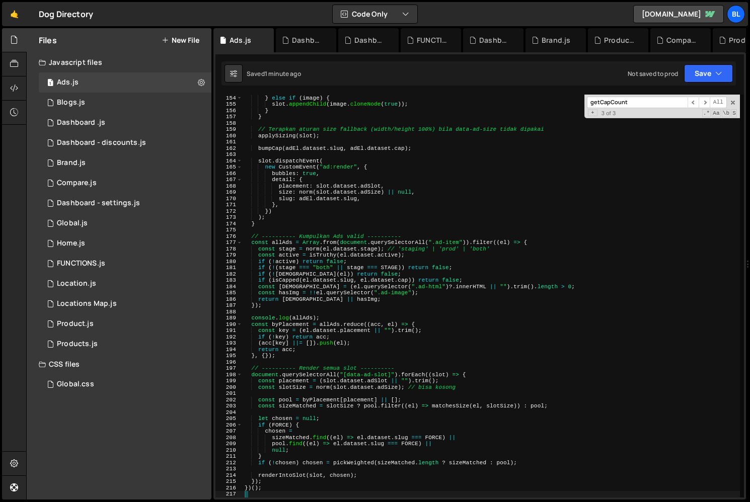
scroll to position [962, 0]
click at [365, 310] on div "slot . appendChild ( picture . cloneNode ( true )) ; } else if ( image ) { slot…" at bounding box center [491, 297] width 497 height 416
click at [433, 291] on div "slot . appendChild ( picture . cloneNode ( true )) ; } else if ( image ) { slot…" at bounding box center [491, 297] width 497 height 416
type textarea "const hasImg = !!el.querySelector(".ad-image");"
paste input "[DEMOGRAPHIC_DATA]"
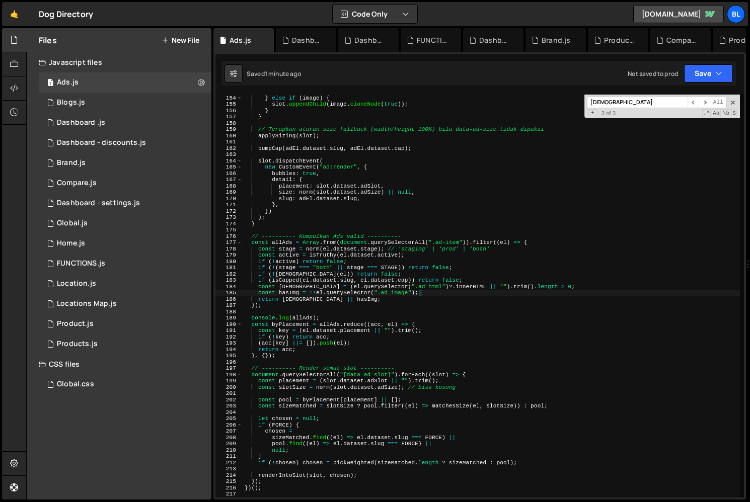
scroll to position [0, 0]
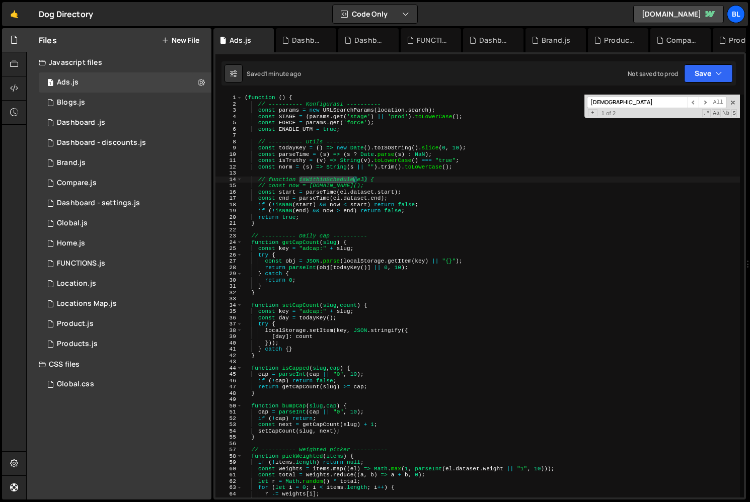
type input "[DEMOGRAPHIC_DATA]"
click at [379, 176] on div "( function ( ) { // ---------- Konfigurasi ---------- const params = new URLSea…" at bounding box center [491, 303] width 497 height 416
click at [382, 179] on div "( function ( ) { // ---------- Konfigurasi ---------- const params = new URLSea…" at bounding box center [491, 303] width 497 height 416
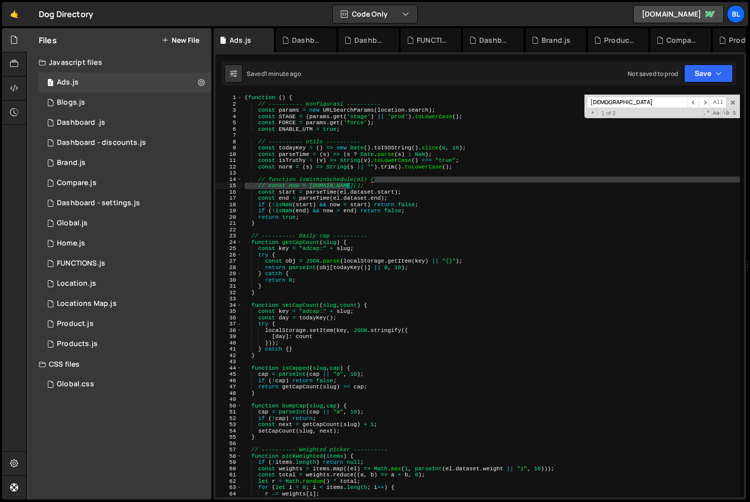
click at [368, 183] on div "( function ( ) { // ---------- Konfigurasi ---------- const params = new URLSea…" at bounding box center [491, 303] width 497 height 416
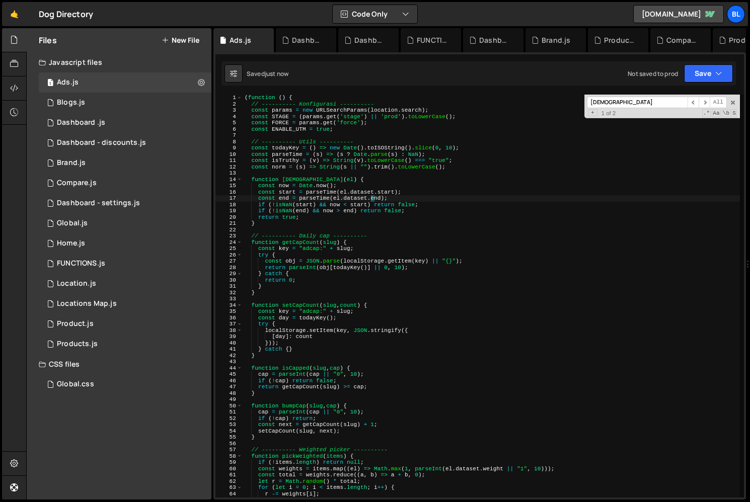
click at [371, 198] on div "( function ( ) { // ---------- Konfigurasi ---------- const params = new URLSea…" at bounding box center [491, 303] width 497 height 416
click at [332, 218] on div "( function ( ) { // ---------- Konfigurasi ---------- const params = new URLSea…" at bounding box center [491, 303] width 497 height 416
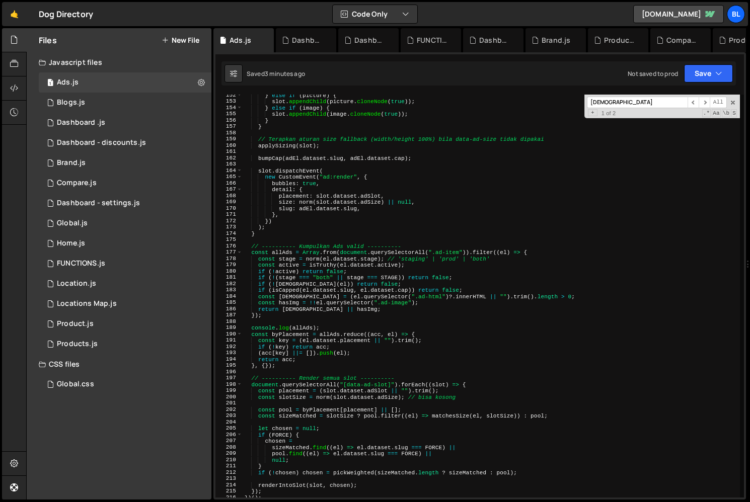
scroll to position [989, 0]
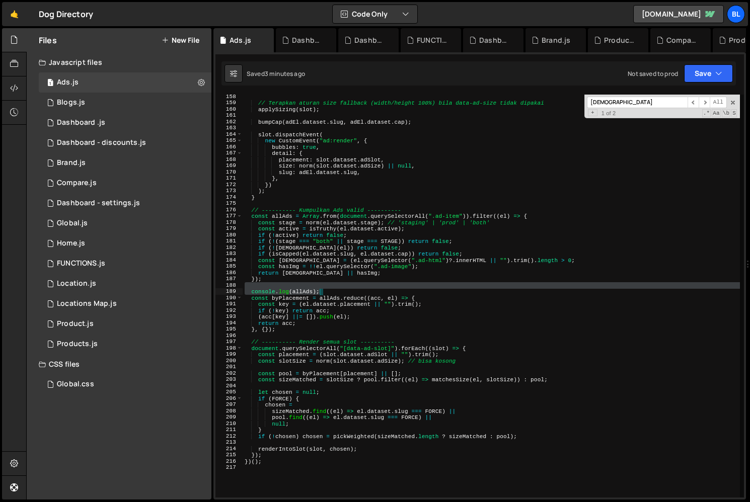
click at [331, 291] on div "// Terapkan aturan size fallback (width/height 100%) bila data-ad-size tidak di…" at bounding box center [491, 302] width 497 height 416
type textarea "console.log(allAds);"
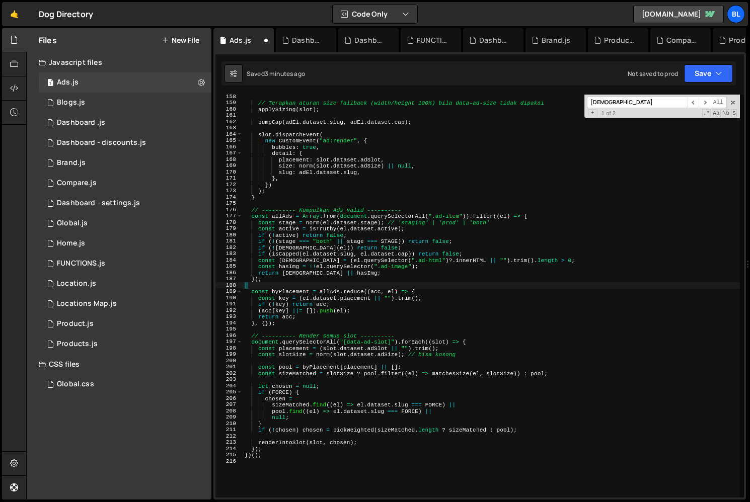
click at [338, 337] on div "// Terapkan aturan size fallback (width/height 100%) bila data-ad-size tidak di…" at bounding box center [491, 302] width 497 height 416
type textarea "// ---------- Render semua slot ----------"
click at [346, 381] on div "// Terapkan aturan size fallback (width/height 100%) bila data-ad-size tidak di…" at bounding box center [491, 302] width 497 height 416
click at [338, 403] on div "// Terapkan aturan size fallback (width/height 100%) bila data-ad-size tidak di…" at bounding box center [491, 302] width 497 height 416
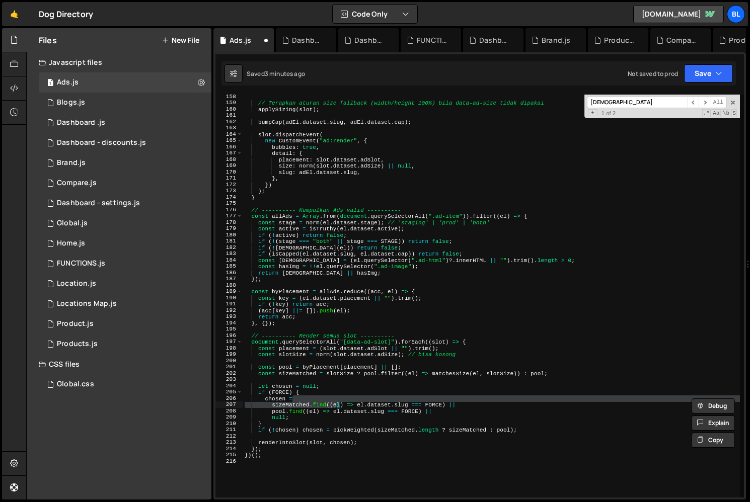
drag, startPoint x: 290, startPoint y: 370, endPoint x: 289, endPoint y: 382, distance: 12.1
click at [290, 370] on div "// Terapkan aturan size fallback (width/height 100%) bila data-ad-size tidak di…" at bounding box center [491, 302] width 497 height 416
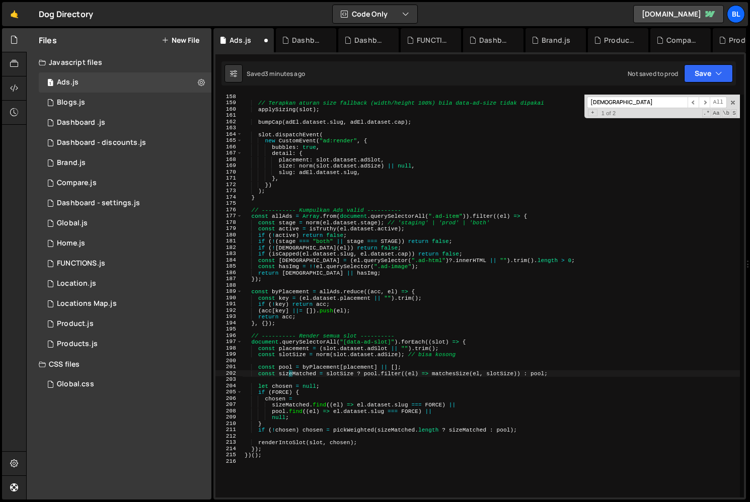
click at [282, 384] on div "// Terapkan aturan size fallback (width/height 100%) bila data-ad-size tidak di…" at bounding box center [491, 302] width 497 height 416
click at [305, 366] on div "// Terapkan aturan size fallback (width/height 100%) bila data-ad-size tidak di…" at bounding box center [491, 302] width 497 height 416
type textarea "const pool = byPlacement[placement] || [];"
click at [342, 382] on div "// Terapkan aturan size fallback (width/height 100%) bila data-ad-size tidak di…" at bounding box center [491, 302] width 497 height 416
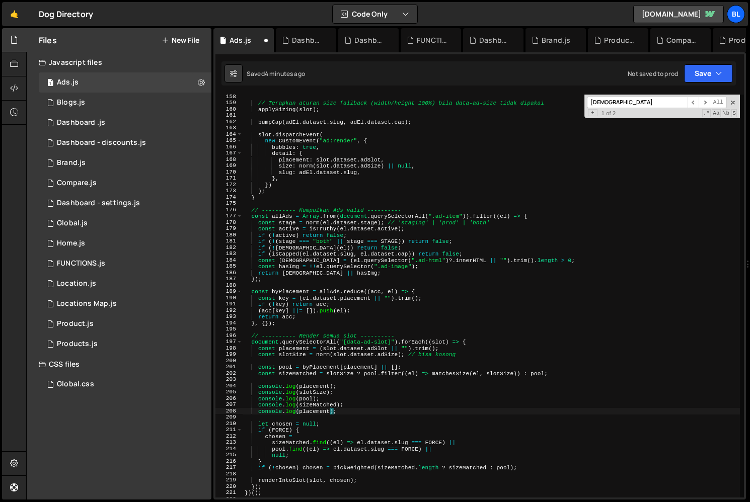
scroll to position [0, 5]
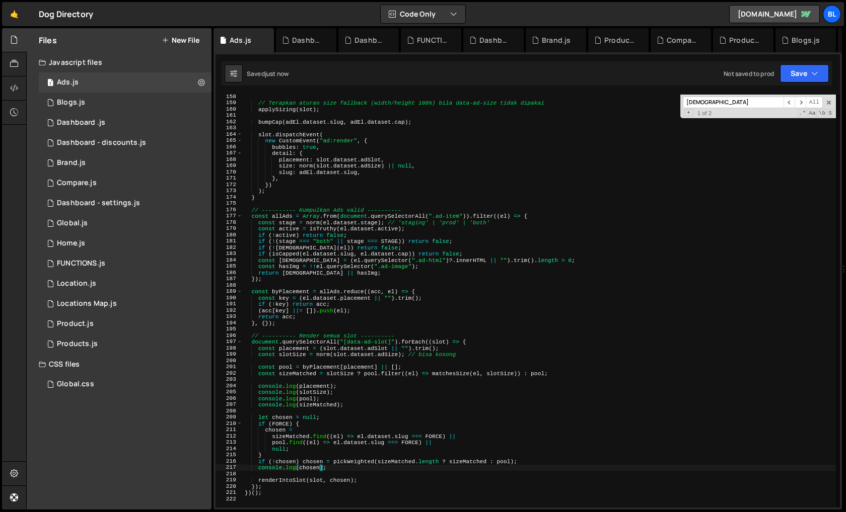
click at [487, 352] on div "// Terapkan aturan size fallback (width/height 100%) bila data-ad-size tidak di…" at bounding box center [539, 307] width 593 height 426
click at [364, 470] on div "// Terapkan aturan size fallback (width/height 100%) bila data-ad-size tidak di…" at bounding box center [539, 307] width 593 height 426
drag, startPoint x: 273, startPoint y: 465, endPoint x: 361, endPoint y: 451, distance: 89.0
click at [363, 470] on div "// Terapkan aturan size fallback (width/height 100%) bila data-ad-size tidak di…" at bounding box center [539, 307] width 593 height 426
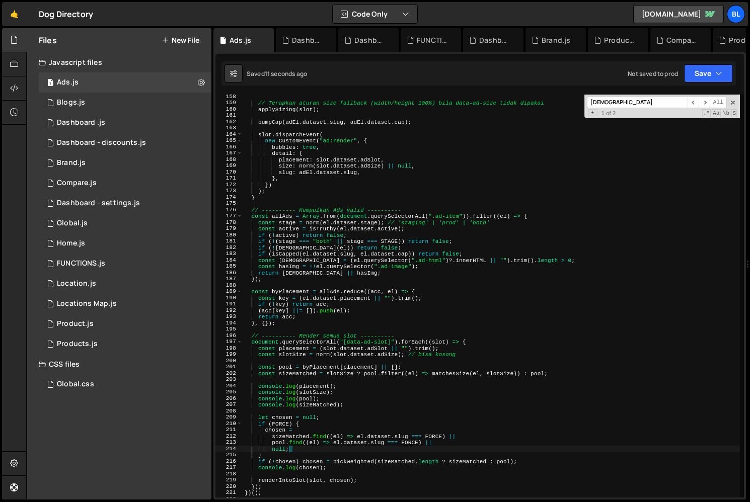
click at [370, 449] on div "// Terapkan aturan size fallback (width/height 100%) bila data-ad-size tidak di…" at bounding box center [491, 302] width 497 height 416
drag, startPoint x: 353, startPoint y: 393, endPoint x: 352, endPoint y: 399, distance: 6.6
click at [352, 396] on div "// Terapkan aturan size fallback (width/height 100%) bila data-ad-size tidak di…" at bounding box center [491, 302] width 497 height 416
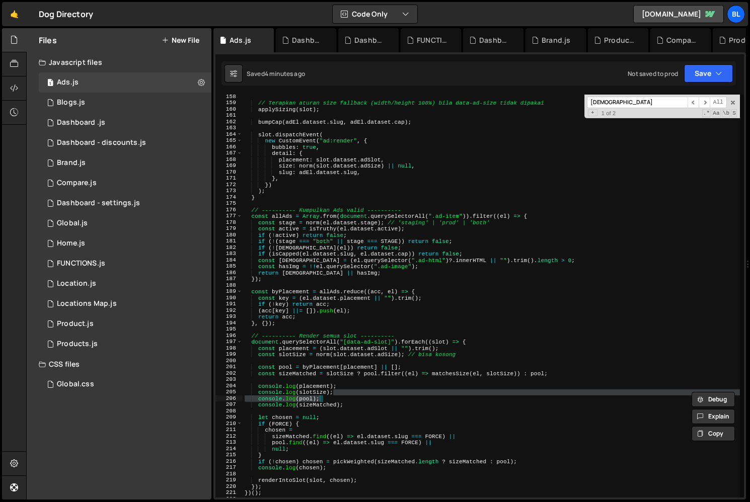
click at [352, 400] on div "// Terapkan aturan size fallback (width/height 100%) bila data-ad-size tidak di…" at bounding box center [491, 296] width 497 height 403
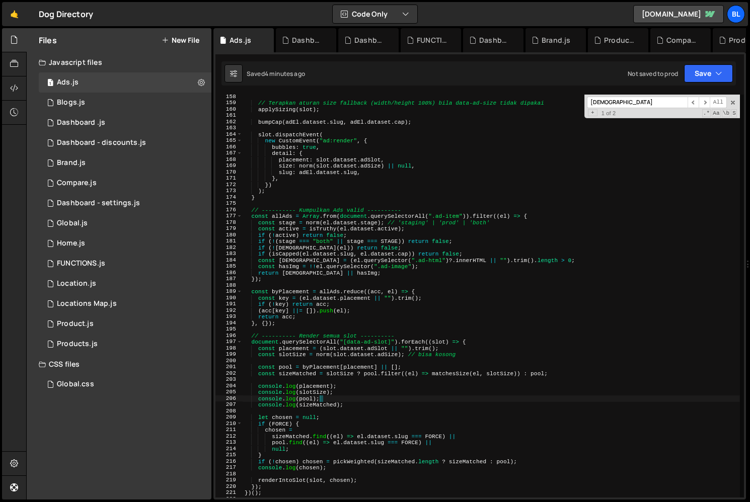
click at [350, 402] on div "// Terapkan aturan size fallback (width/height 100%) bila data-ad-size tidak di…" at bounding box center [491, 302] width 497 height 416
click at [370, 407] on div "// Terapkan aturan size fallback (width/height 100%) bila data-ad-size tidak di…" at bounding box center [491, 302] width 497 height 416
click at [557, 369] on div "// Terapkan aturan size fallback (width/height 100%) bila data-ad-size tidak di…" at bounding box center [491, 302] width 497 height 416
type textarea "const pool = byPlacement[placement] || []; const sizeMatched = slotSize ? pool.…"
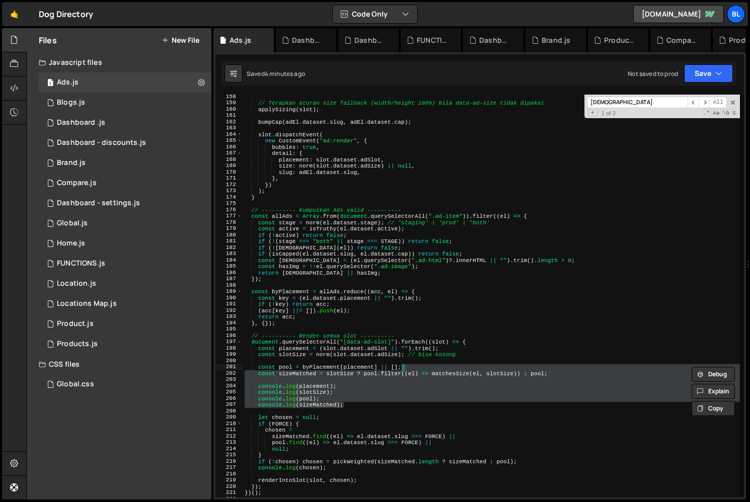
click at [557, 374] on div at bounding box center [557, 374] width 0 height 0
click at [497, 379] on div "// Terapkan aturan size fallback (width/height 100%) bila data-ad-size tidak di…" at bounding box center [491, 296] width 497 height 403
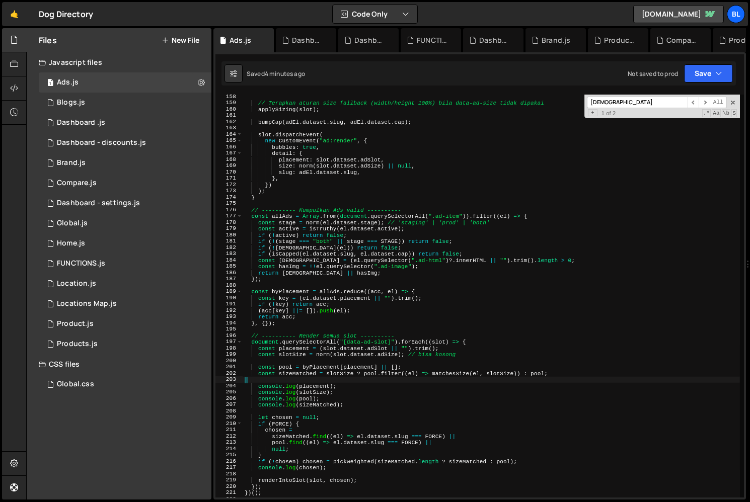
scroll to position [0, 0]
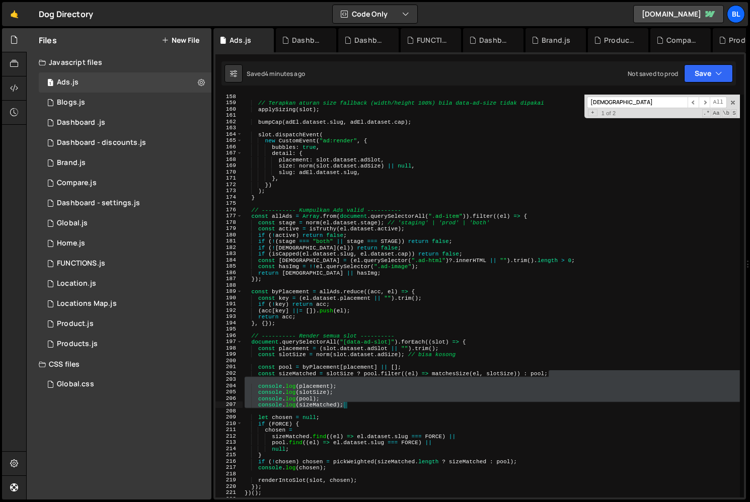
drag, startPoint x: 563, startPoint y: 373, endPoint x: 556, endPoint y: 407, distance: 34.0
click at [556, 407] on div "// Terapkan aturan size fallback (width/height 100%) bila data-ad-size tidak di…" at bounding box center [491, 302] width 497 height 416
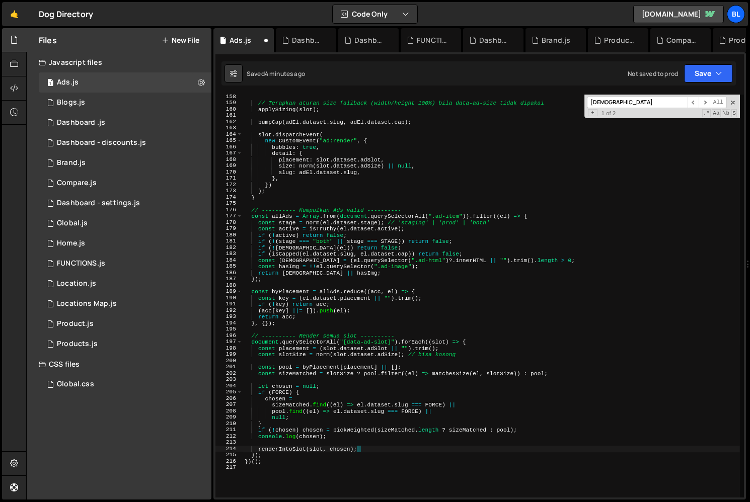
drag, startPoint x: 374, startPoint y: 451, endPoint x: 371, endPoint y: 446, distance: 5.4
click at [372, 447] on div "// Terapkan aturan size fallback (width/height 100%) bila data-ad-size tidak di…" at bounding box center [491, 302] width 497 height 416
click at [353, 437] on div "// Terapkan aturan size fallback (width/height 100%) bila data-ad-size tidak di…" at bounding box center [491, 302] width 497 height 416
click at [530, 429] on div "// Terapkan aturan size fallback (width/height 100%) bila data-ad-size tidak di…" at bounding box center [491, 302] width 497 height 416
click at [281, 440] on div "// Terapkan aturan size fallback (width/height 100%) bila data-ad-size tidak di…" at bounding box center [491, 302] width 497 height 416
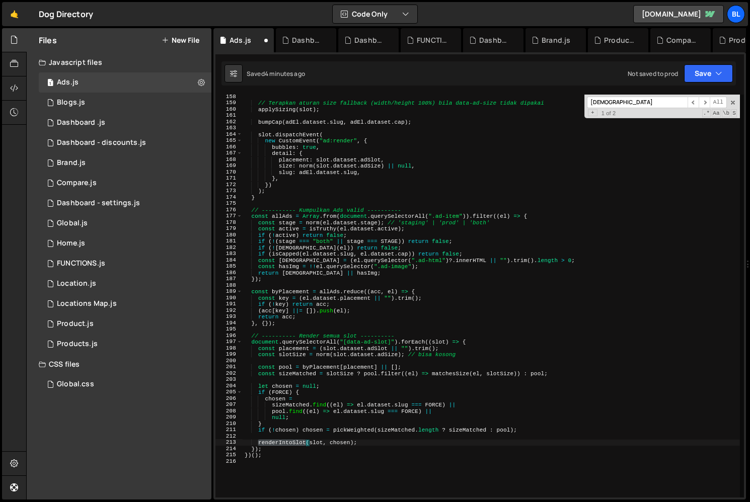
click at [281, 440] on div "// Terapkan aturan size fallback (width/height 100%) bila data-ad-size tidak di…" at bounding box center [491, 302] width 497 height 416
type textarea "function renderIntoSlot(slot, adEl) {"
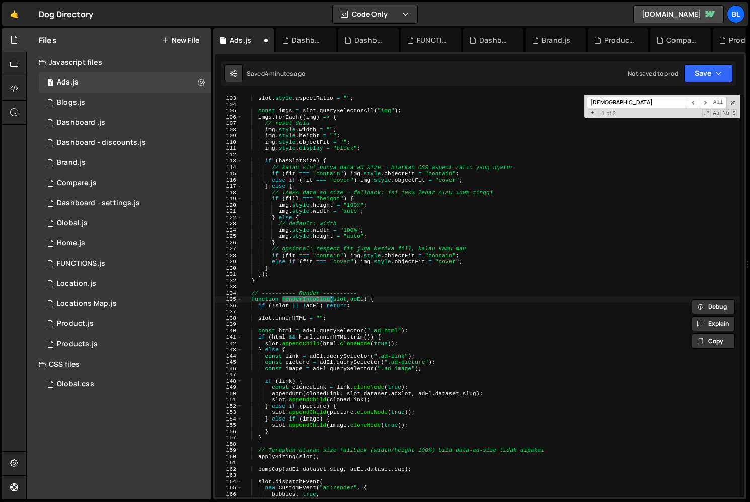
scroll to position [641, 0]
click at [329, 311] on div "// reset aspect-ratio jika sebelumnya pernah di-set slot . style . aspectRatio …" at bounding box center [491, 297] width 497 height 416
